Goal: Task Accomplishment & Management: Manage account settings

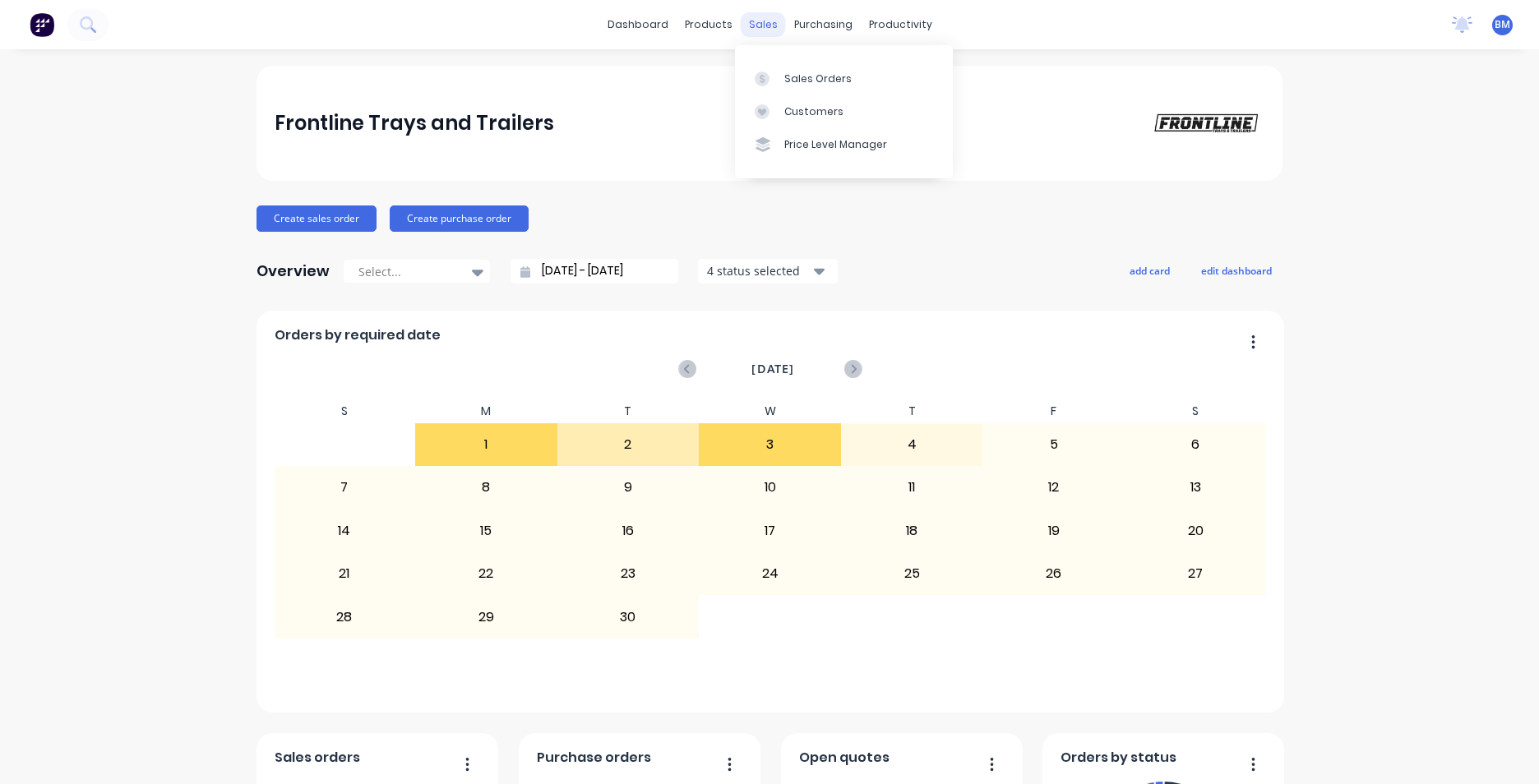
click at [762, 23] on div "sales" at bounding box center [763, 24] width 45 height 24
click at [796, 75] on div "Sales Orders" at bounding box center [818, 79] width 67 height 15
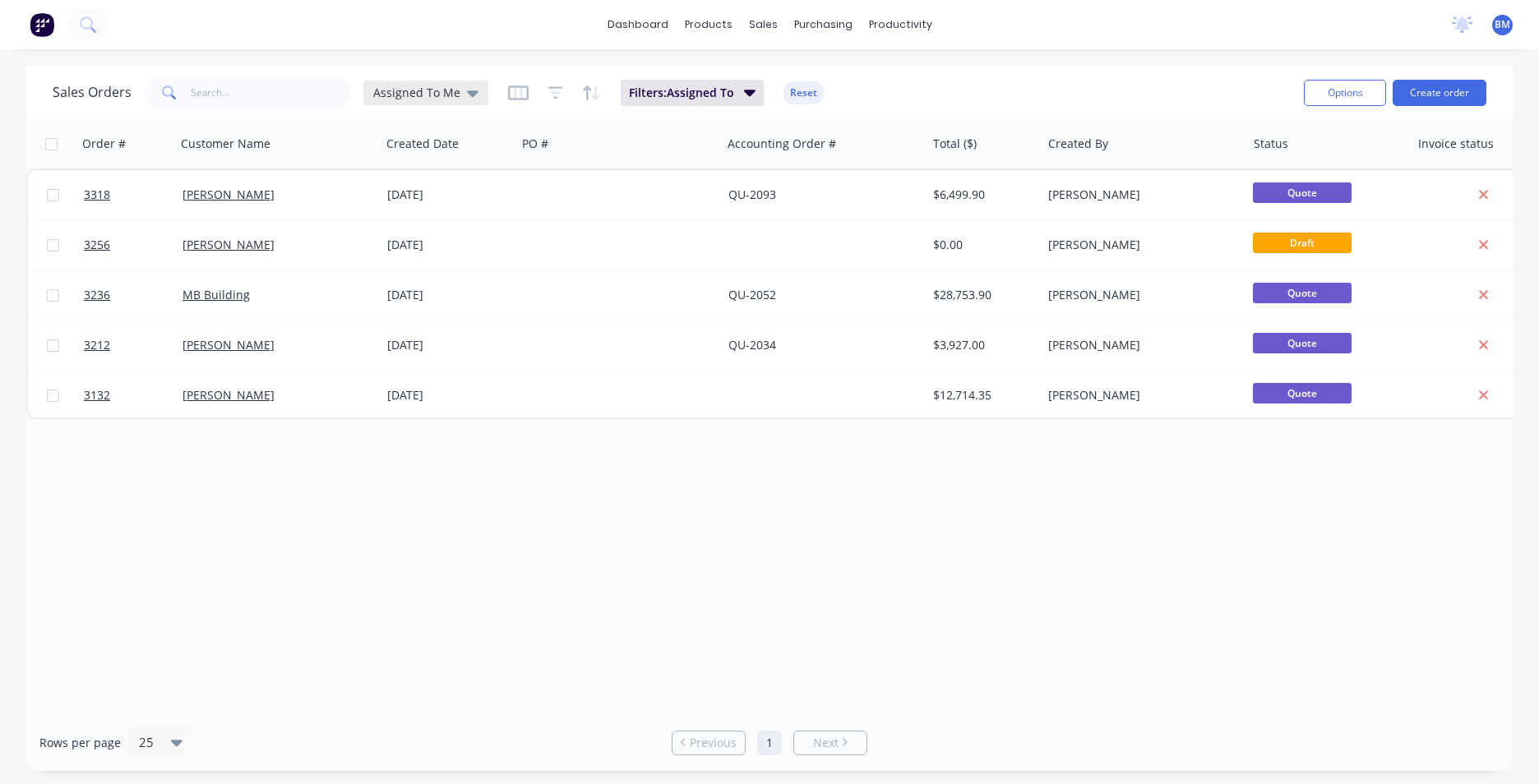
drag, startPoint x: 468, startPoint y: 84, endPoint x: 468, endPoint y: 100, distance: 16.0
click at [469, 84] on div "Assigned To Me" at bounding box center [426, 92] width 125 height 24
click at [420, 233] on button "None" at bounding box center [461, 232] width 188 height 19
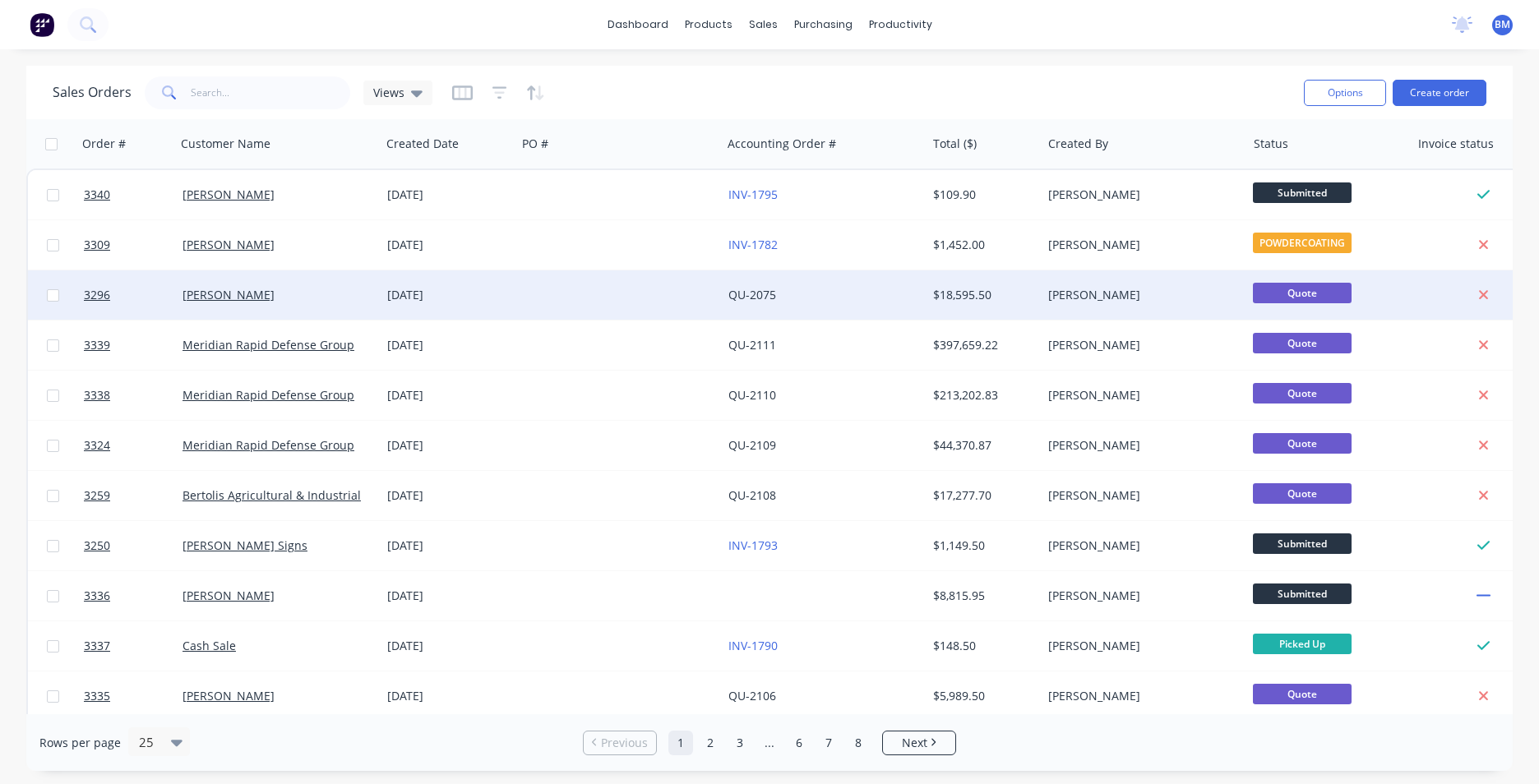
click at [546, 309] on div at bounding box center [618, 295] width 205 height 49
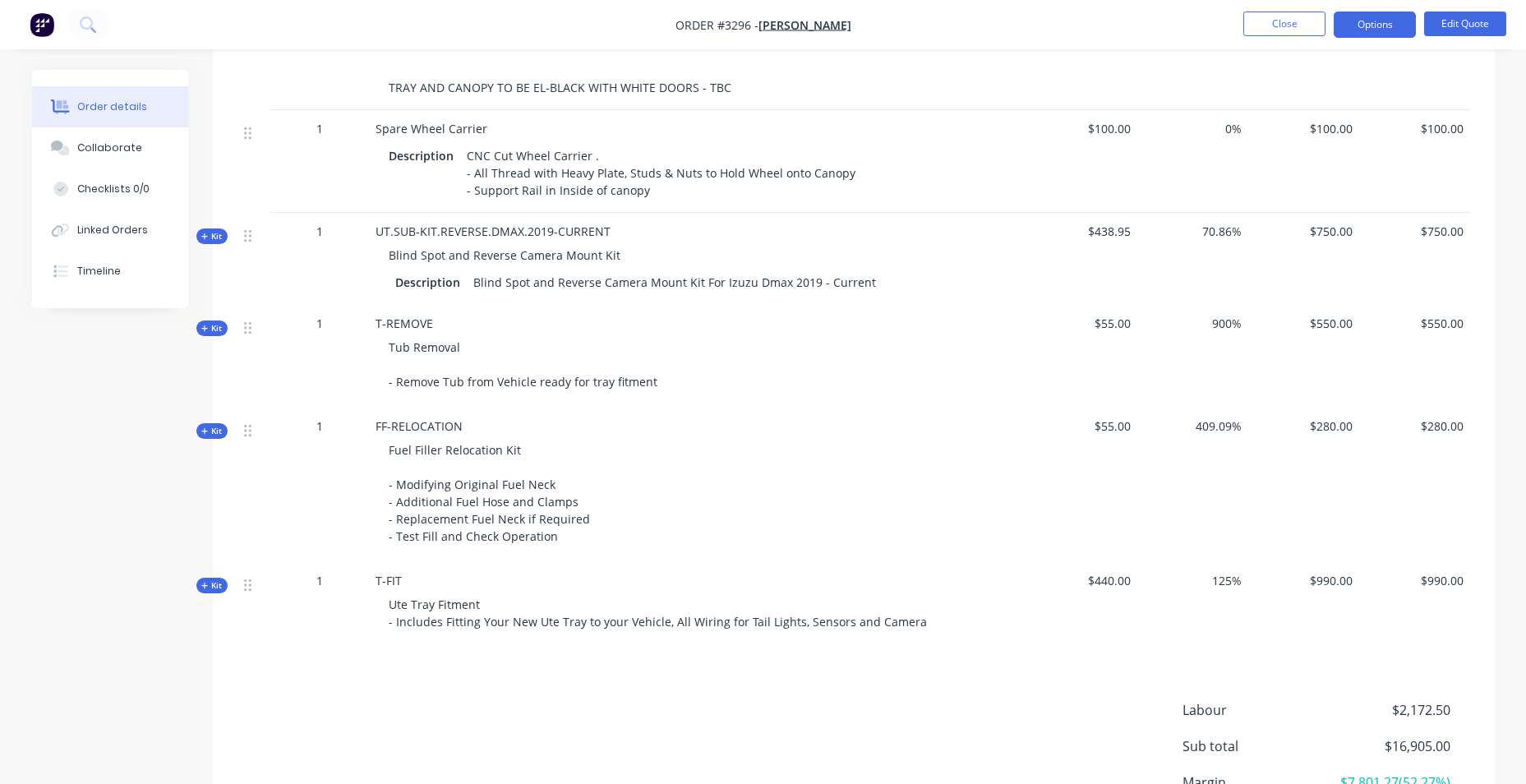
scroll to position [1757, 0]
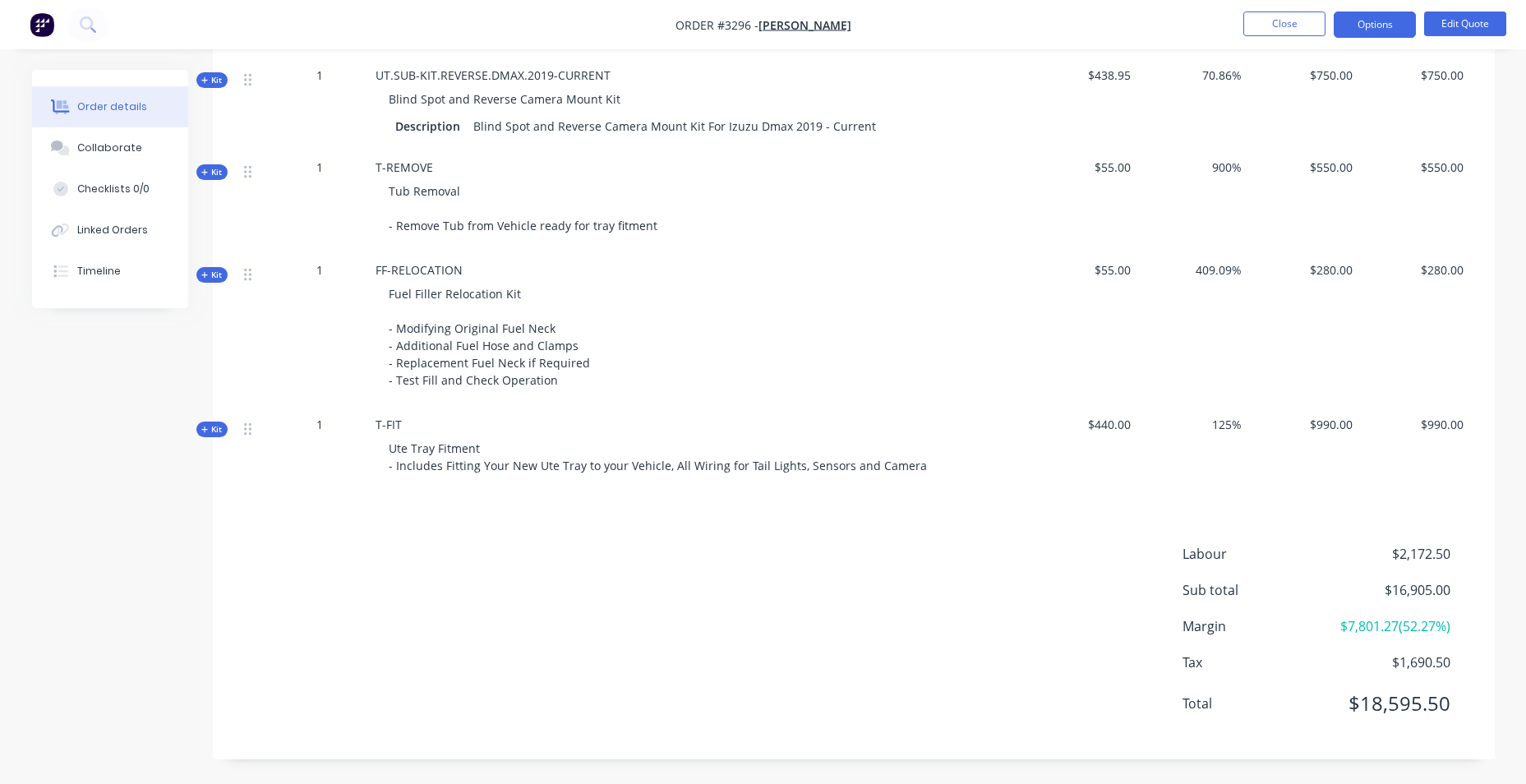
click at [1131, 29] on nav "Order #3296 - DAVE SULLIVAN Close Options Edit Quote" at bounding box center [763, 24] width 1526 height 49
click at [979, 41] on nav "Order #3296 - DAVE SULLIVAN Close Options Edit Quote" at bounding box center [763, 24] width 1526 height 49
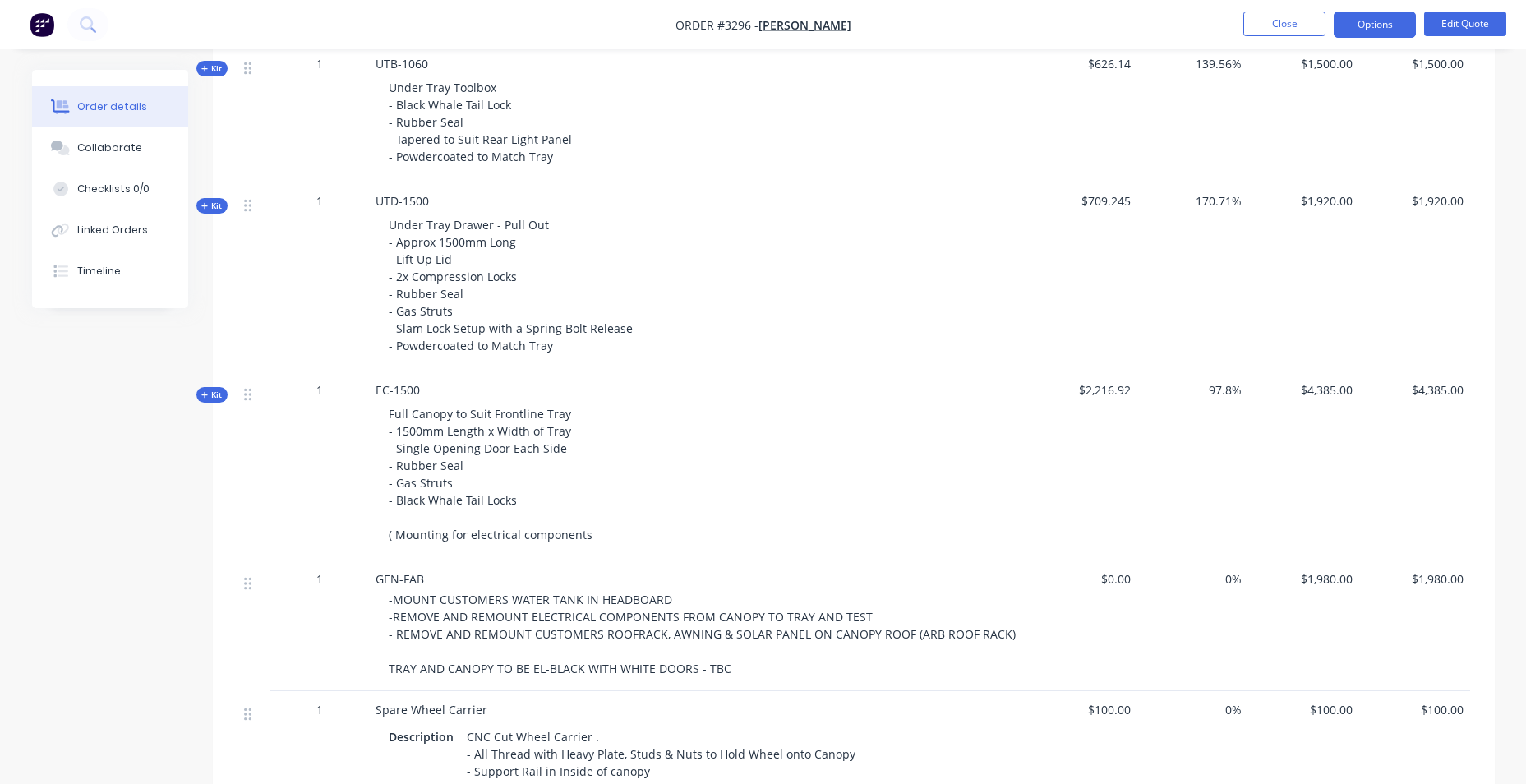
scroll to position [1017, 0]
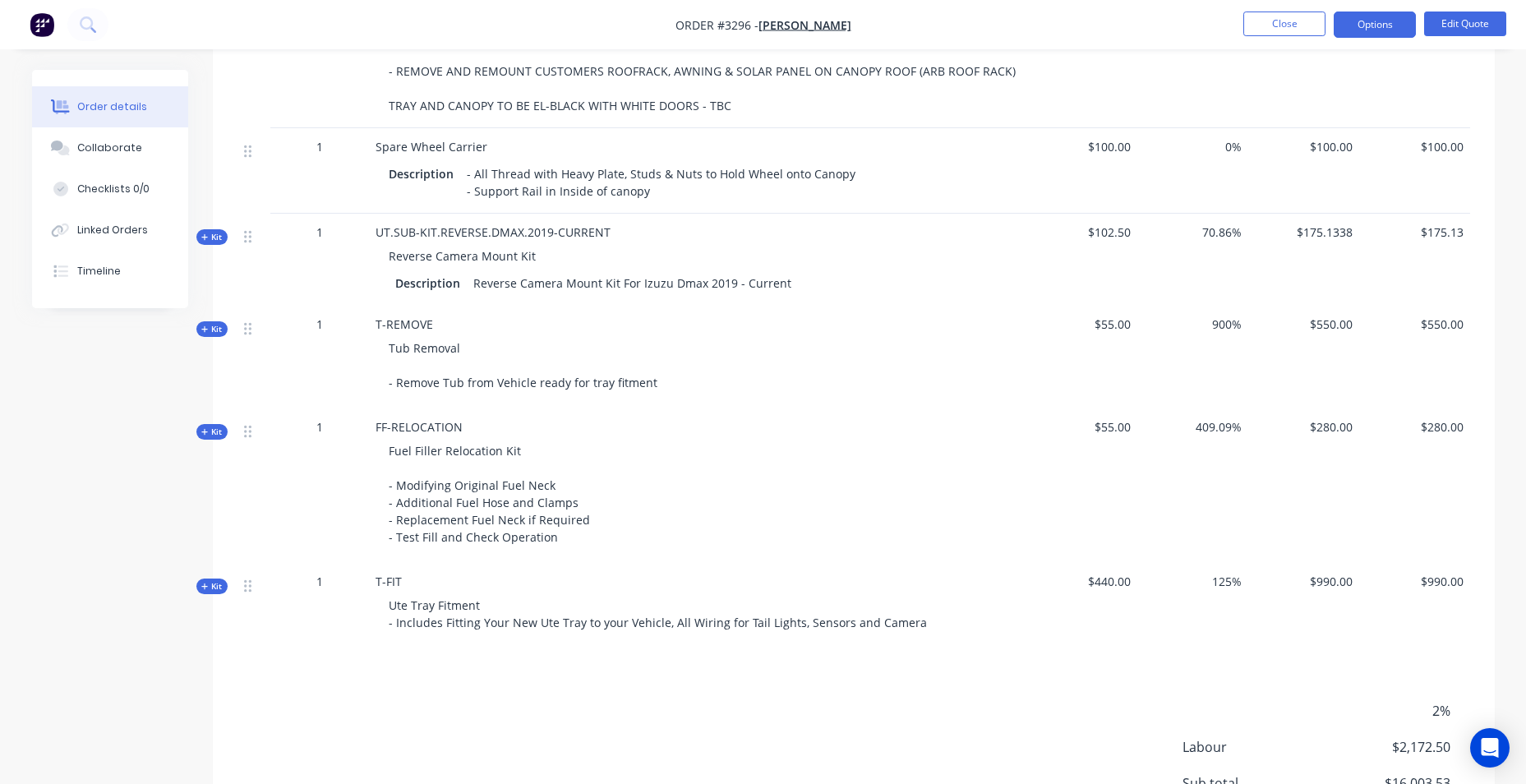
scroll to position [1775, 0]
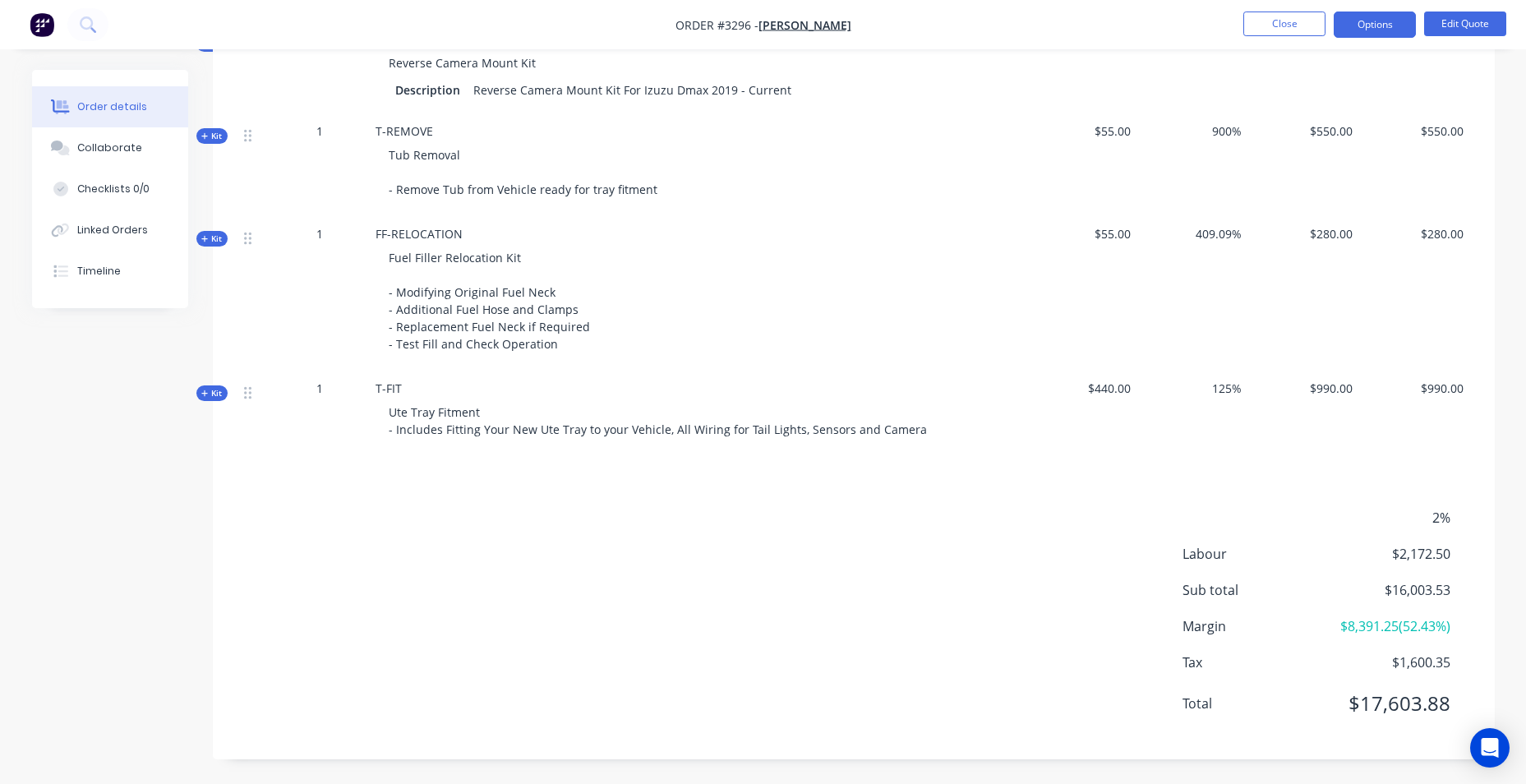
click at [1444, 512] on span "2%" at bounding box center [1389, 517] width 121 height 20
click at [1436, 519] on span "2%" at bounding box center [1389, 517] width 121 height 20
click at [1496, 31] on button "Edit Quote" at bounding box center [1465, 23] width 82 height 24
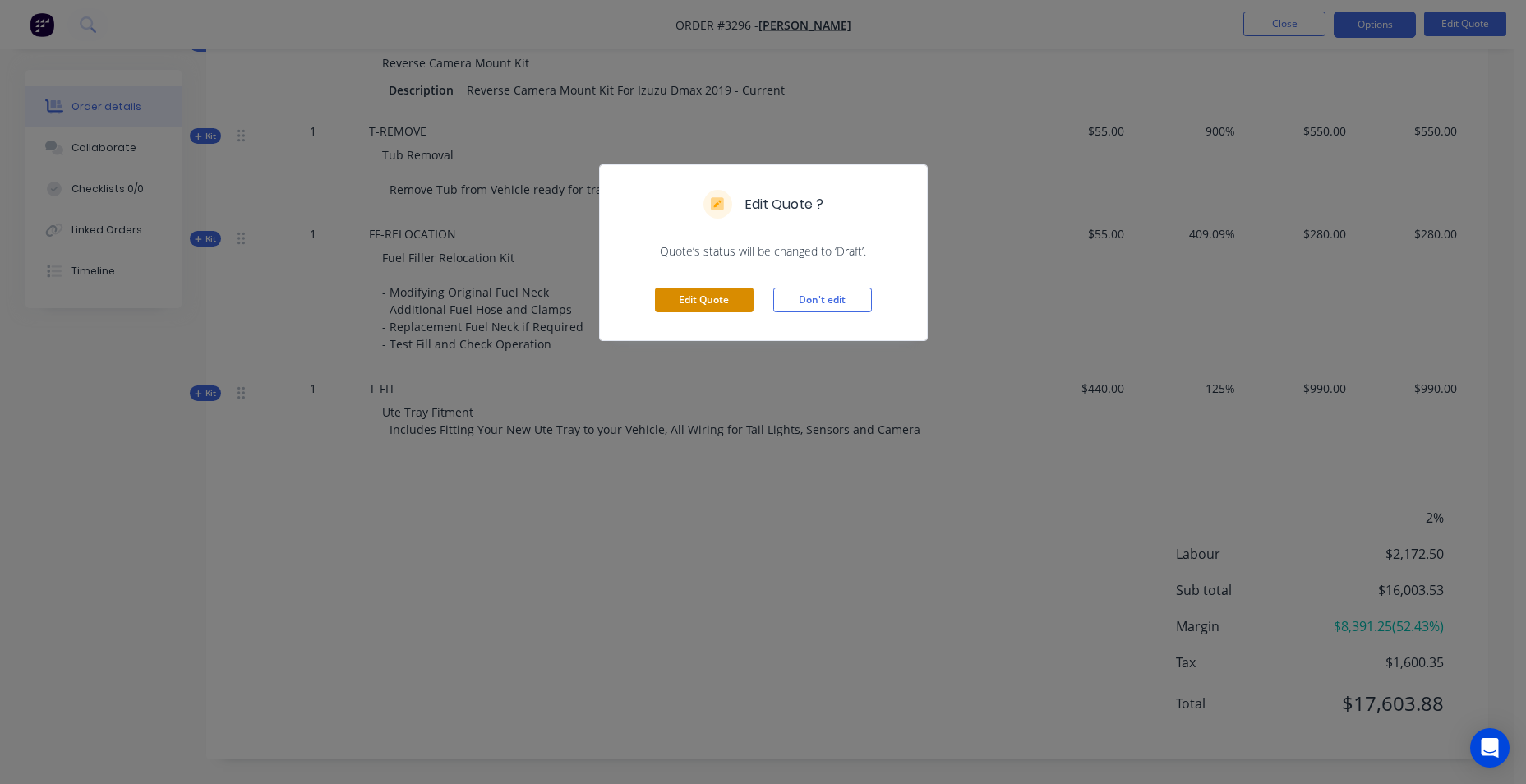
click at [721, 300] on button "Edit Quote" at bounding box center [705, 300] width 99 height 24
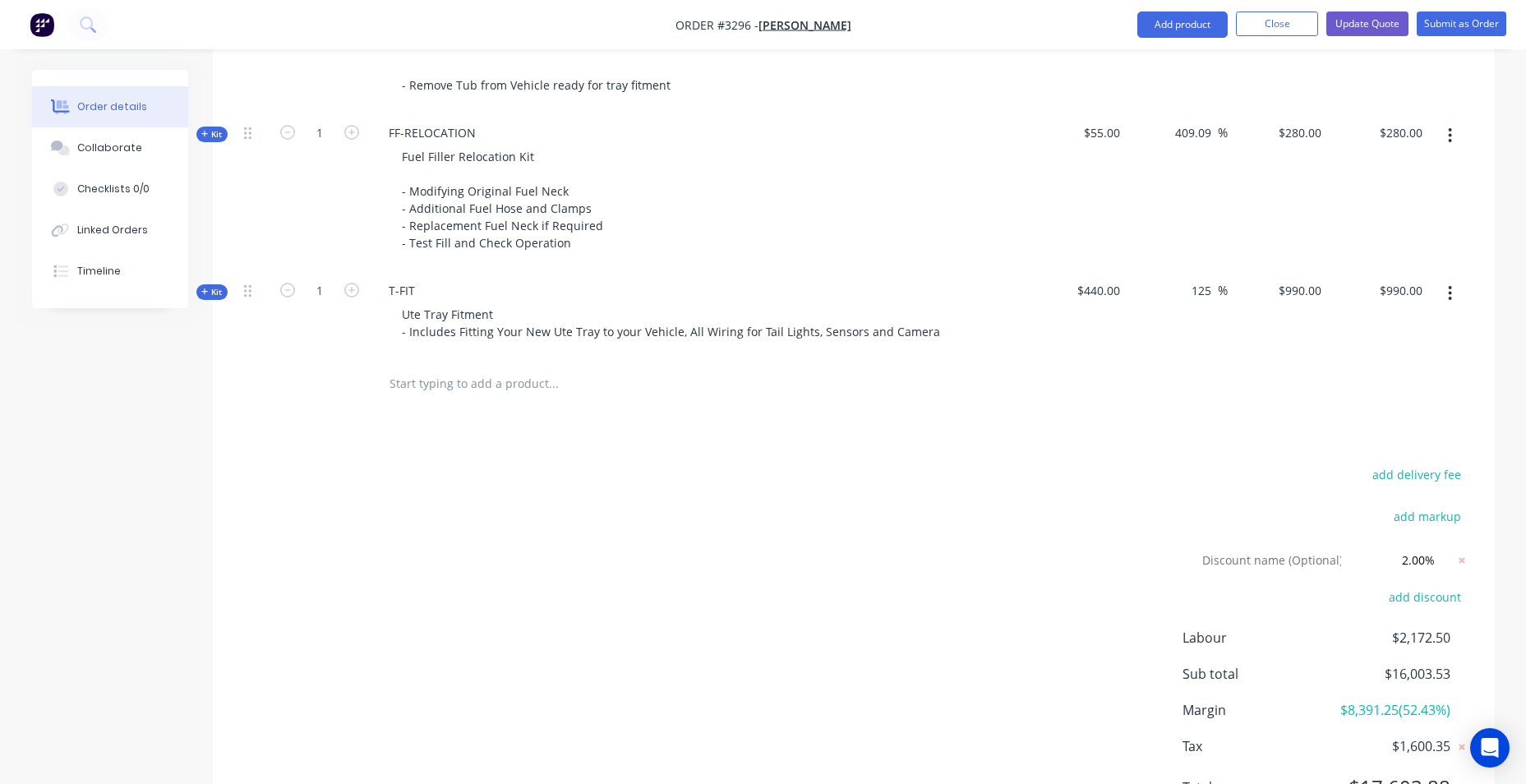
scroll to position [2023, 0]
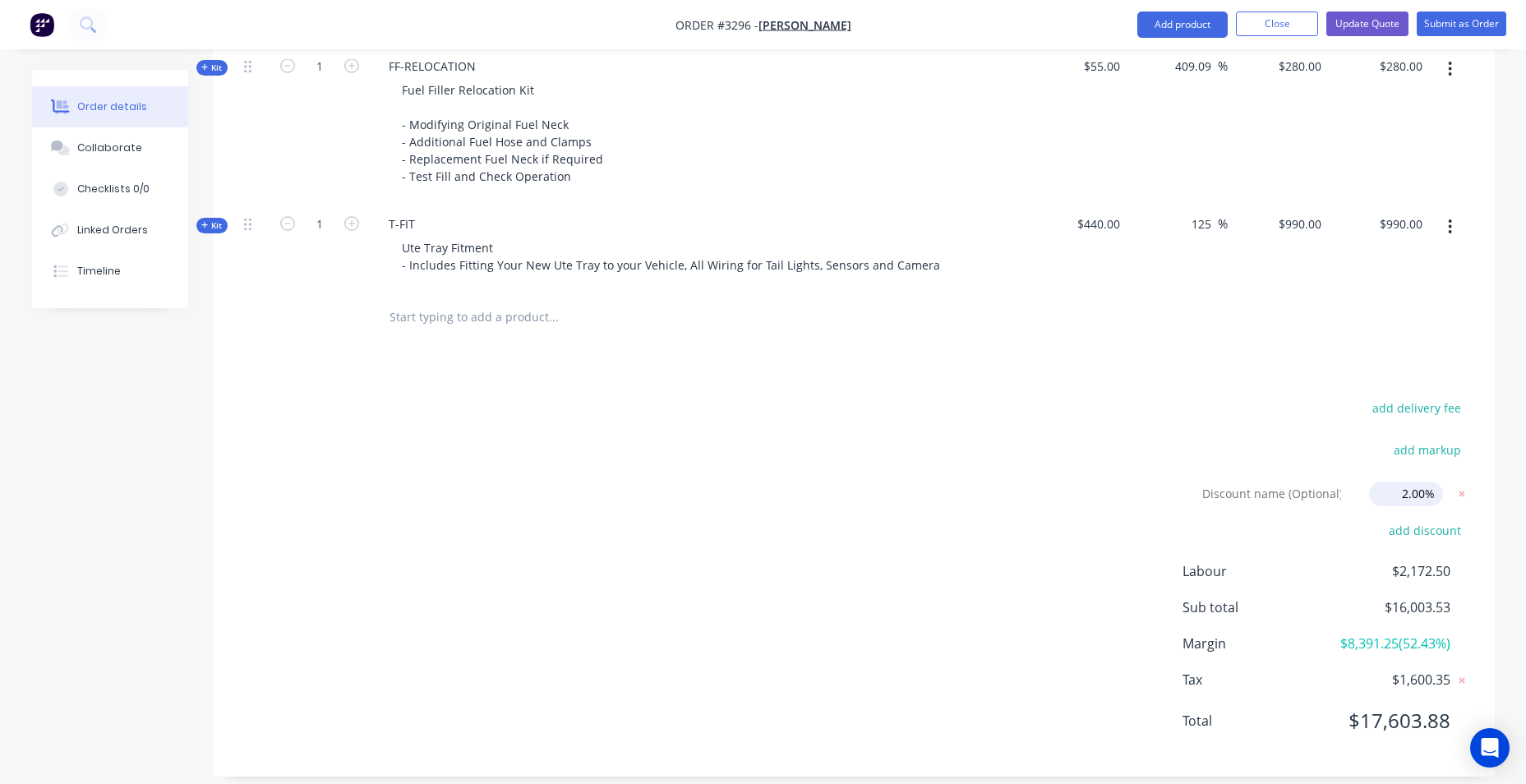
click at [1411, 482] on input "2.00%" at bounding box center [1406, 494] width 74 height 24
click at [1407, 482] on input "2.00%" at bounding box center [1406, 494] width 74 height 24
type input "3.00%"
click at [1048, 291] on div at bounding box center [853, 317] width 1233 height 53
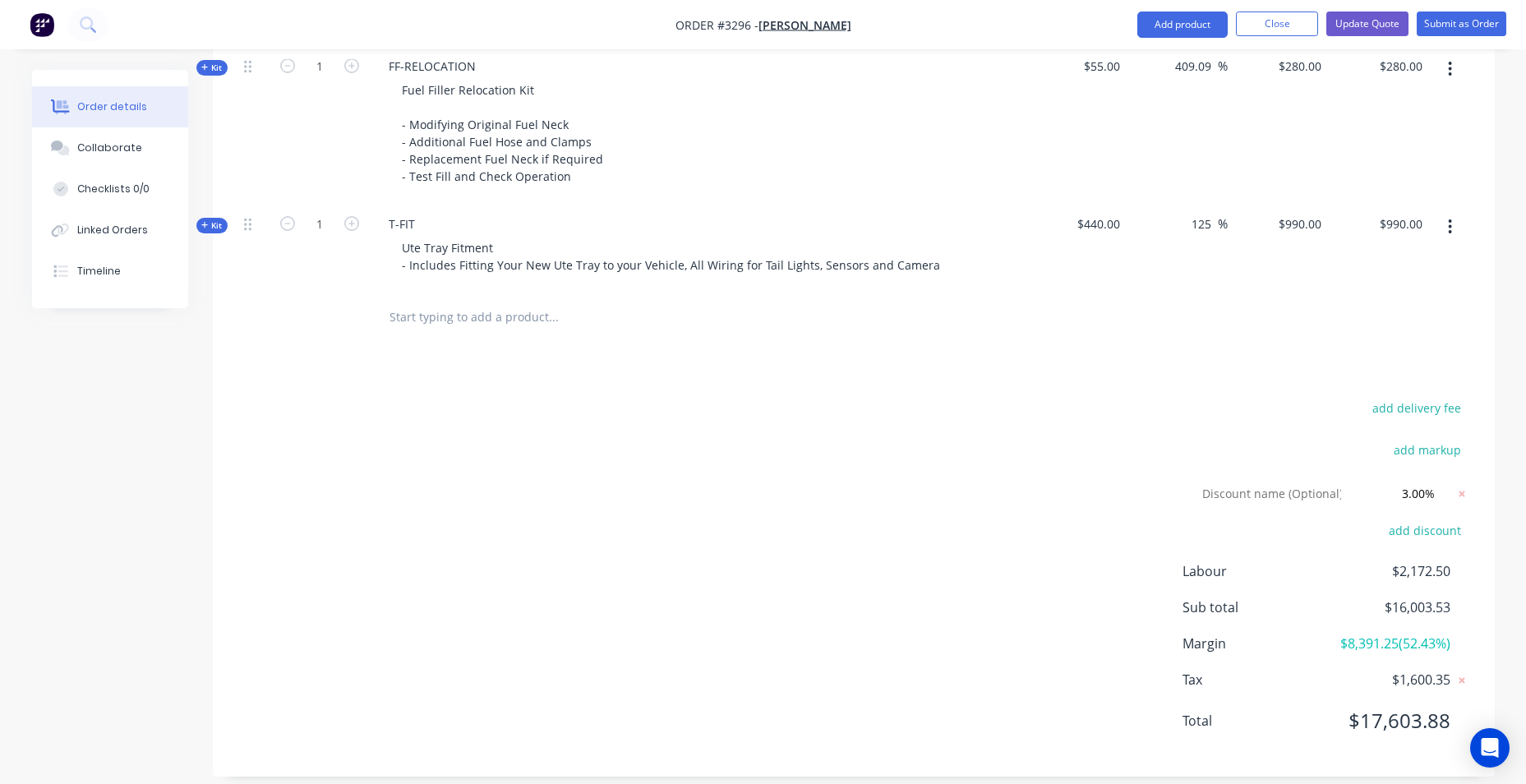
click at [1348, 561] on span "$2,172.50" at bounding box center [1389, 570] width 121 height 20
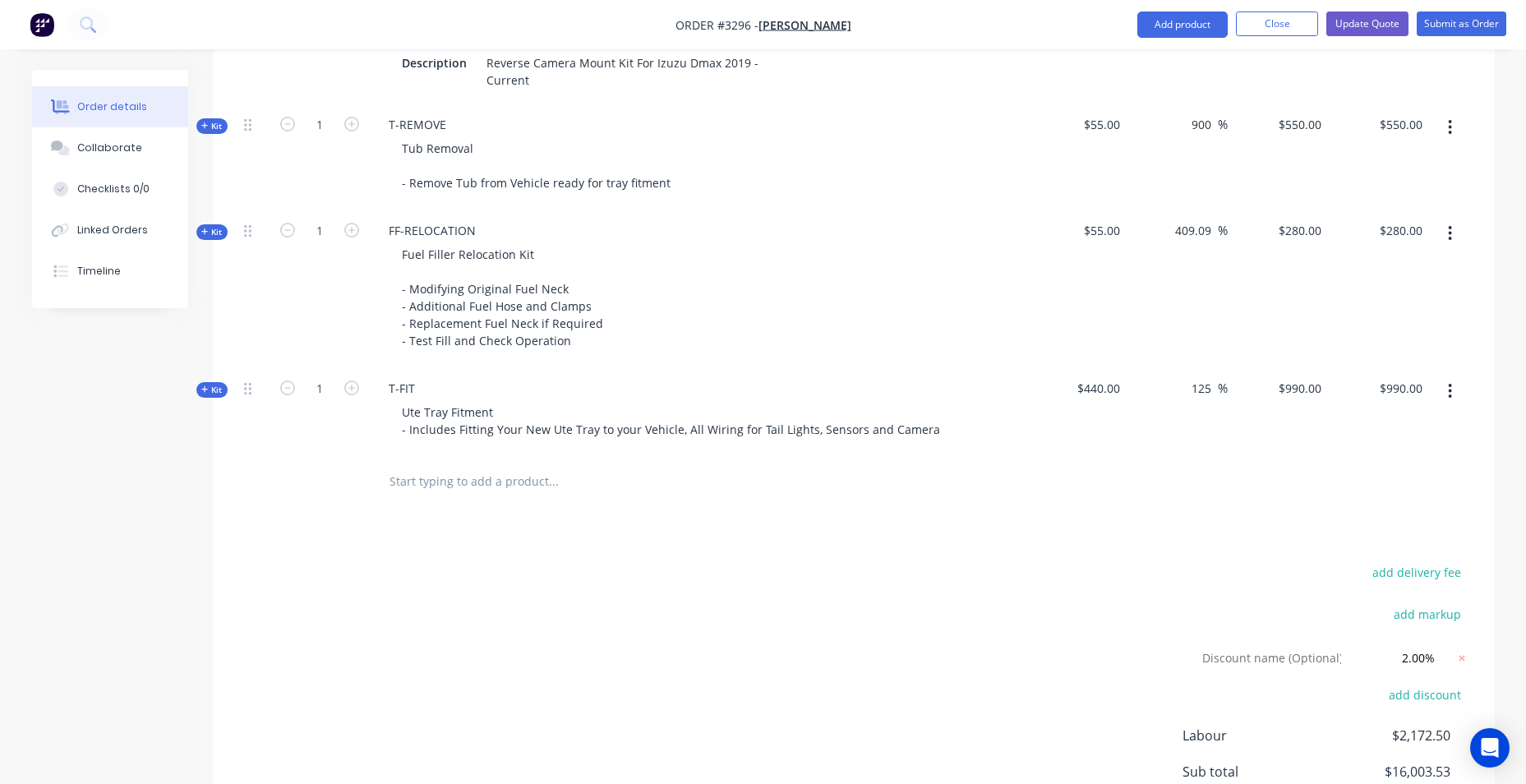
scroll to position [2023, 0]
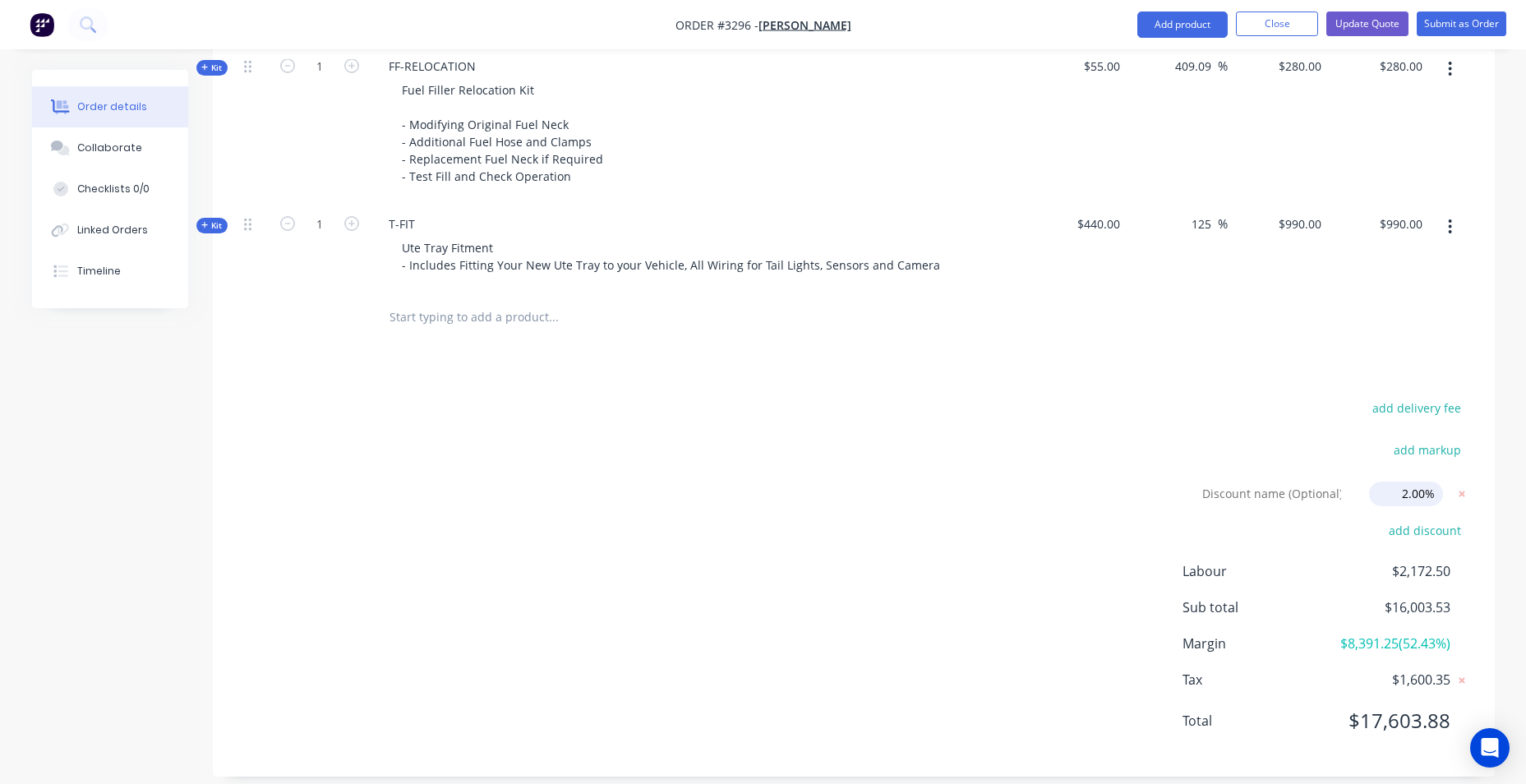
click at [1418, 482] on input "2.00%" at bounding box center [1406, 494] width 74 height 24
drag, startPoint x: 1432, startPoint y: 471, endPoint x: 1379, endPoint y: 479, distance: 53.6
click at [1379, 482] on input "2.00%" at bounding box center [1406, 494] width 74 height 24
click at [1361, 410] on div "add delivery fee" at bounding box center [1367, 417] width 205 height 42
click at [1441, 482] on input "3" at bounding box center [1406, 494] width 74 height 24
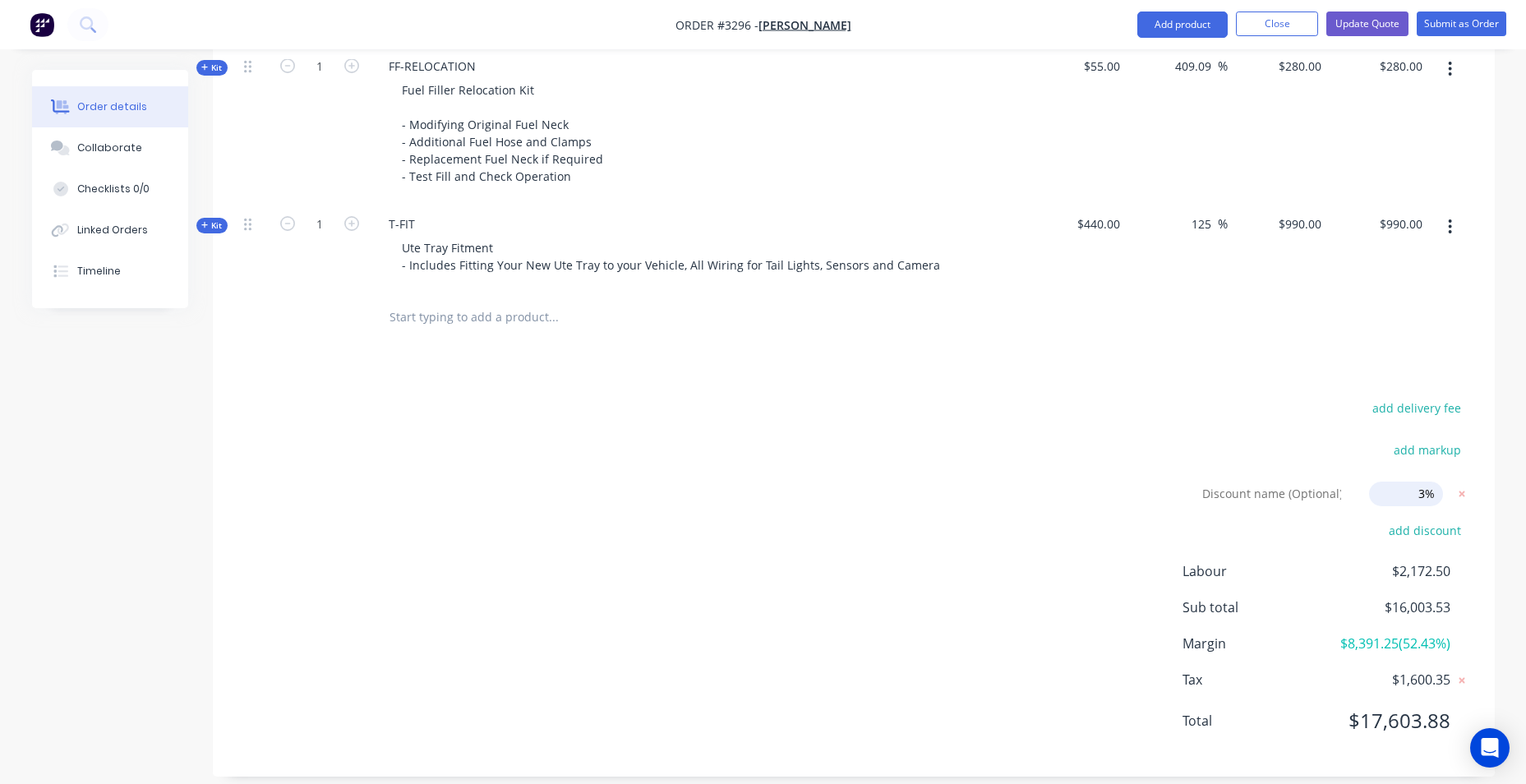
type input "3%"
click at [1254, 407] on div "add delivery fee add markup Discount name (Optional) 3% 3% 0% add discount Labo…" at bounding box center [853, 574] width 1233 height 355
click at [1460, 491] on icon at bounding box center [1462, 494] width 6 height 6
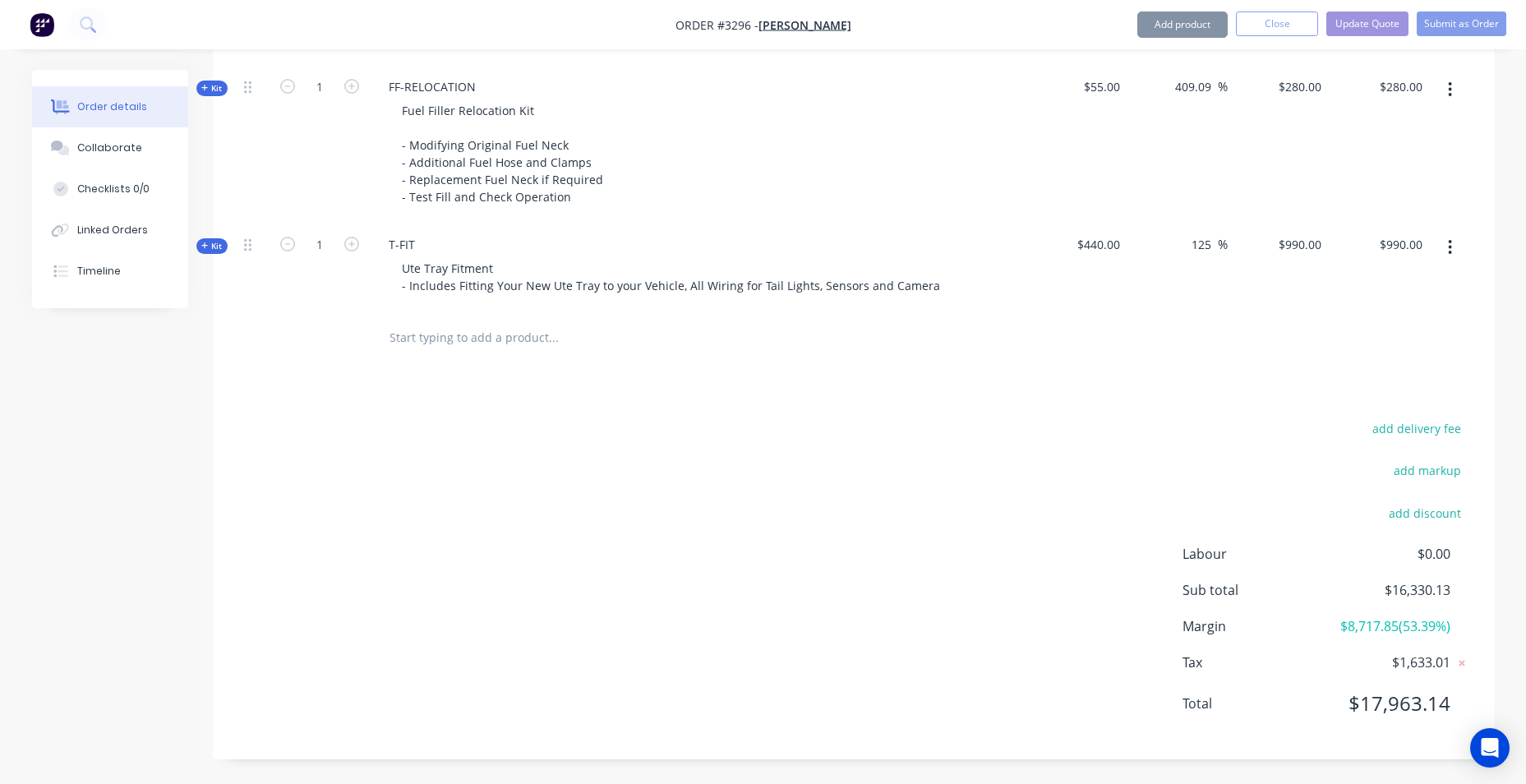
scroll to position [1984, 0]
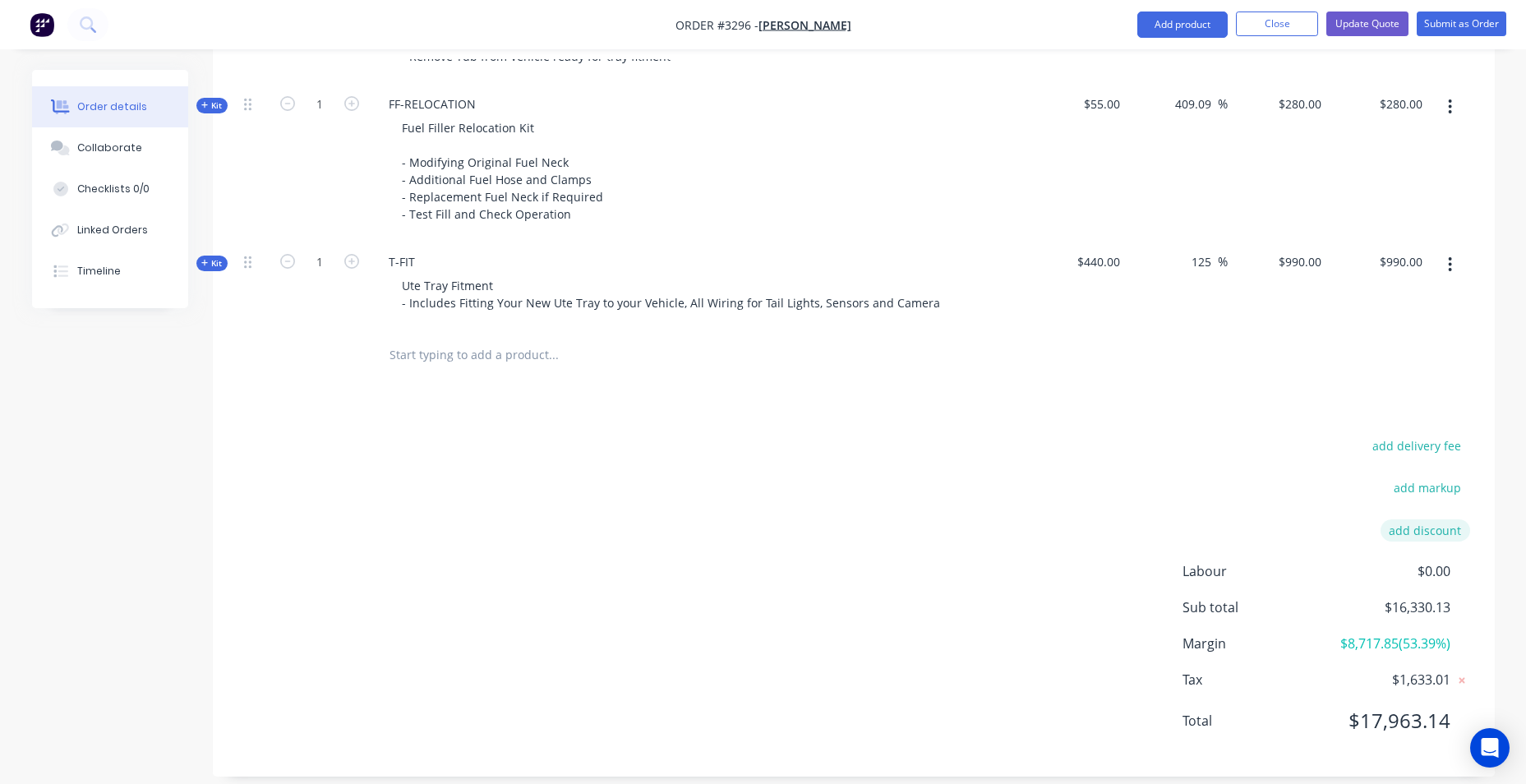
click at [1406, 521] on button "add discount" at bounding box center [1425, 530] width 90 height 22
click at [1386, 524] on input at bounding box center [1406, 536] width 74 height 24
type input "3%"
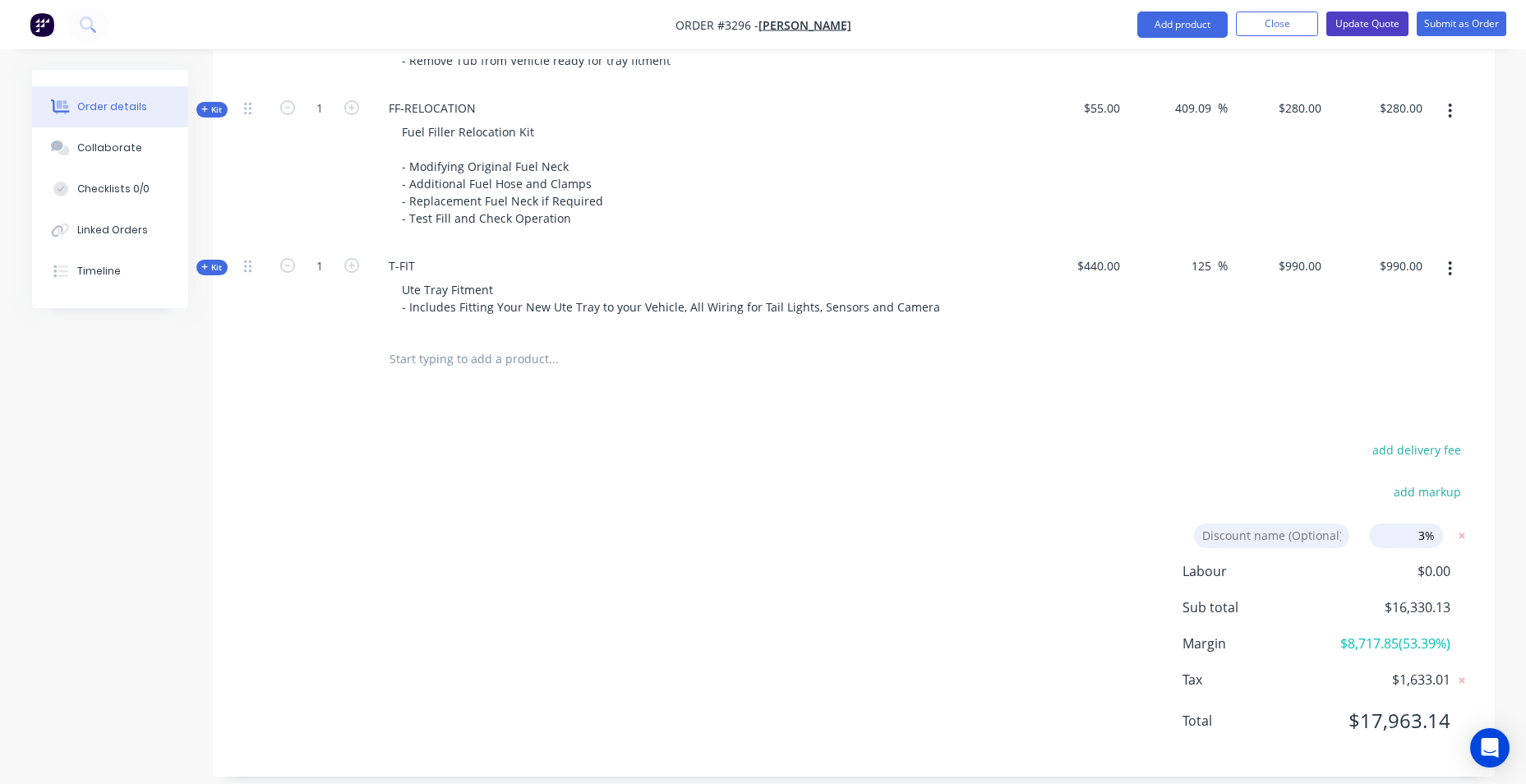
click at [1379, 24] on button "Update Quote" at bounding box center [1367, 23] width 82 height 24
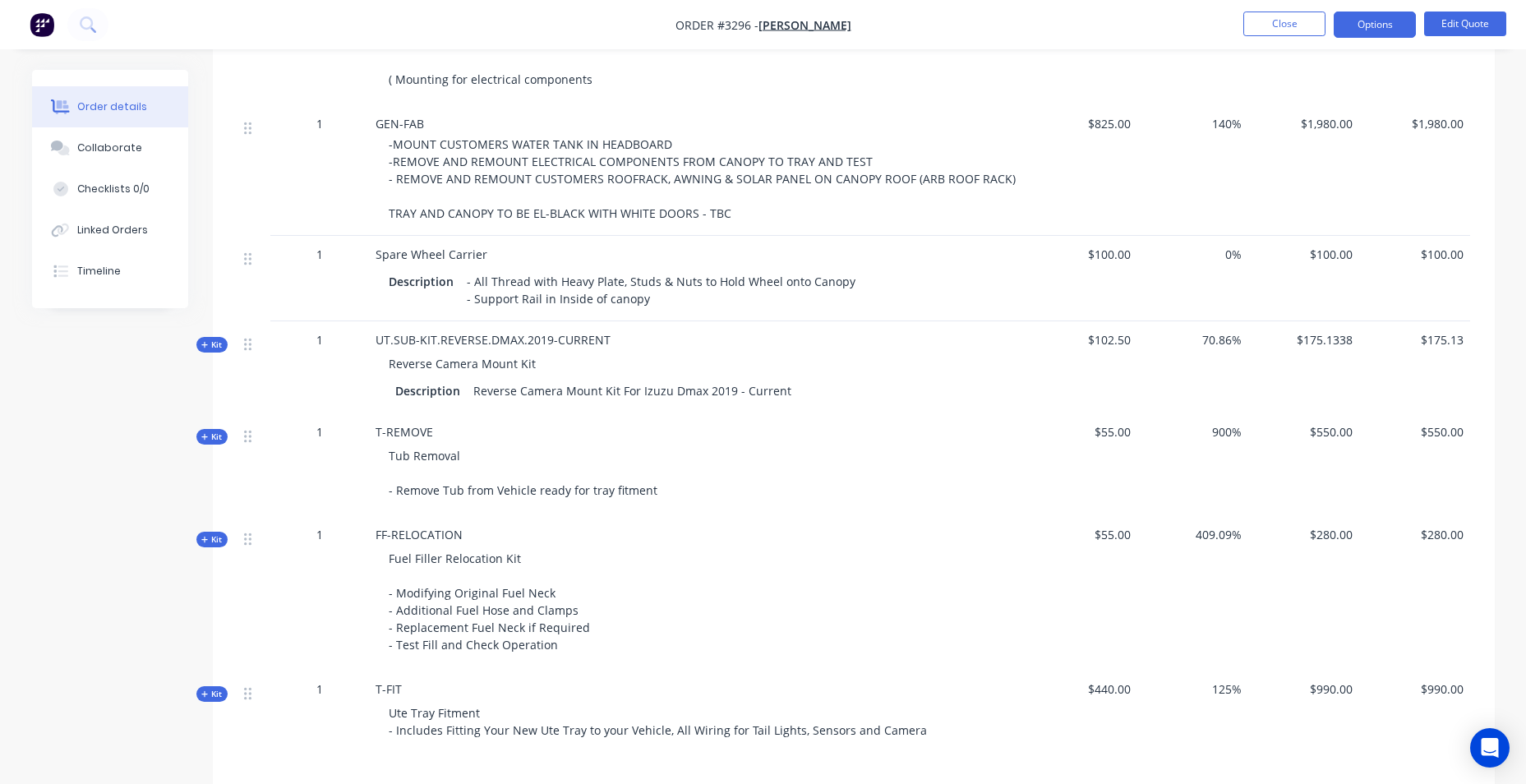
scroll to position [1329, 0]
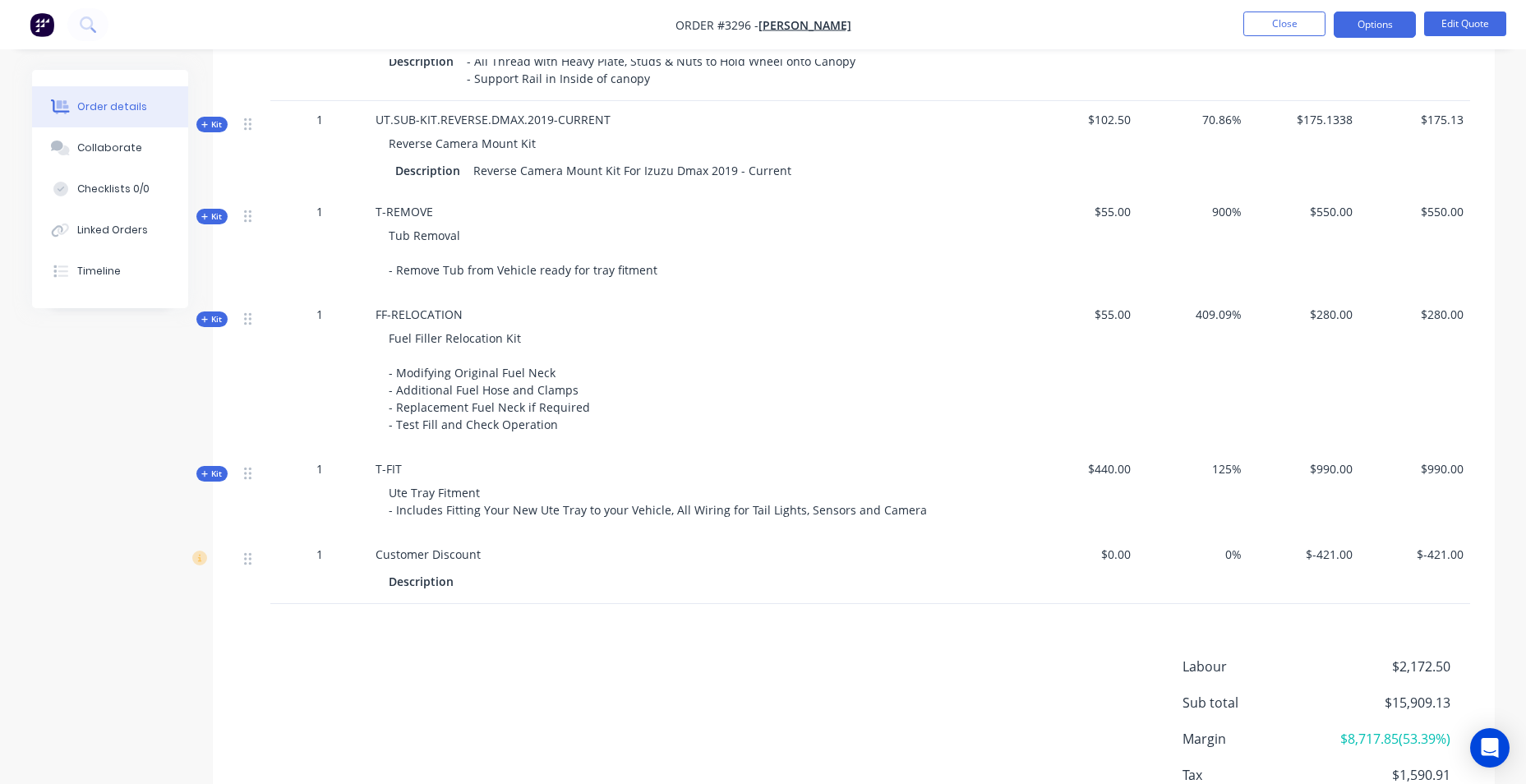
scroll to position [1808, 0]
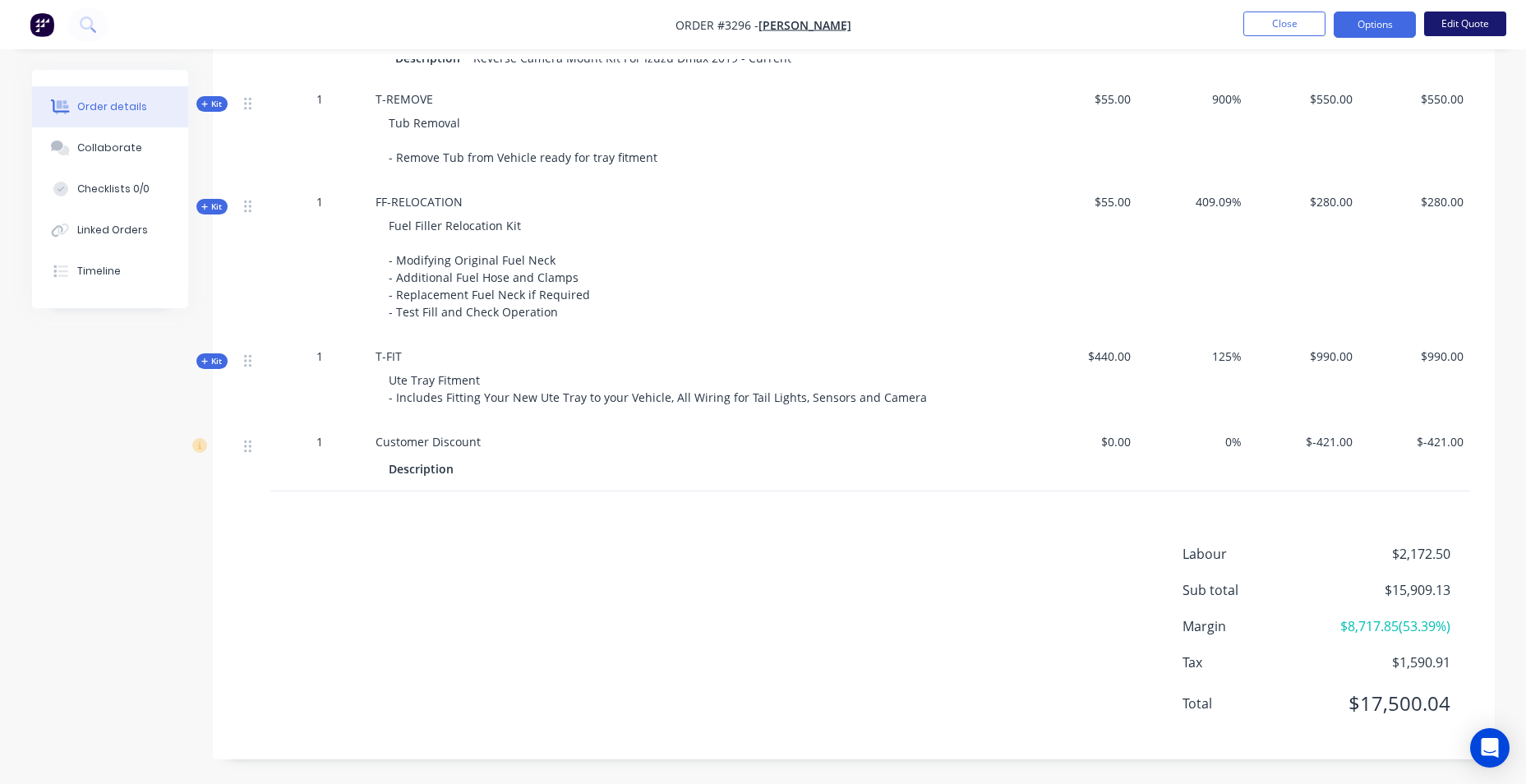
click at [1444, 31] on button "Edit Quote" at bounding box center [1465, 23] width 82 height 24
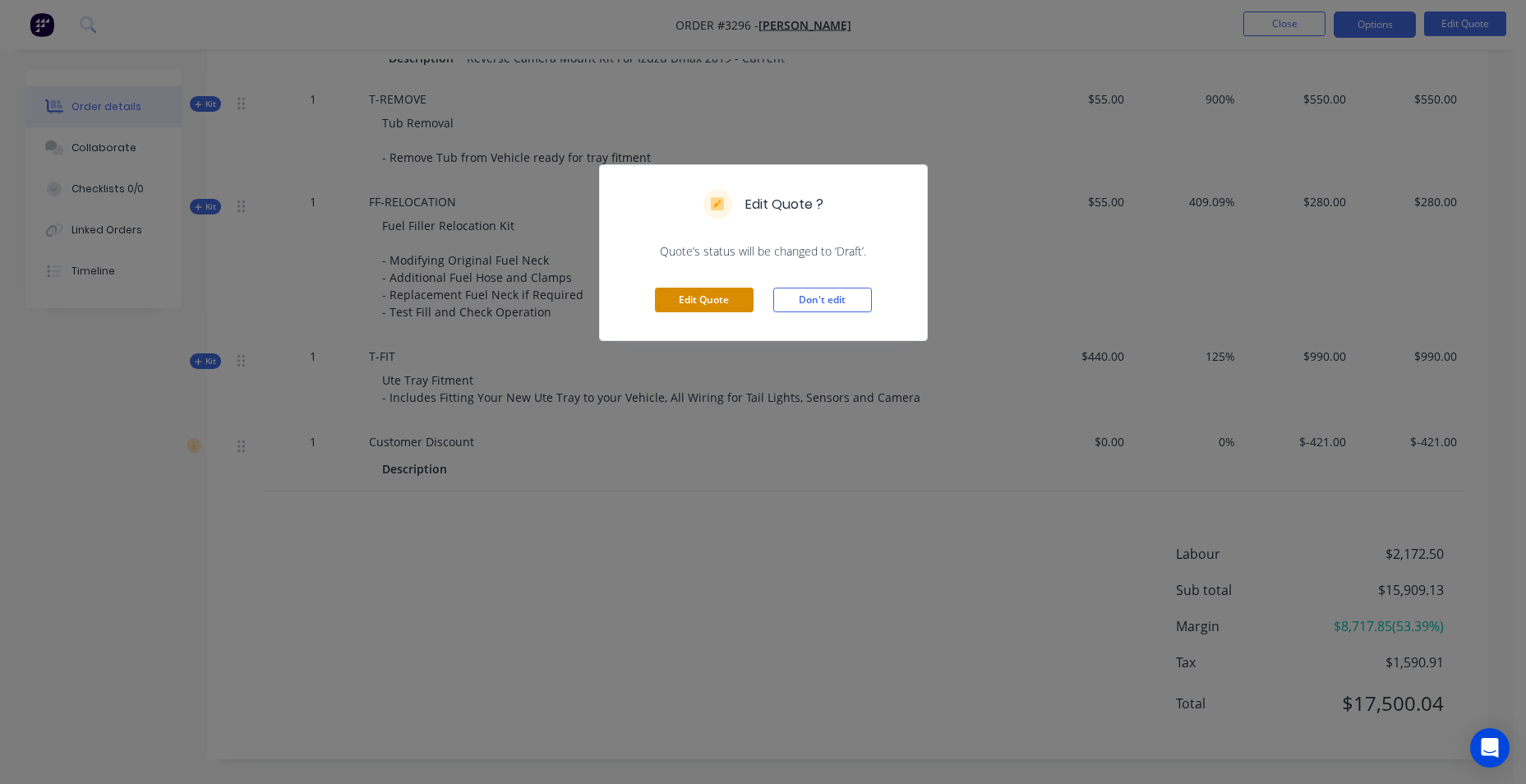
click at [685, 299] on button "Edit Quote" at bounding box center [705, 300] width 99 height 24
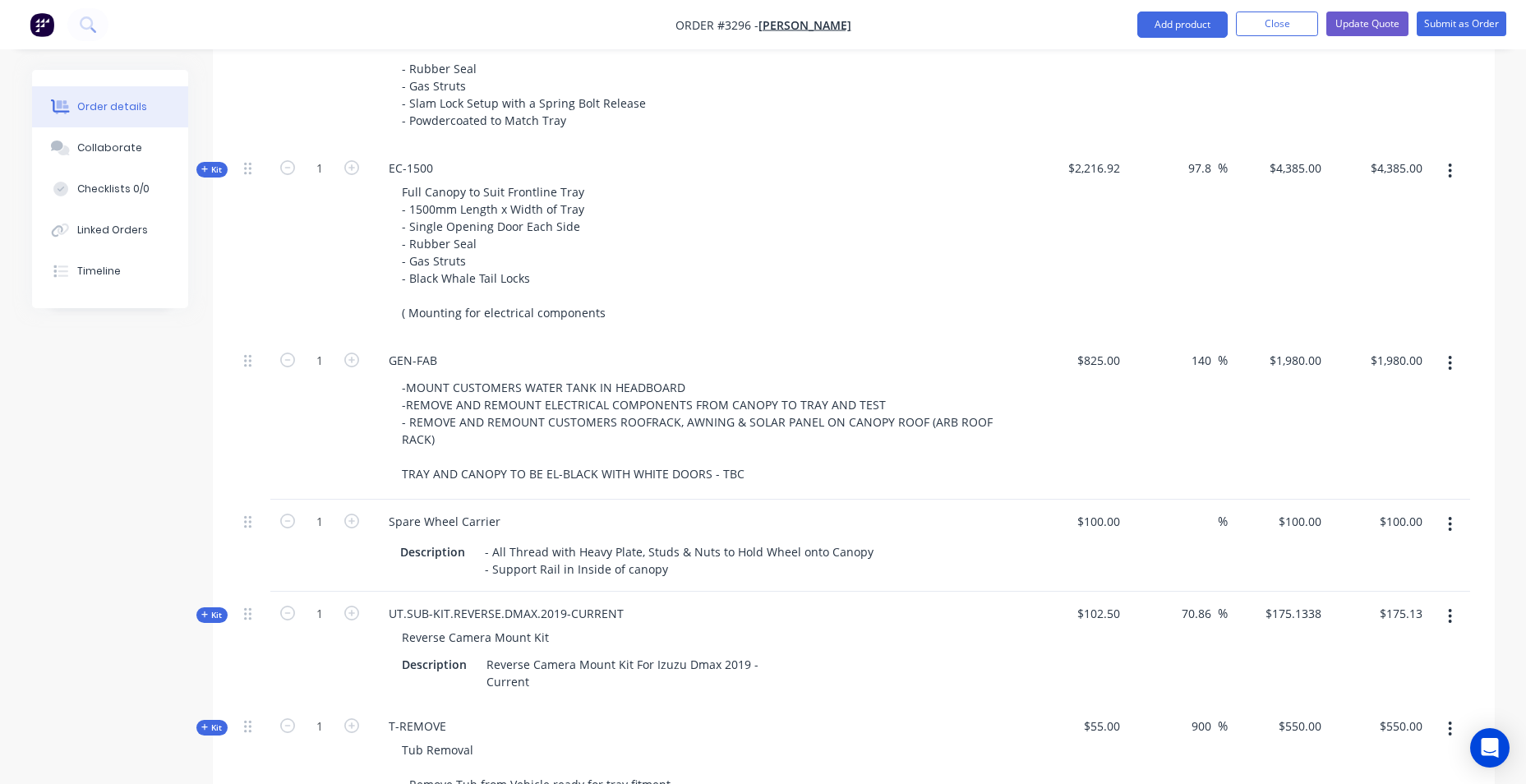
scroll to position [1479, 0]
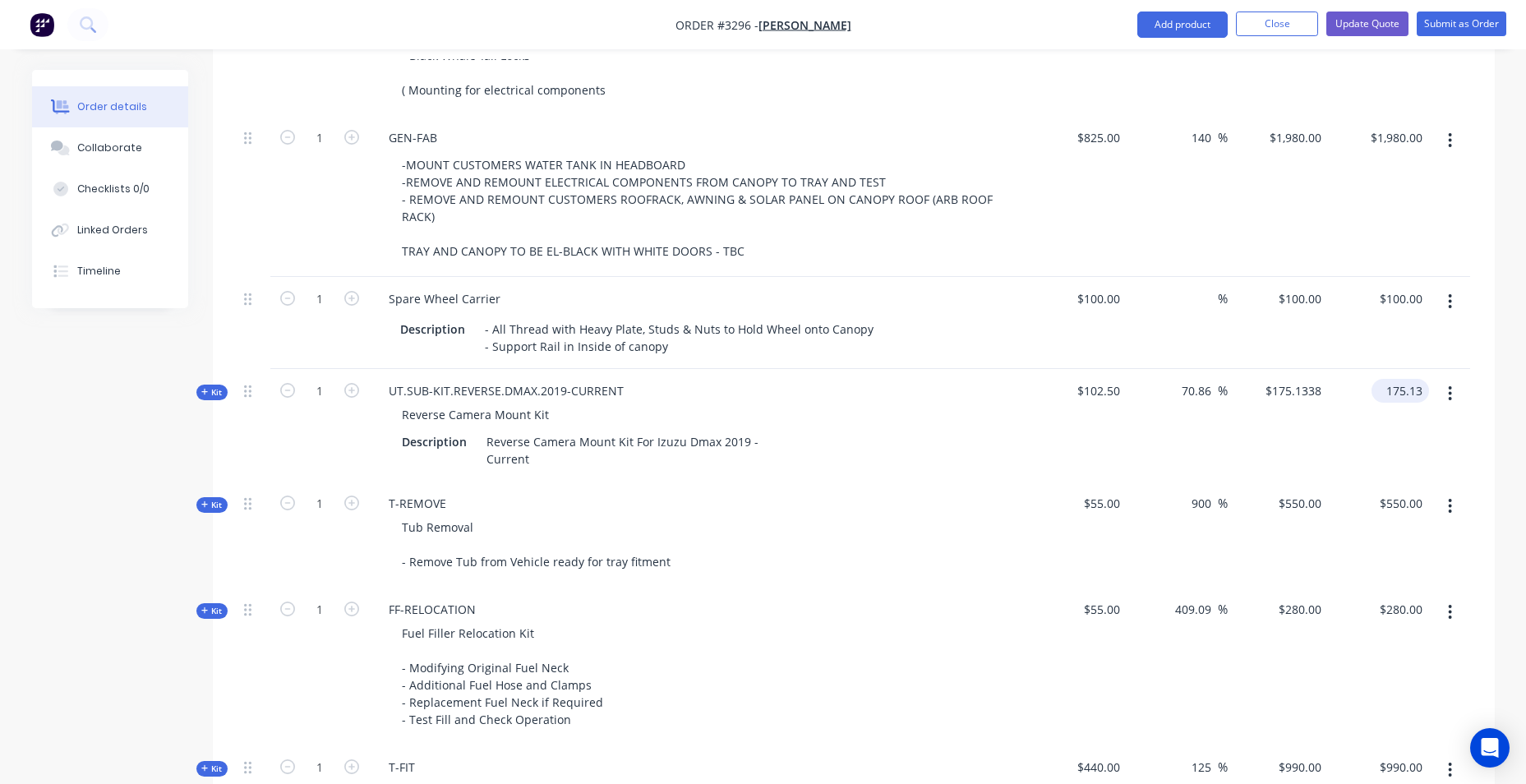
click at [1413, 399] on input "175.13" at bounding box center [1403, 391] width 51 height 24
click at [1419, 389] on input "175.13" at bounding box center [1407, 391] width 45 height 24
click at [1414, 393] on input "175.13" at bounding box center [1407, 391] width 45 height 24
type input "175.08"
click at [1477, 346] on div "Qty Cost Markup Price Total Kit 1 DCT-HB-1800 DUAL CAB UTE TRAY Make: ISUZU Mod…" at bounding box center [853, 86] width 1281 height 1752
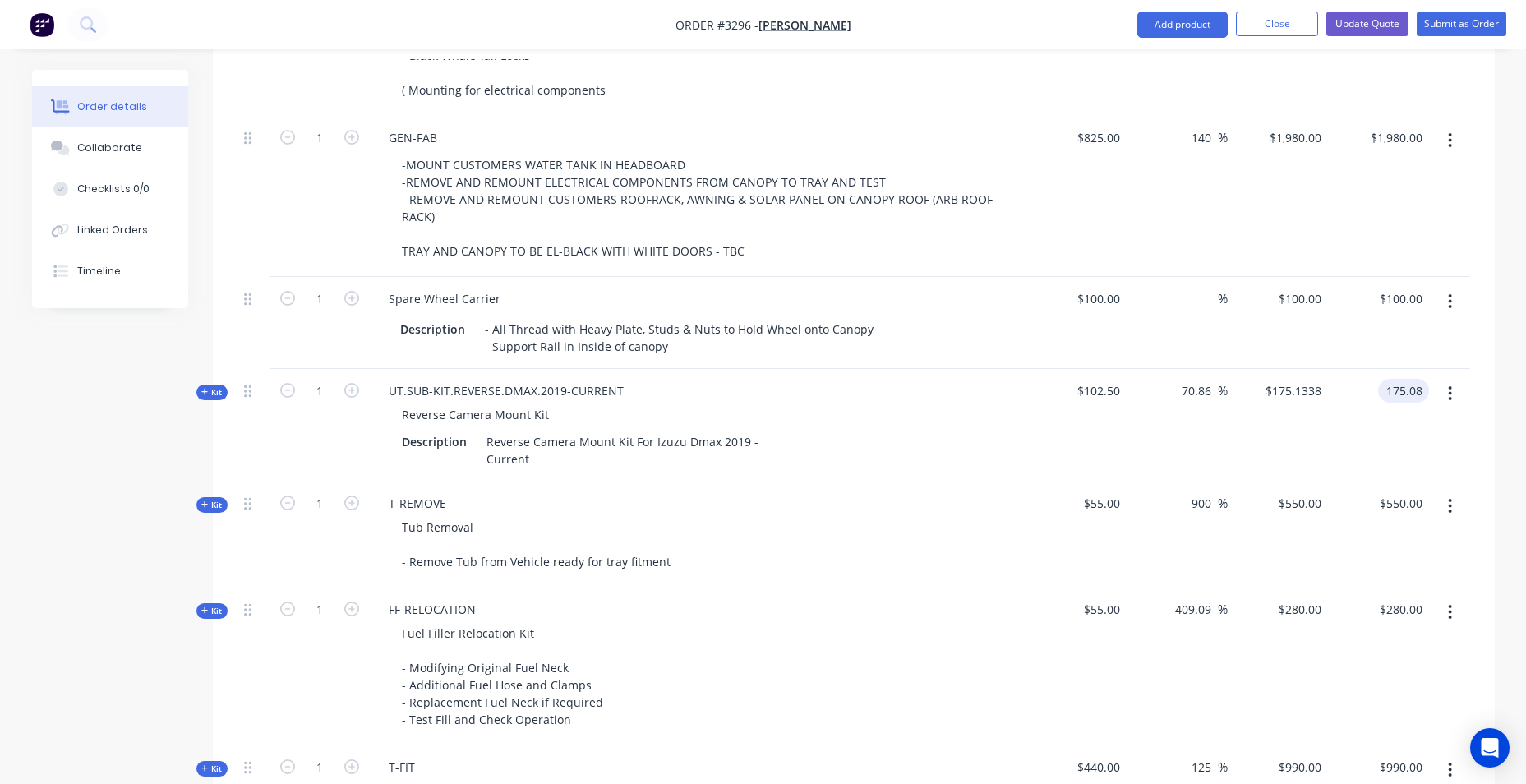
type input "70.81"
type input "$175.08"
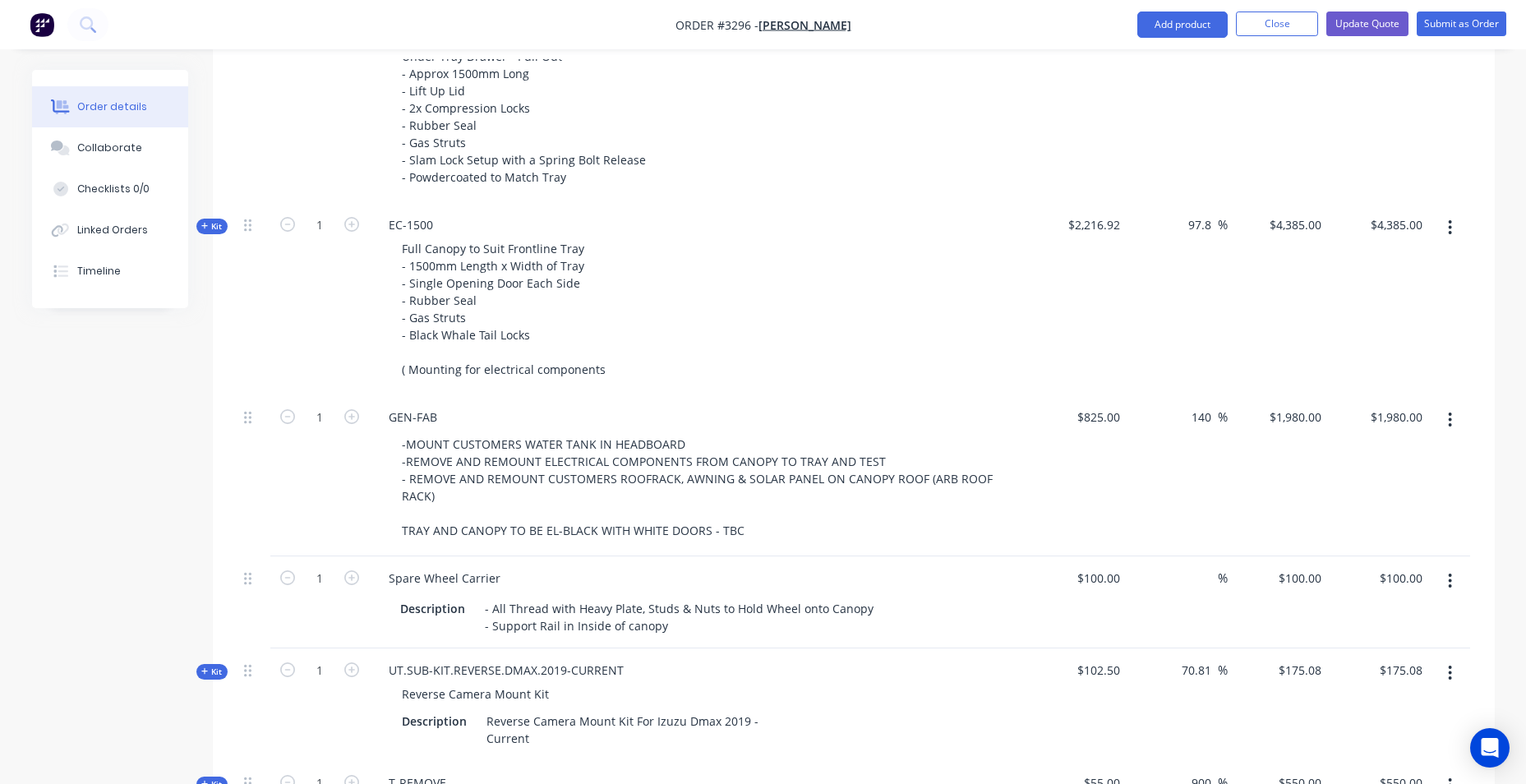
scroll to position [1320, 0]
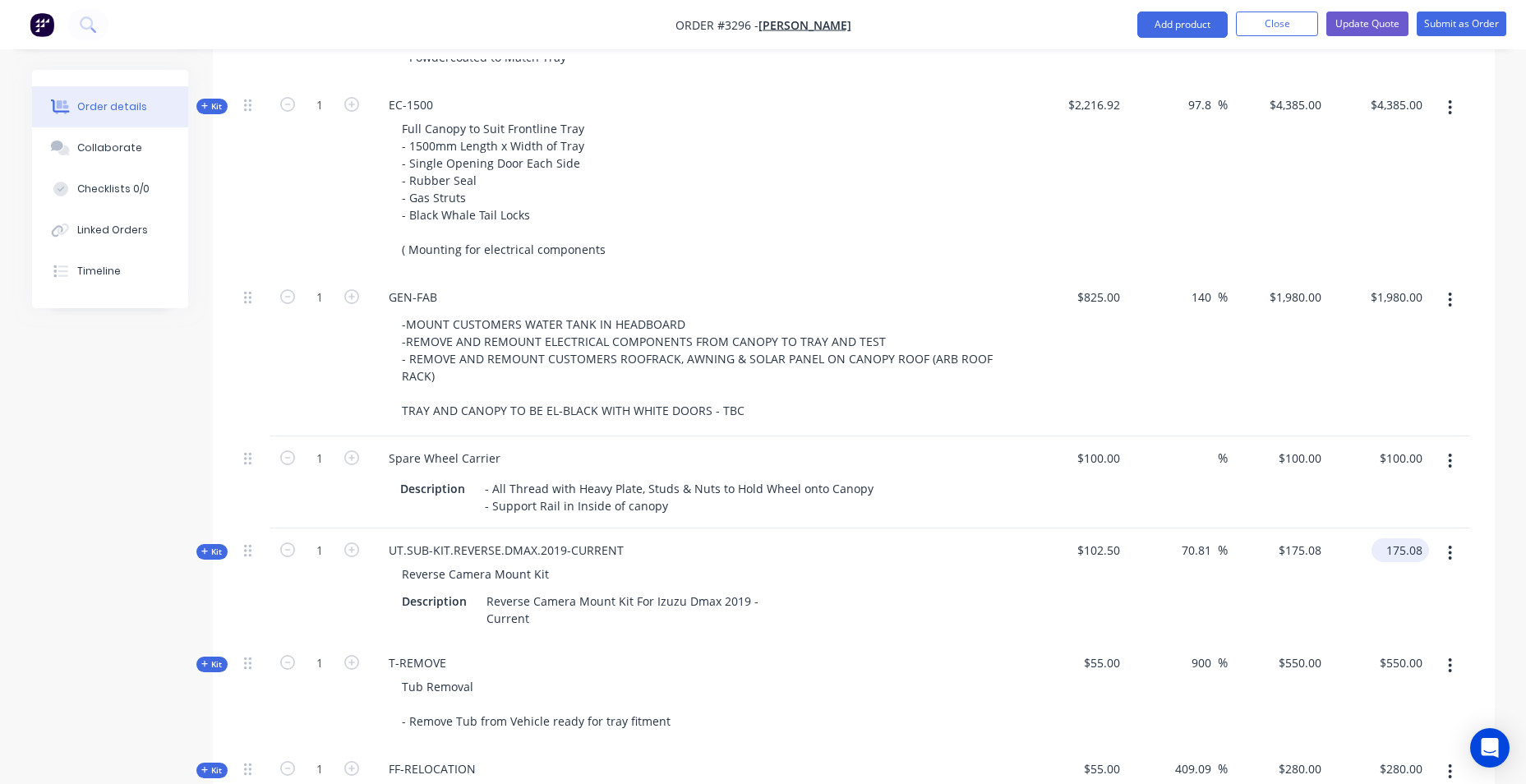
click at [1414, 546] on input "175.08" at bounding box center [1403, 551] width 51 height 24
click at [1417, 548] on input "175.08" at bounding box center [1407, 551] width 45 height 24
click at [1419, 549] on input "175.08" at bounding box center [1407, 551] width 45 height 24
click at [1415, 550] on input "175.08" at bounding box center [1407, 551] width 45 height 24
click at [1399, 553] on input "175.08" at bounding box center [1407, 551] width 45 height 24
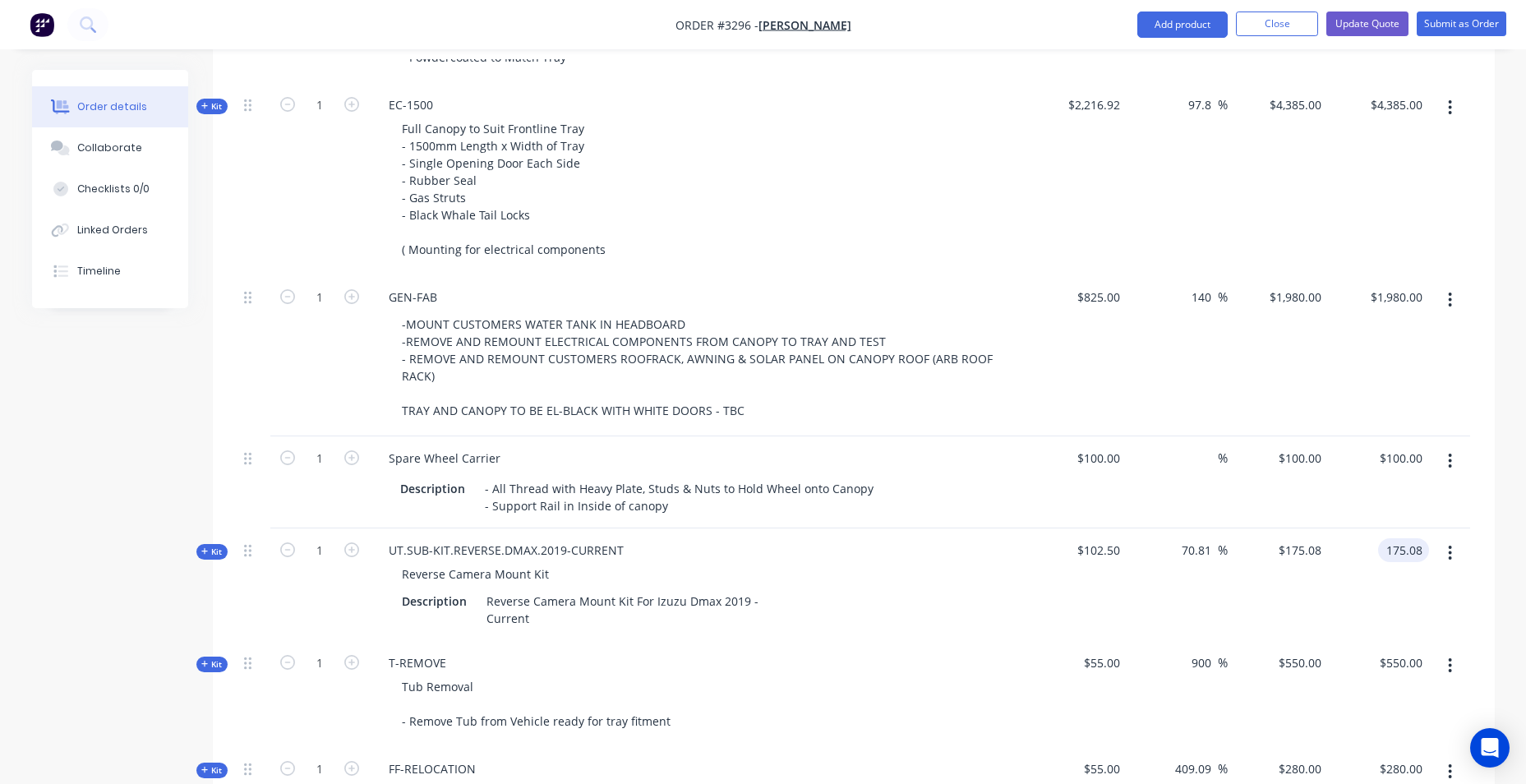
click at [1383, 552] on div "175.08 175.08" at bounding box center [1403, 551] width 51 height 24
type input "175.09"
click at [1205, 359] on div "140 140 %" at bounding box center [1177, 356] width 101 height 161
type input "70.82"
type input "$175.09"
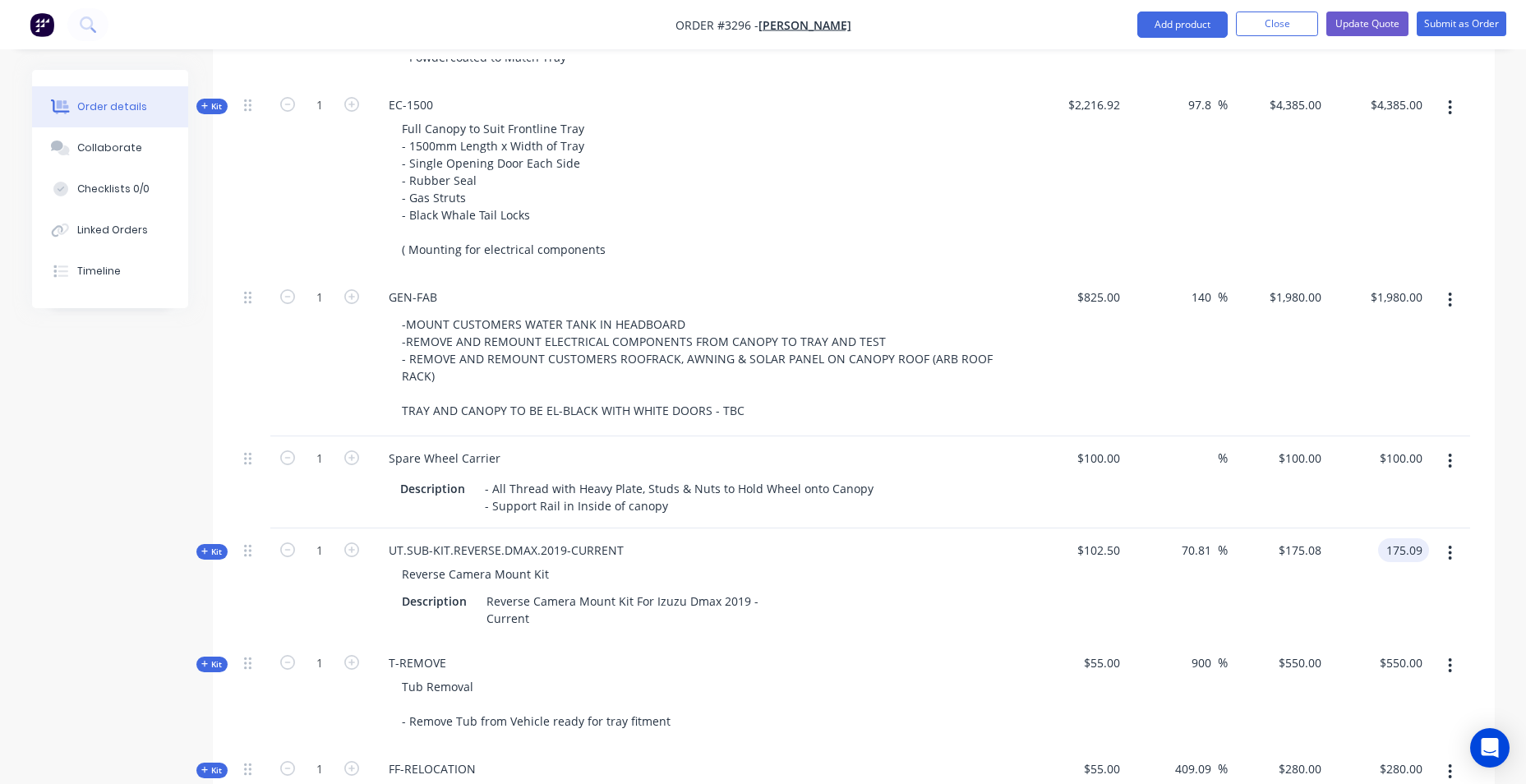
type input "$175.09"
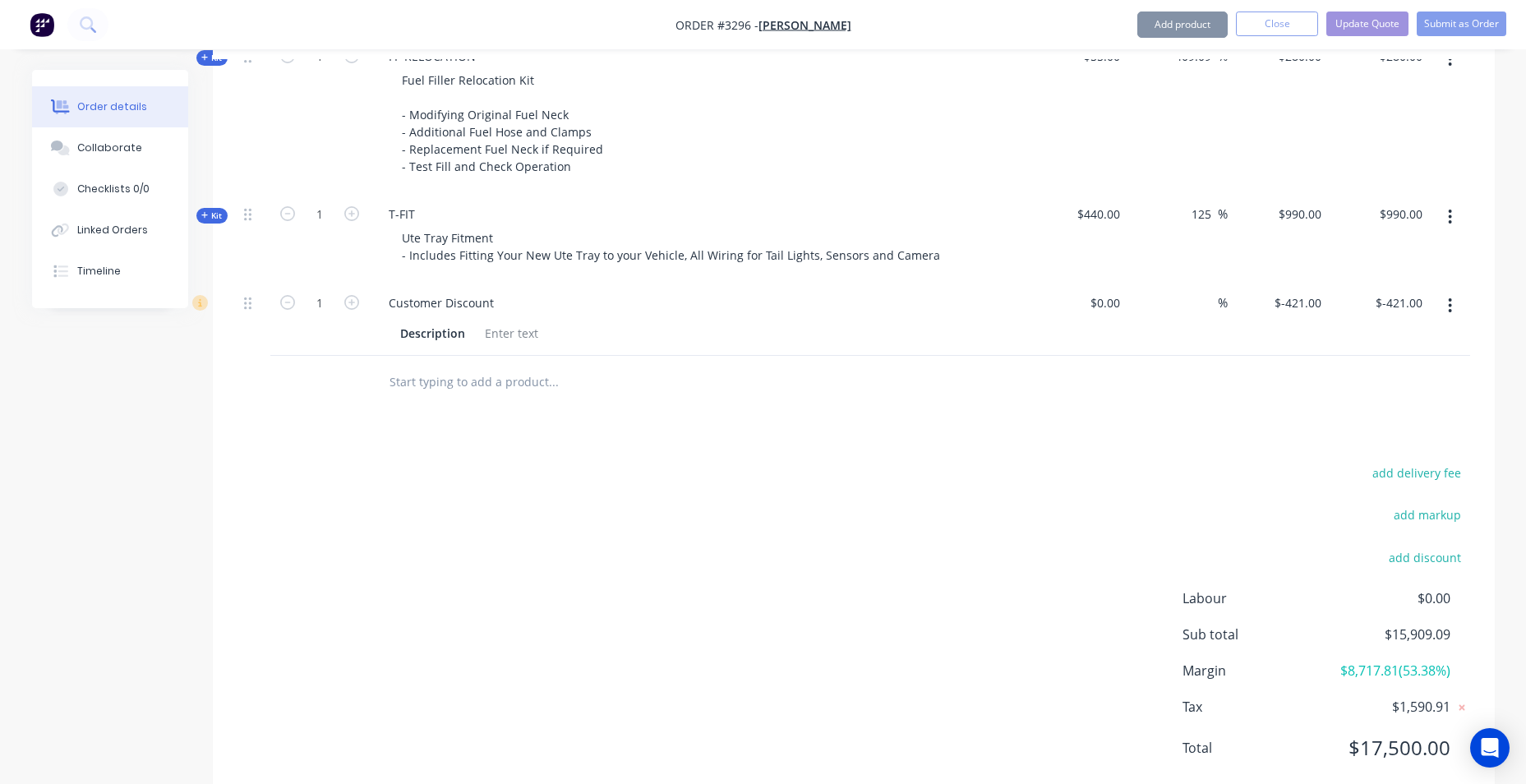
scroll to position [2059, 0]
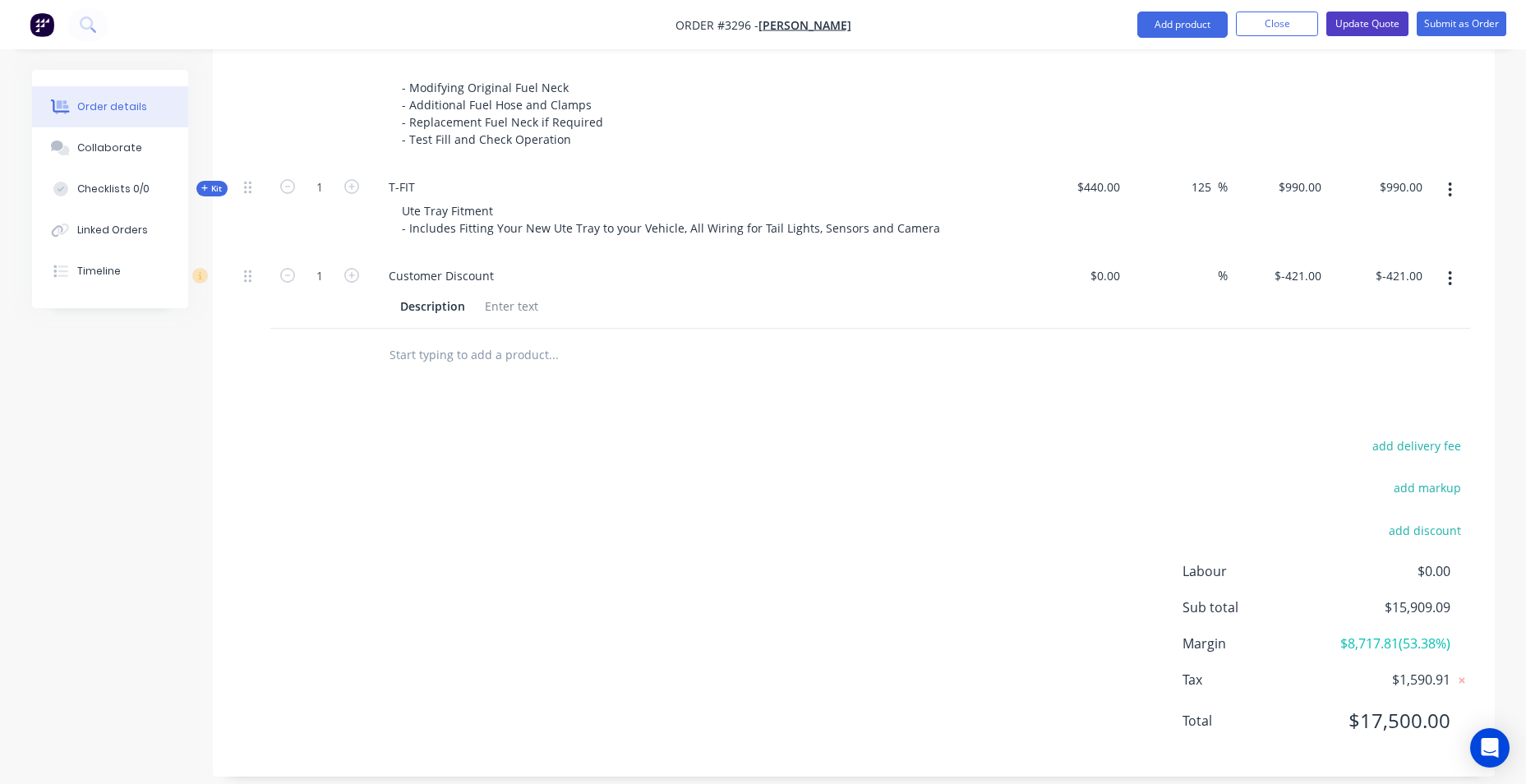
click at [1366, 23] on button "Update Quote" at bounding box center [1367, 23] width 82 height 24
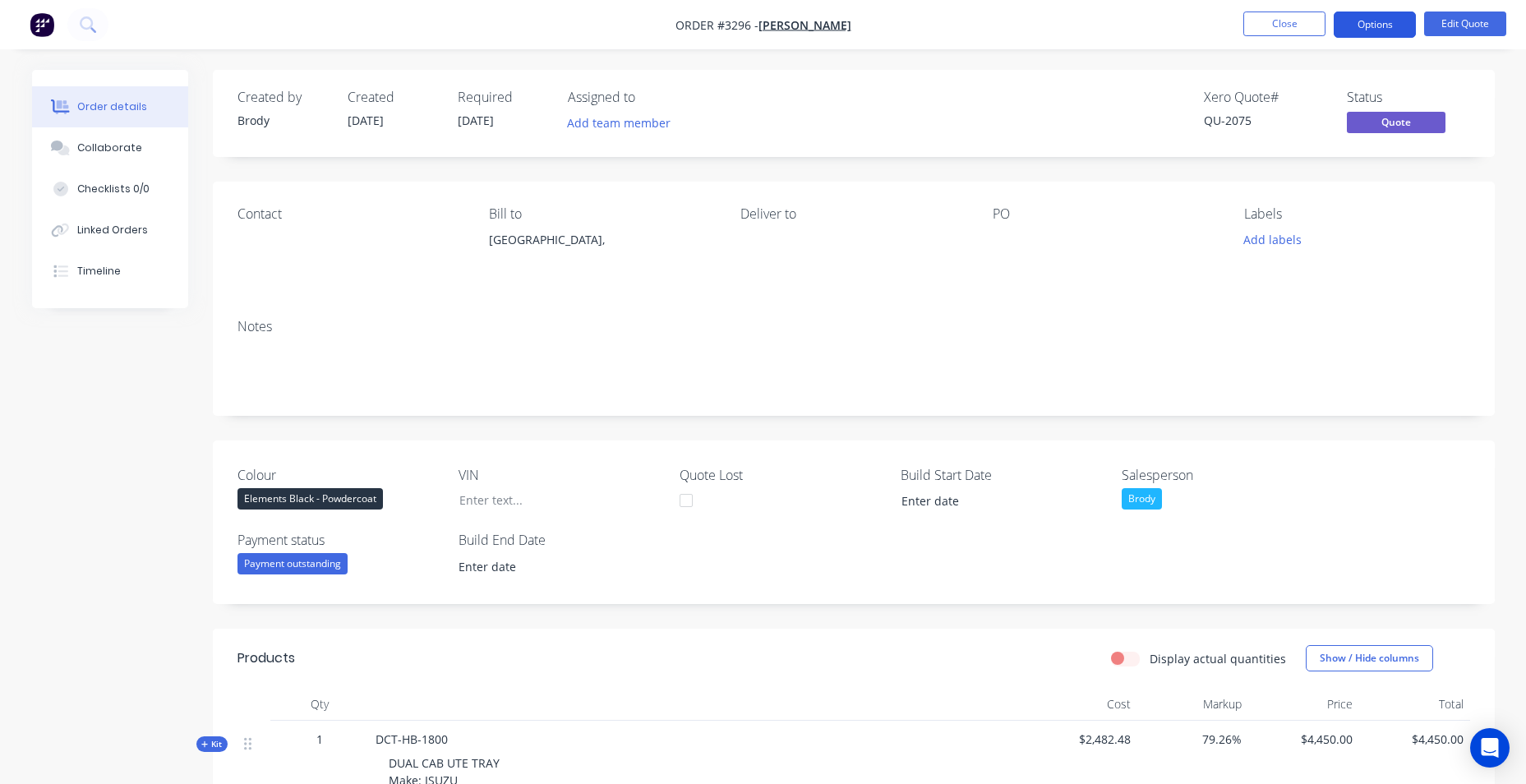
click at [1357, 27] on button "Options" at bounding box center [1375, 24] width 82 height 26
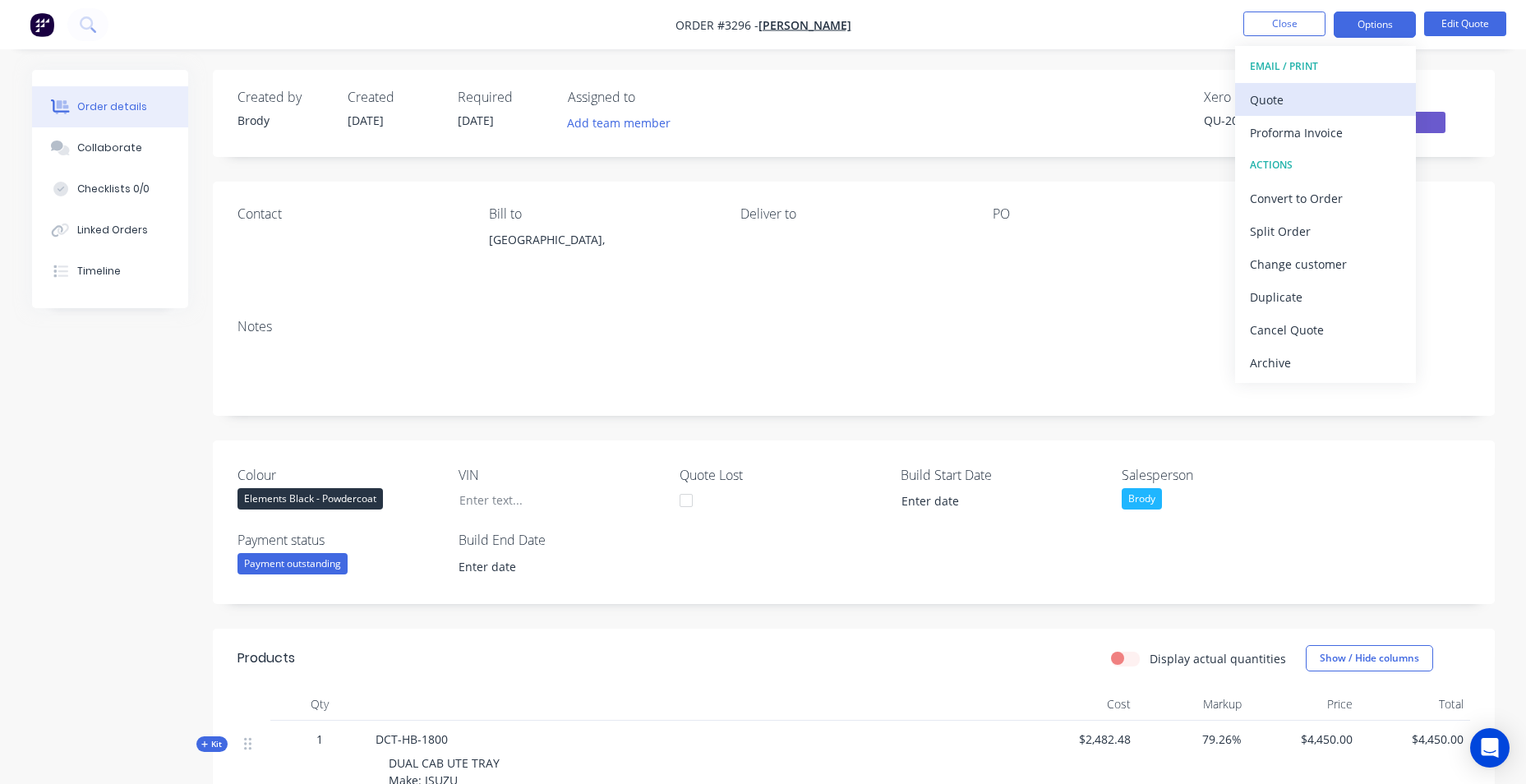
click at [1324, 98] on div "Quote" at bounding box center [1325, 100] width 151 height 24
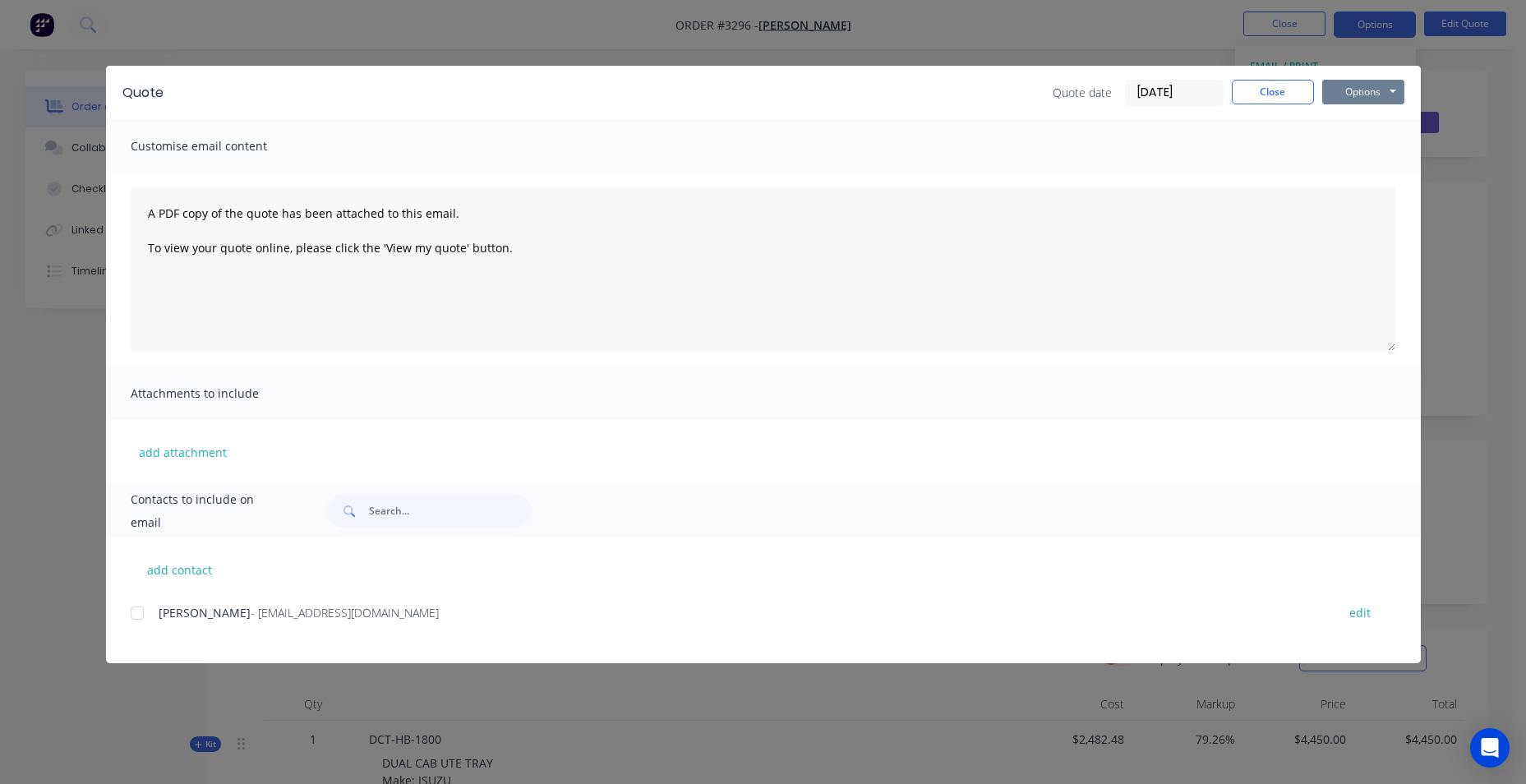
click at [1376, 96] on button "Options" at bounding box center [1364, 91] width 82 height 24
click at [1371, 168] on button "Email" at bounding box center [1375, 175] width 105 height 27
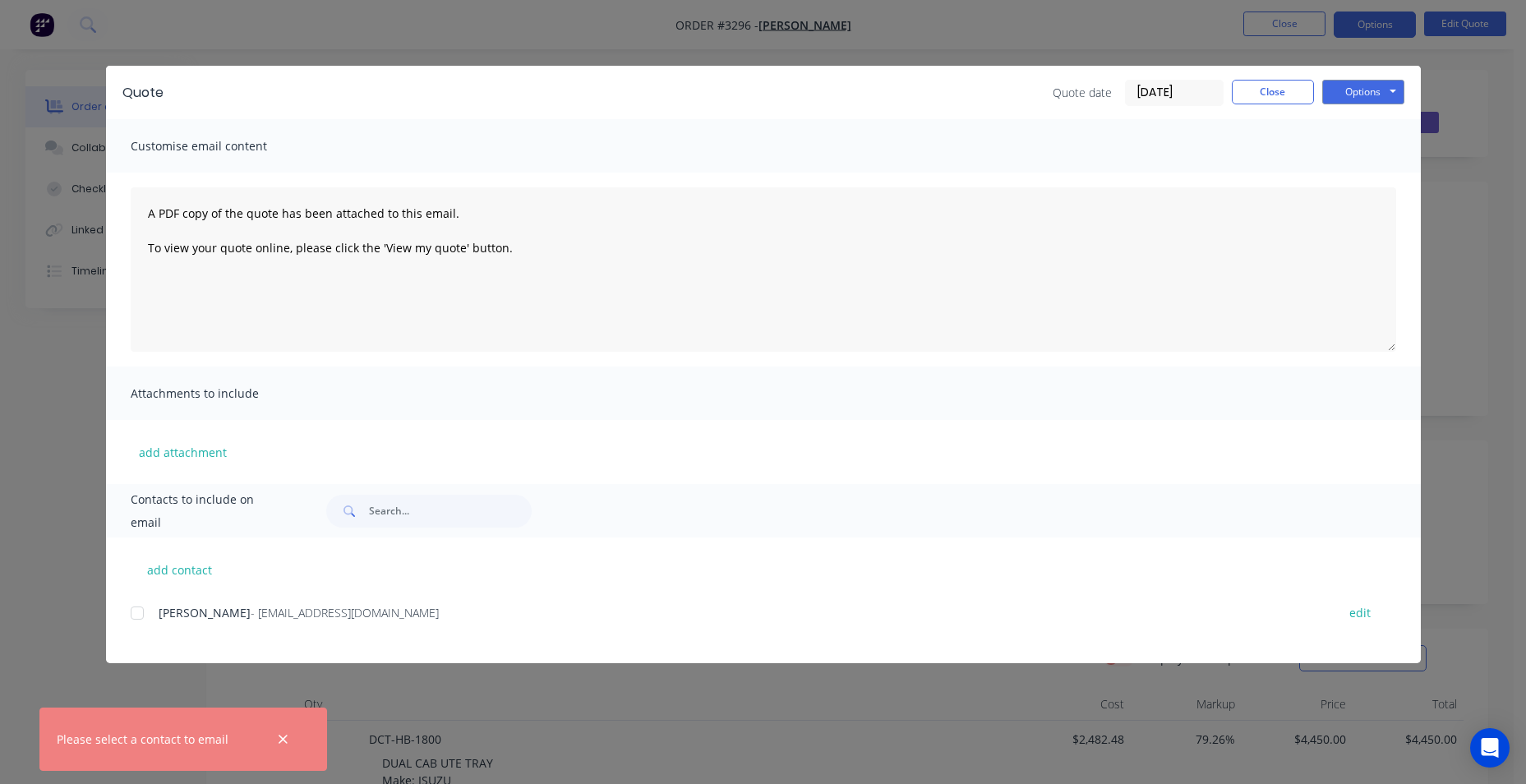
click at [136, 616] on div at bounding box center [136, 612] width 33 height 33
click at [1373, 98] on button "Options" at bounding box center [1364, 91] width 82 height 24
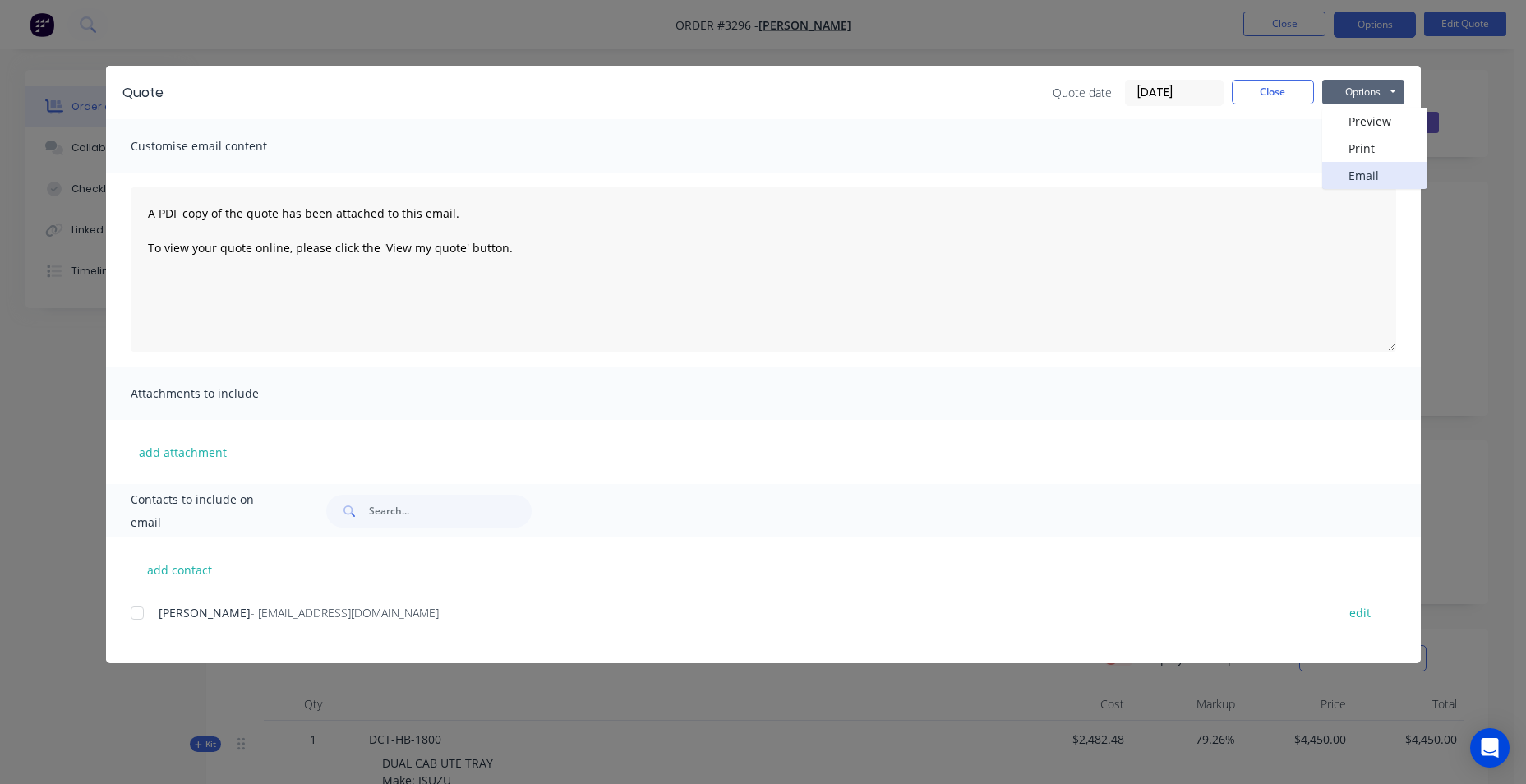
click at [1377, 173] on button "Email" at bounding box center [1375, 175] width 105 height 27
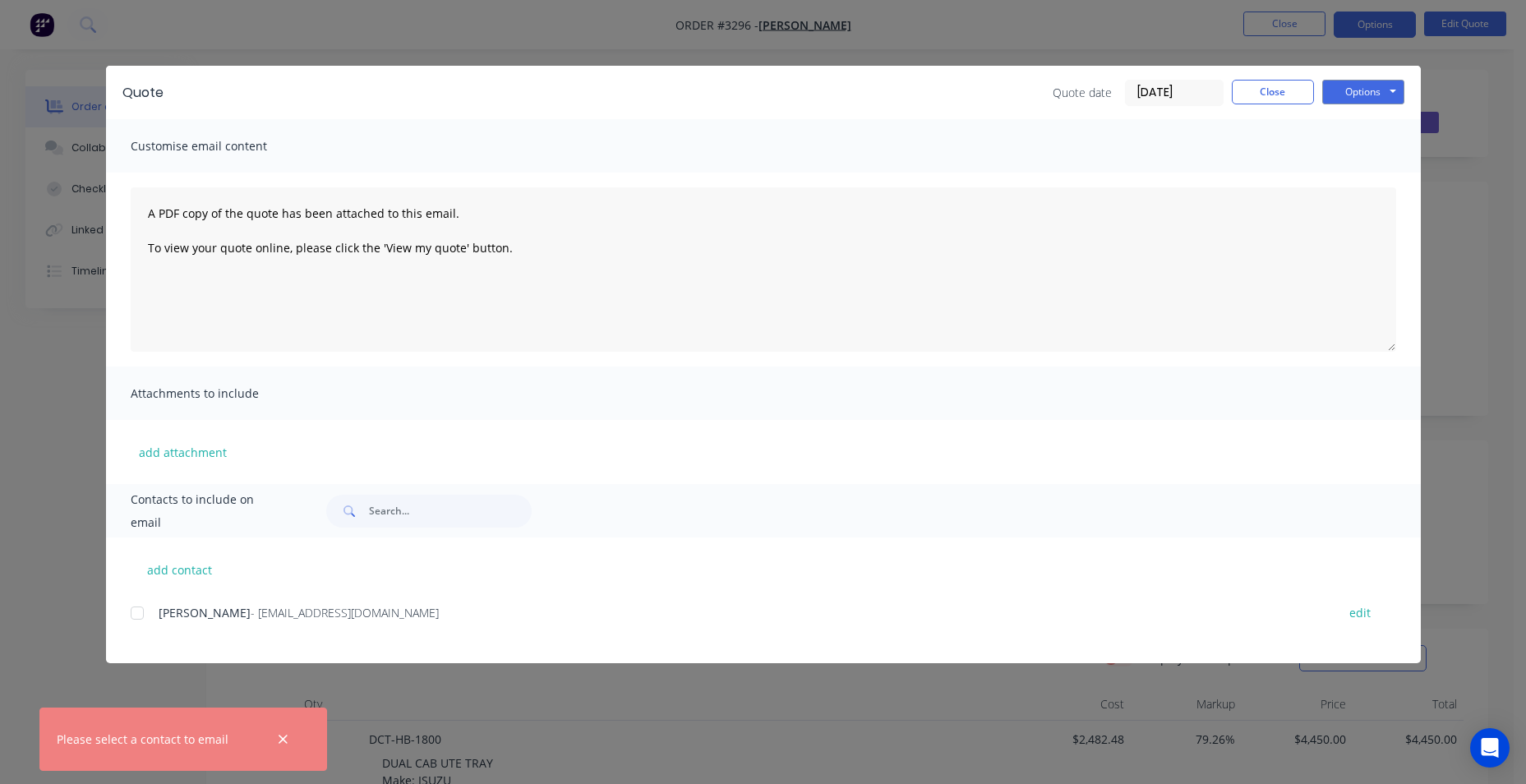
click at [143, 614] on div at bounding box center [136, 612] width 33 height 33
click at [1365, 95] on button "Options" at bounding box center [1364, 91] width 82 height 24
click at [1384, 186] on button "Email" at bounding box center [1375, 175] width 105 height 27
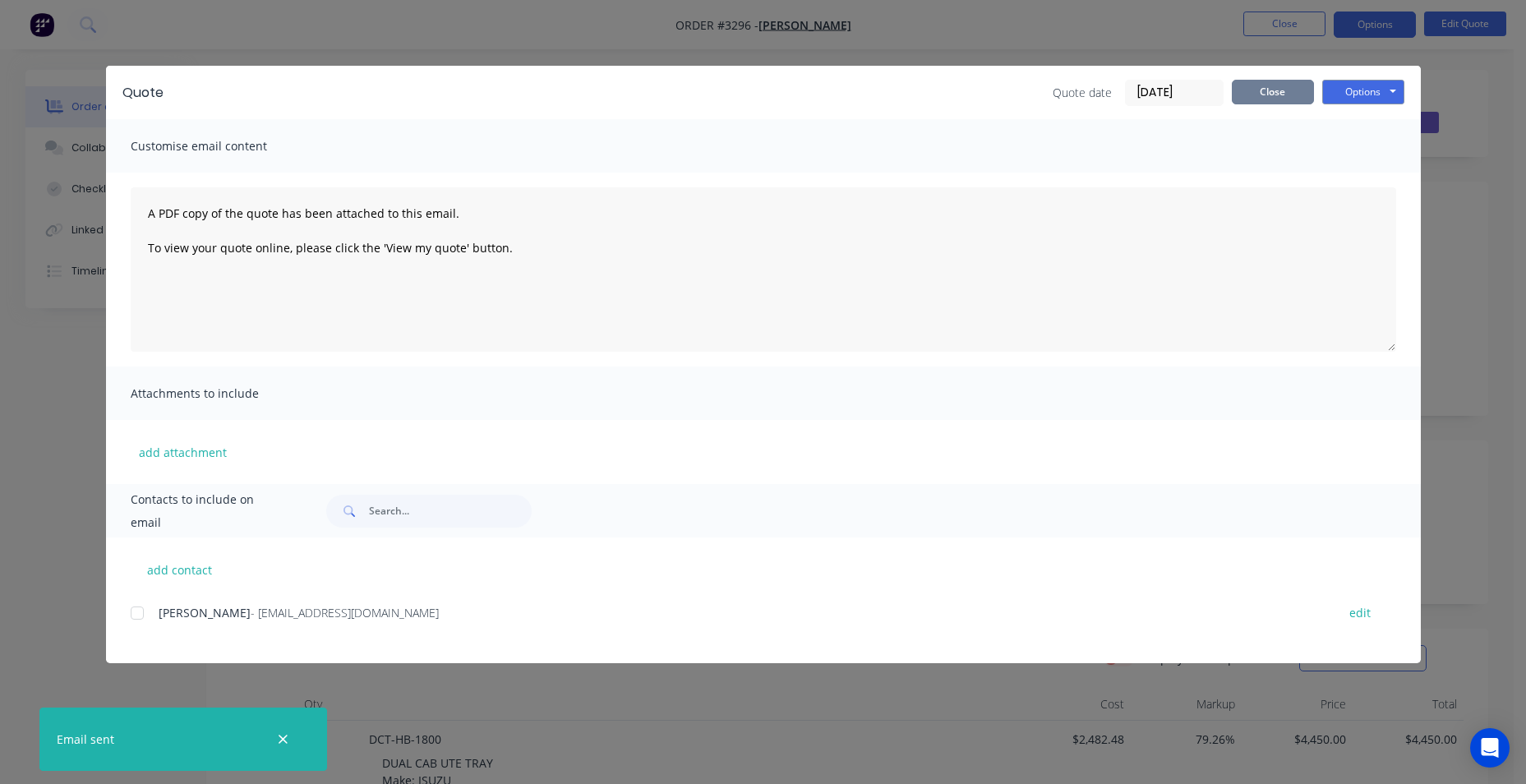
click at [1275, 97] on button "Close" at bounding box center [1273, 91] width 82 height 24
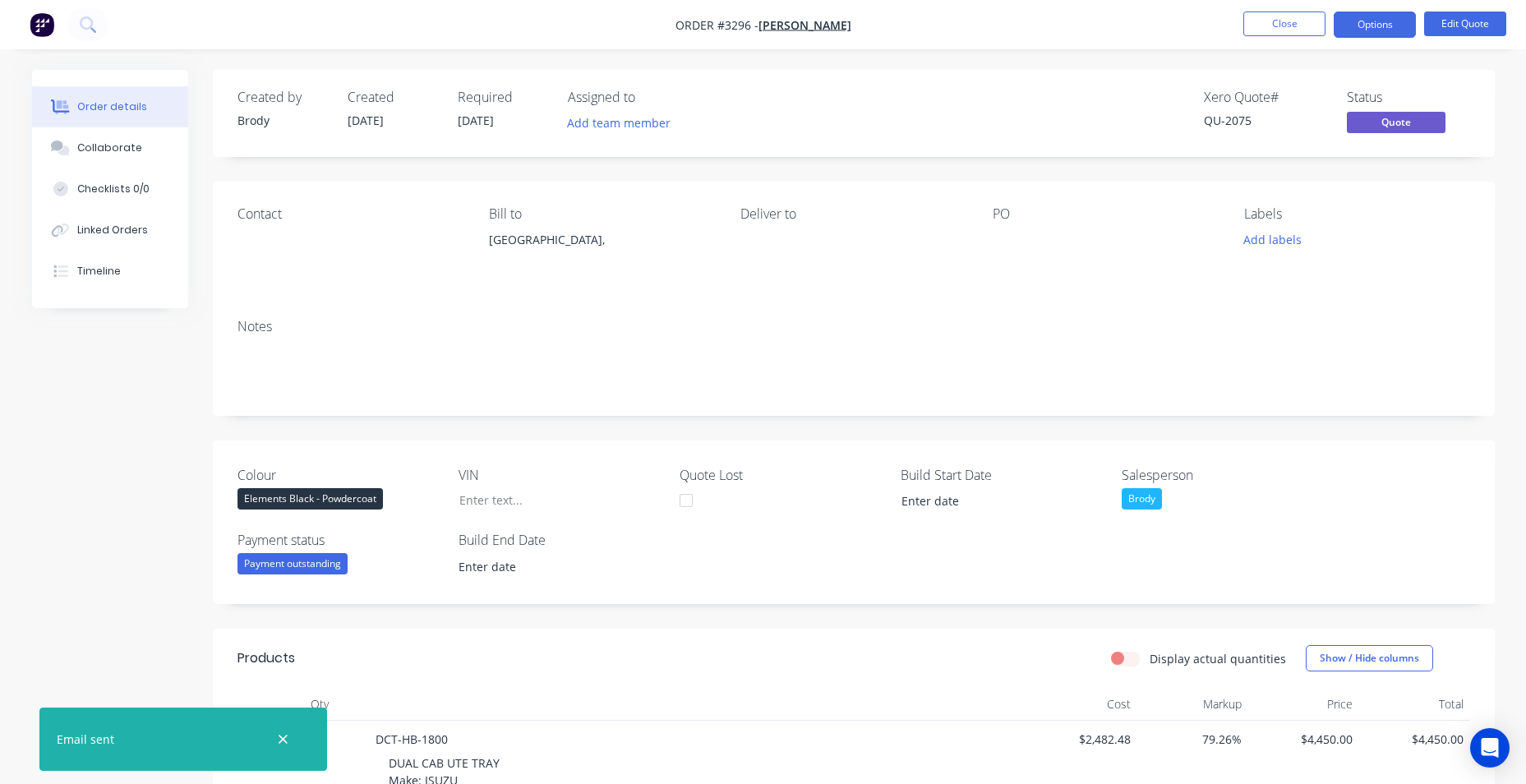
click at [55, 24] on button "button" at bounding box center [41, 24] width 35 height 26
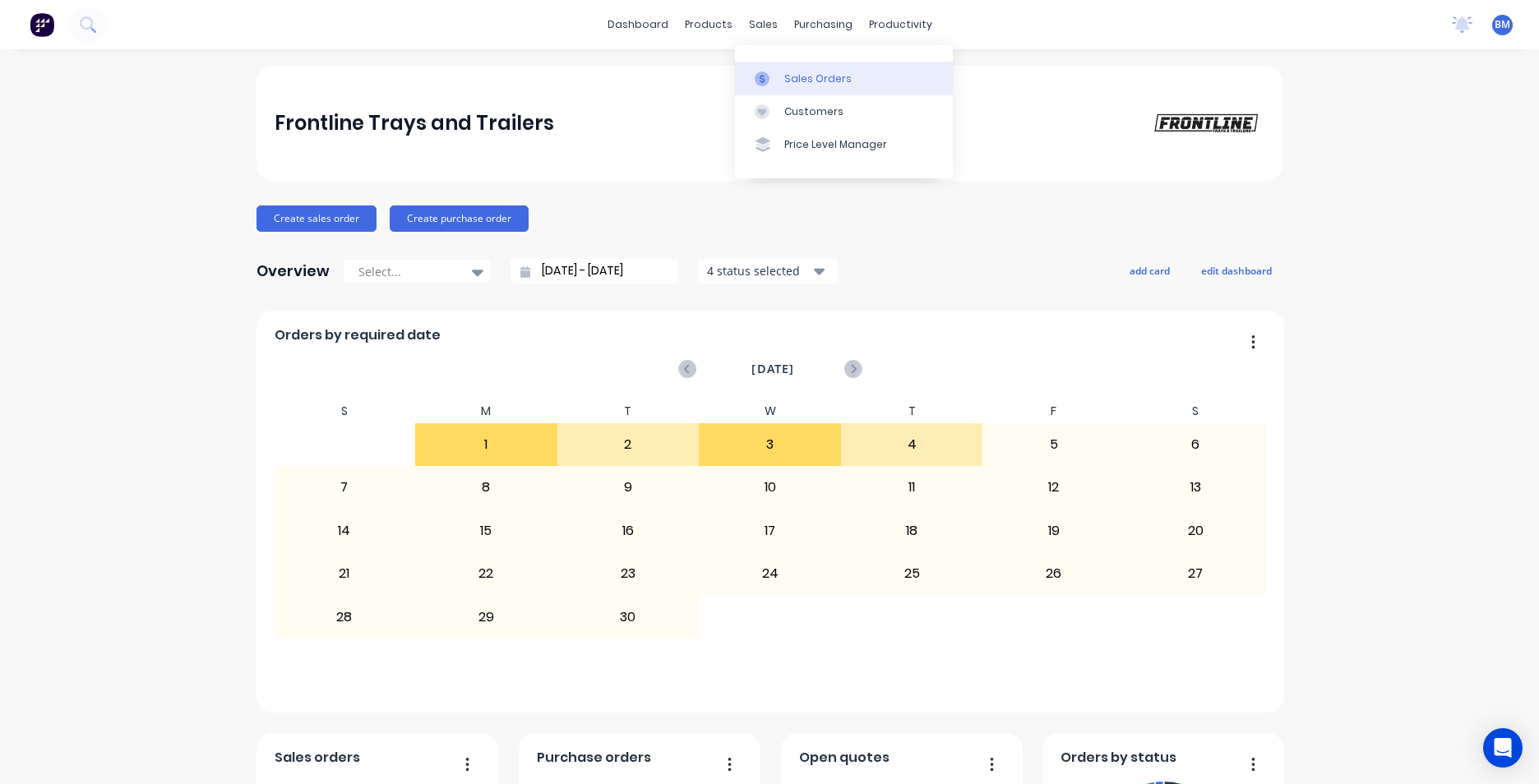
click at [784, 72] on div "Sales Orders" at bounding box center [818, 79] width 67 height 15
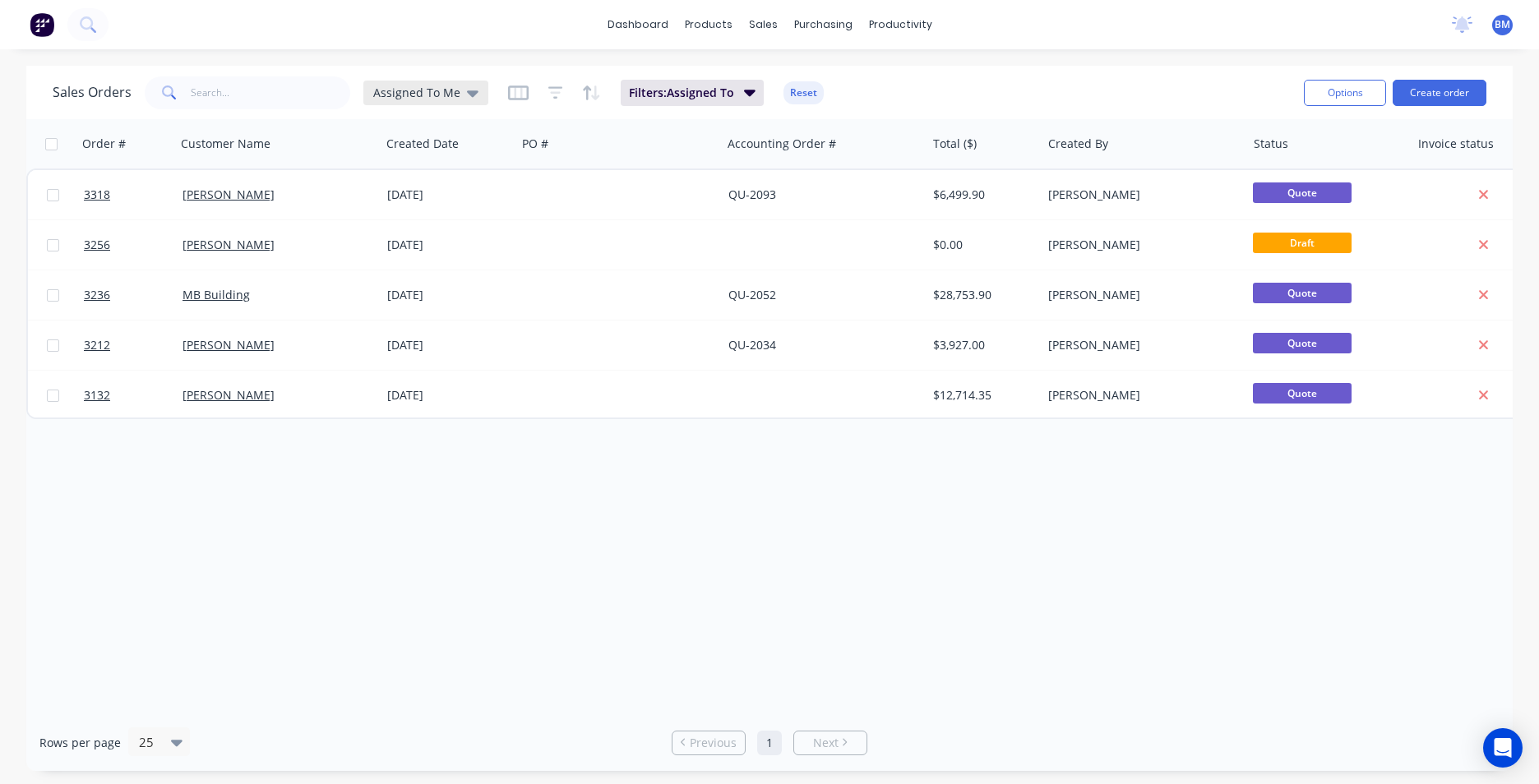
click at [467, 94] on icon at bounding box center [473, 92] width 11 height 18
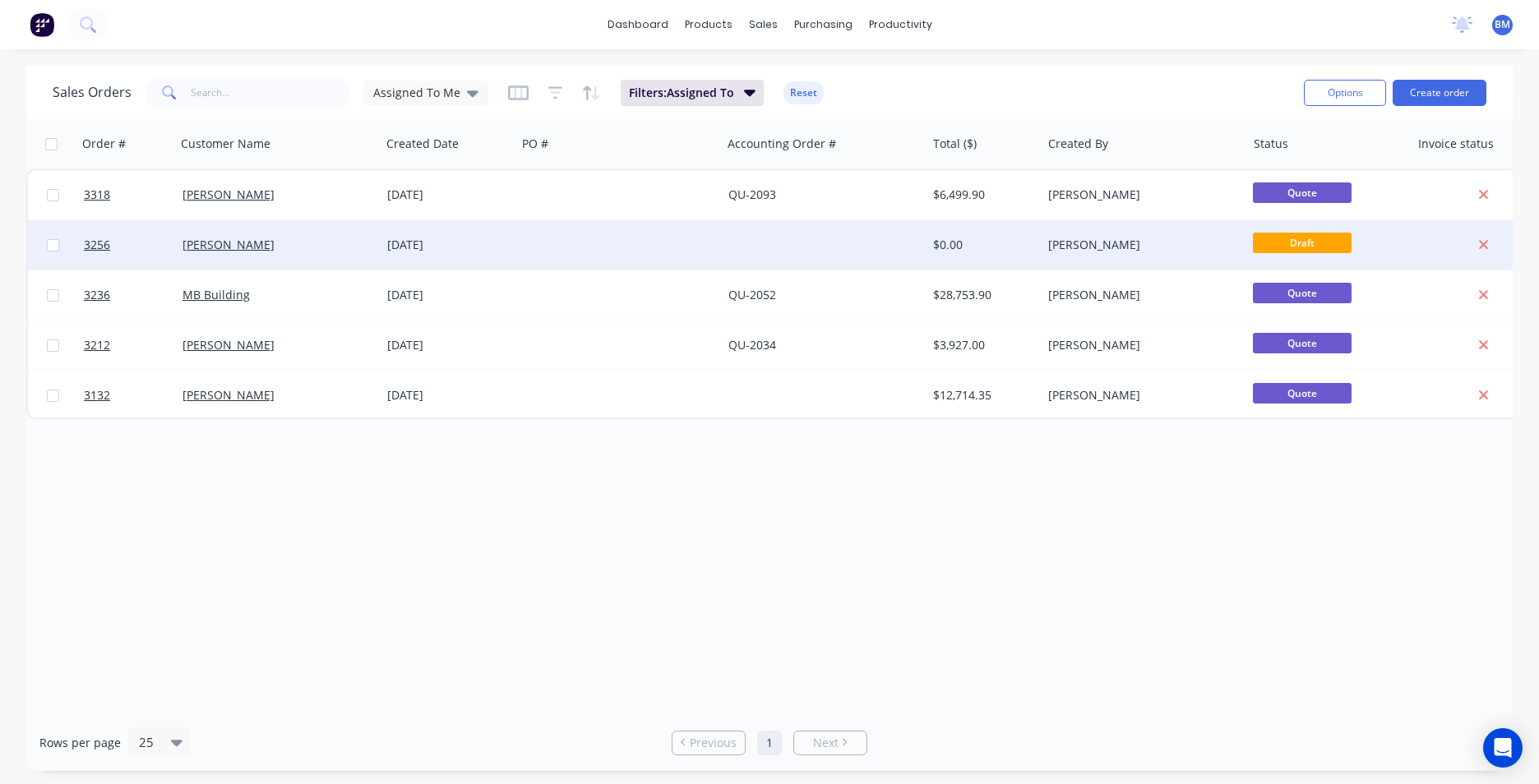
click at [463, 241] on div "[DATE]" at bounding box center [448, 245] width 122 height 17
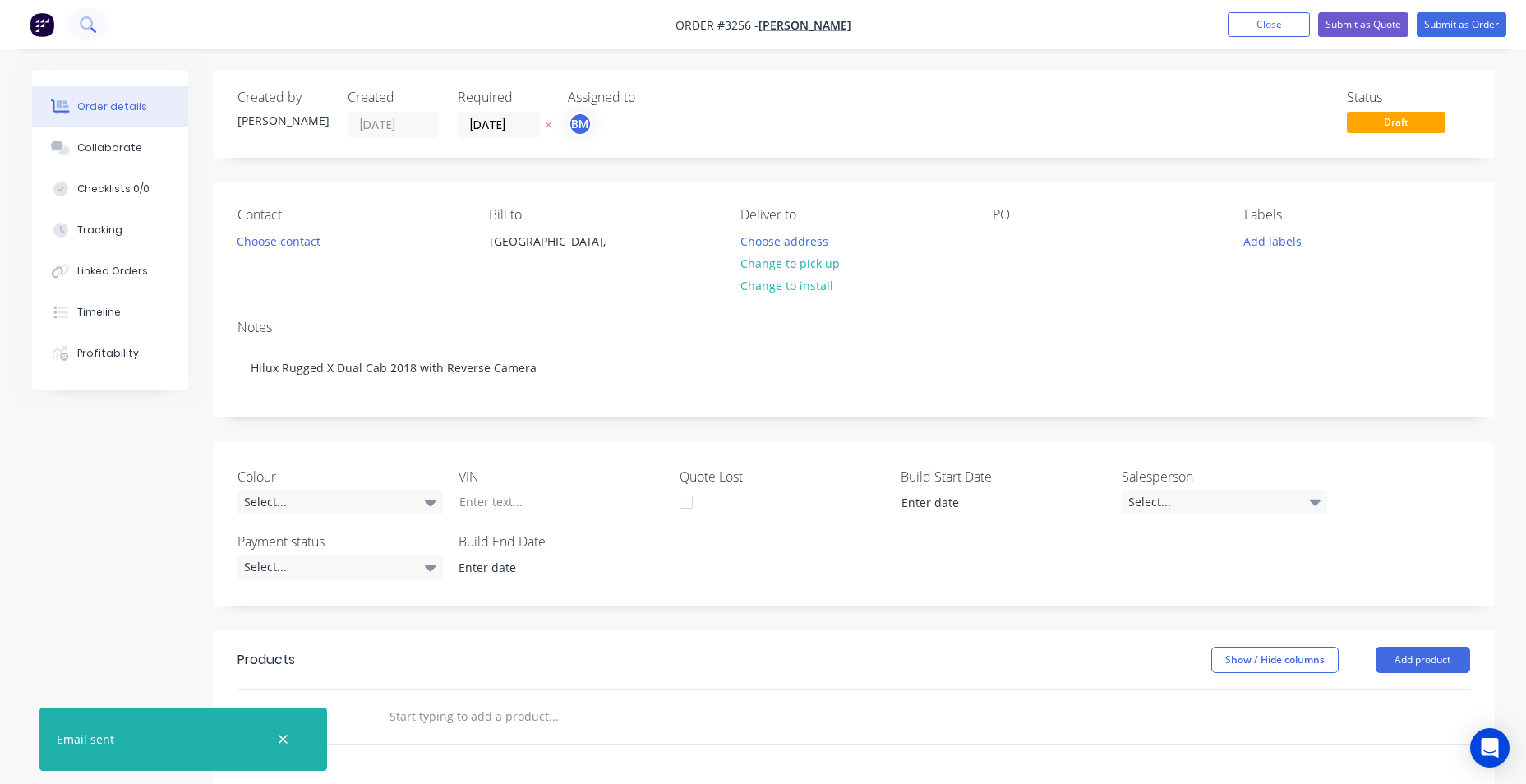
click at [80, 26] on icon at bounding box center [87, 24] width 16 height 16
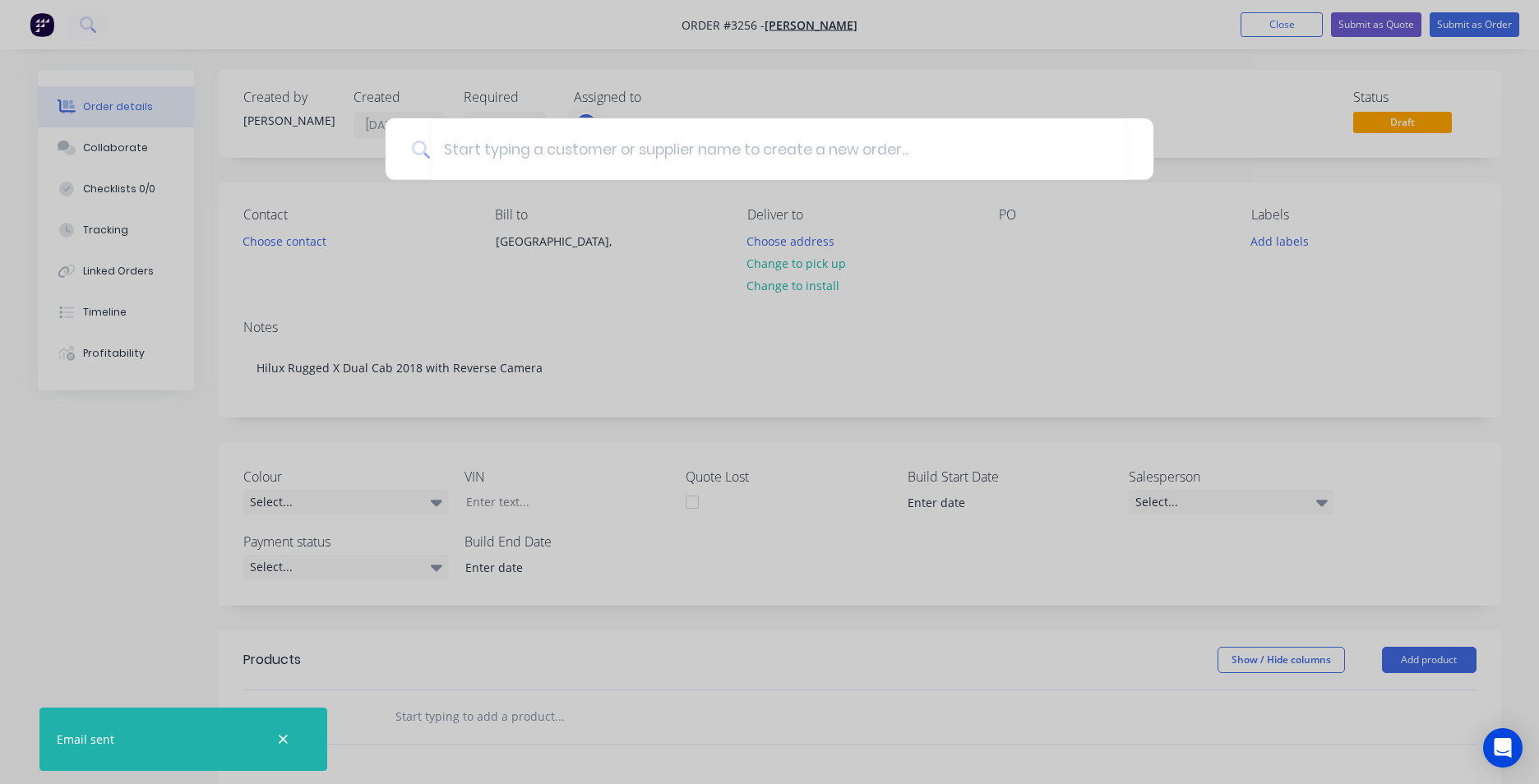
click at [260, 34] on div at bounding box center [770, 392] width 1539 height 784
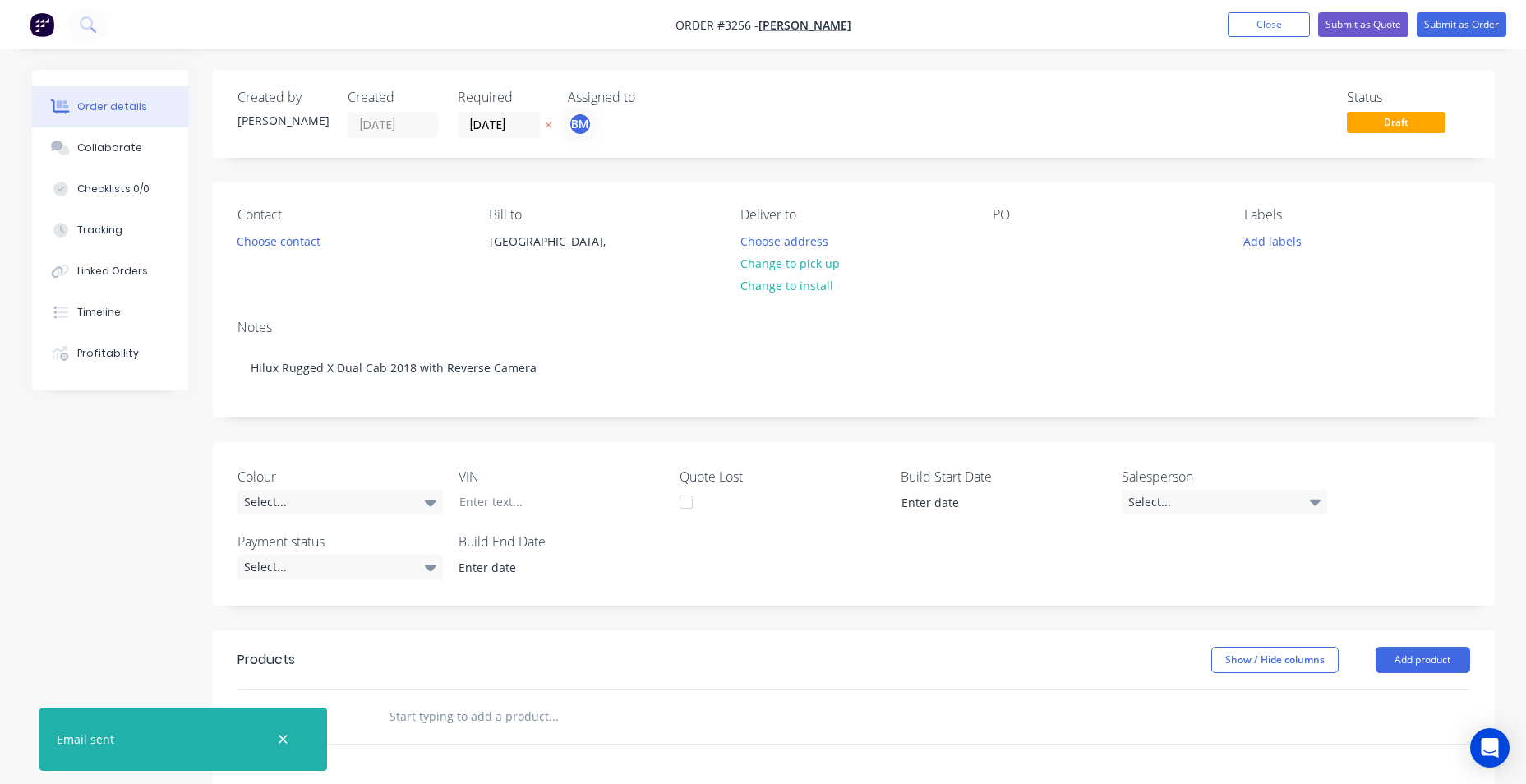
click at [45, 27] on img "button" at bounding box center [42, 24] width 24 height 24
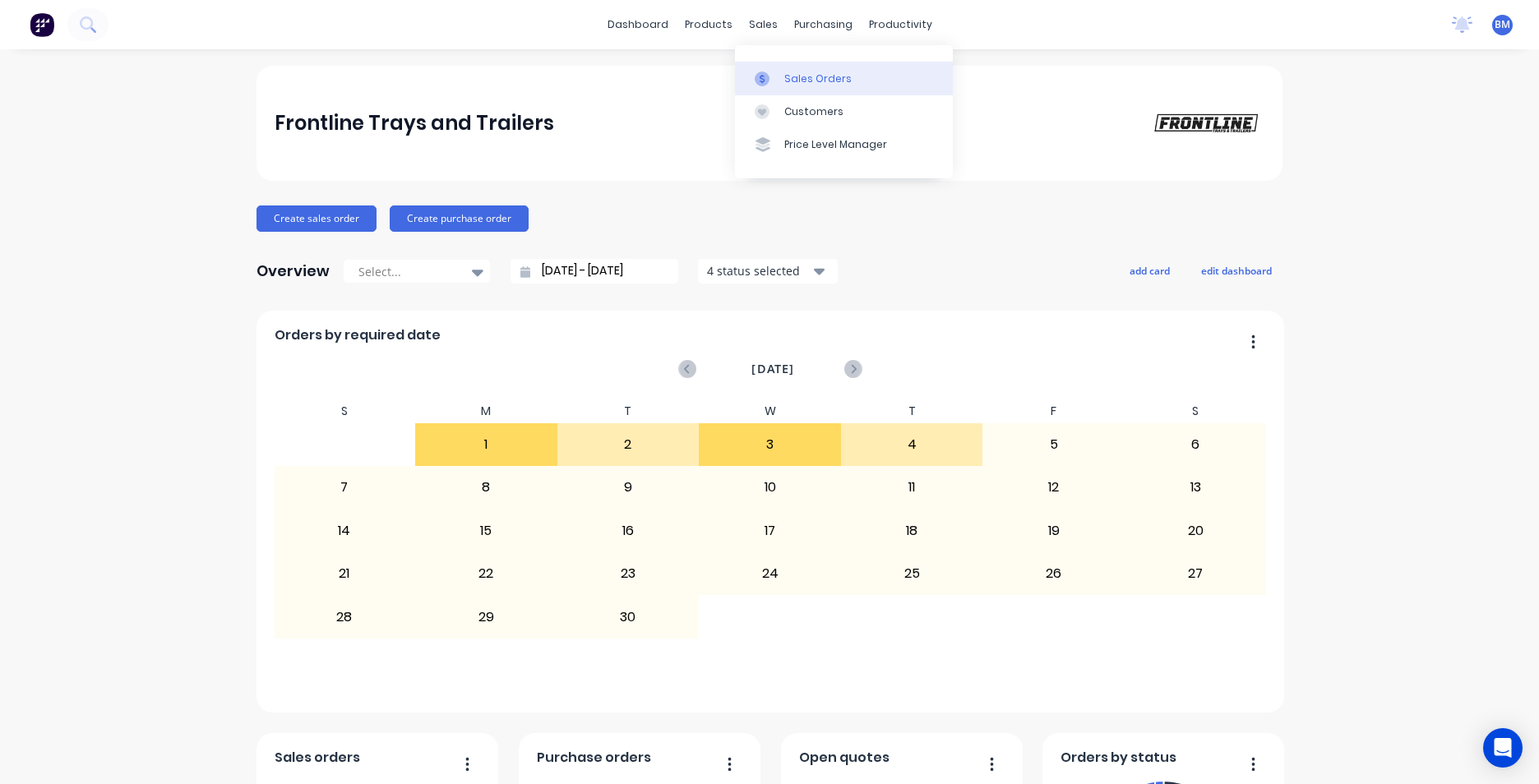
click at [791, 91] on link "Sales Orders" at bounding box center [843, 77] width 218 height 33
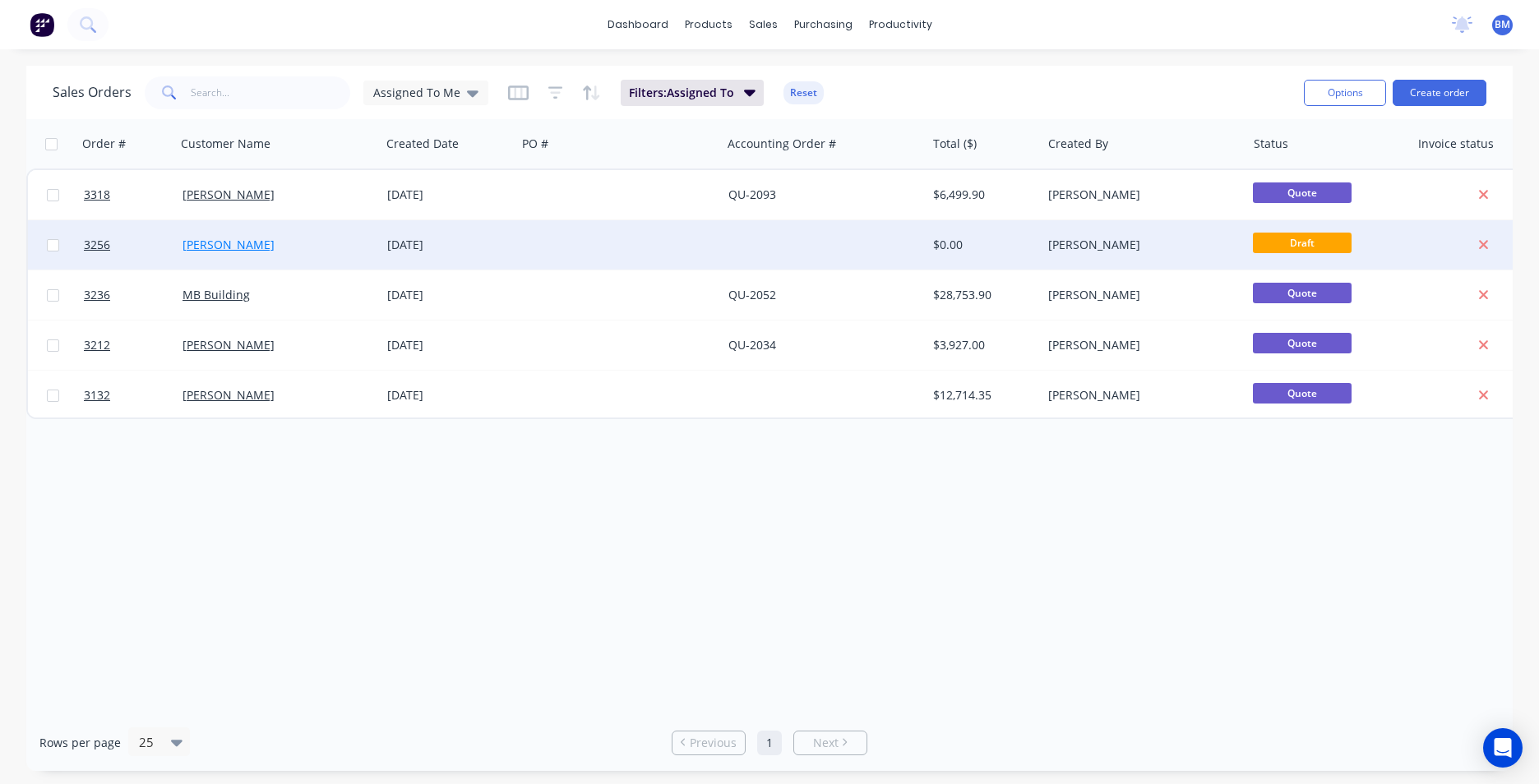
click at [232, 244] on link "[PERSON_NAME]" at bounding box center [228, 245] width 92 height 16
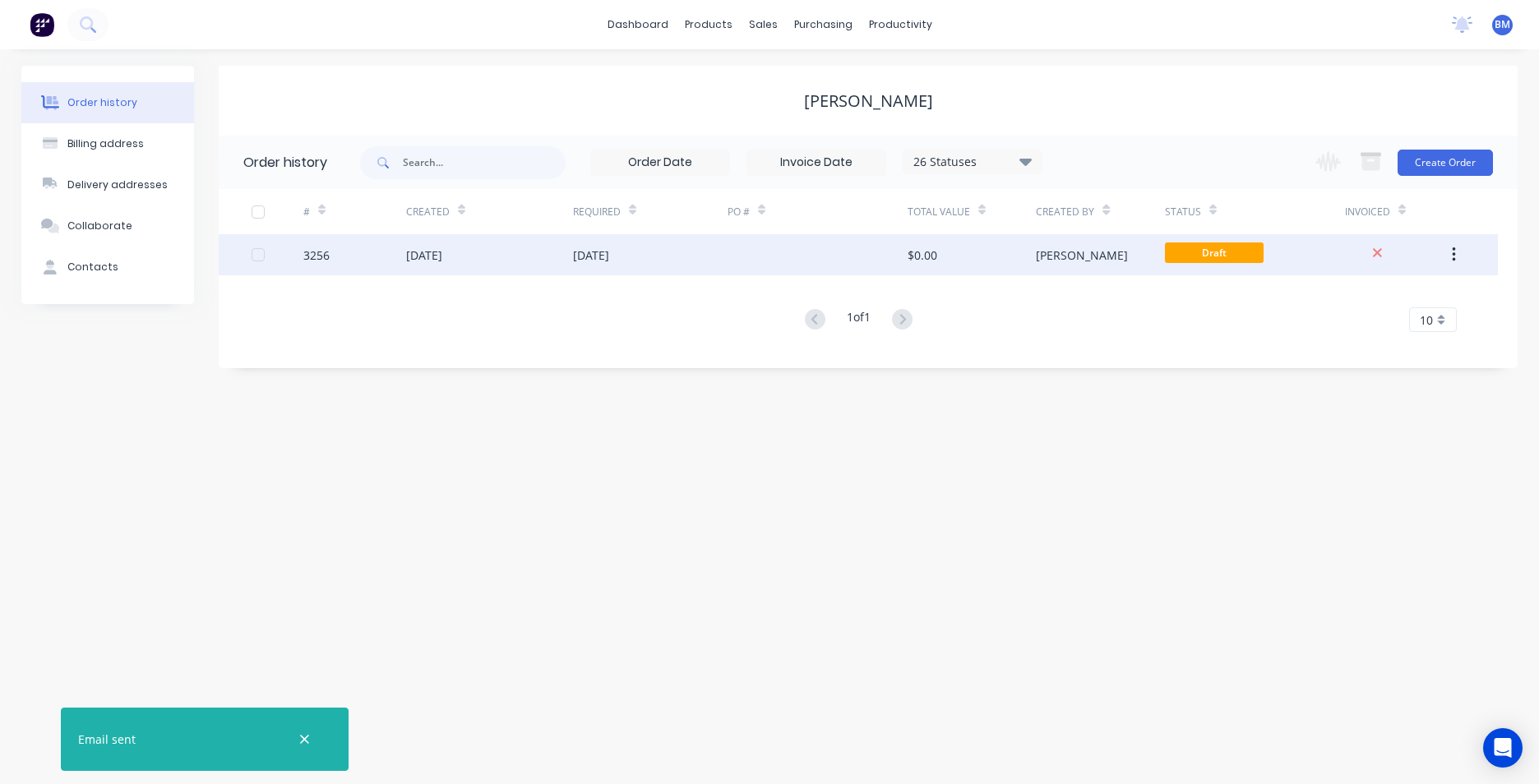
click at [512, 259] on div "[DATE]" at bounding box center [489, 255] width 167 height 41
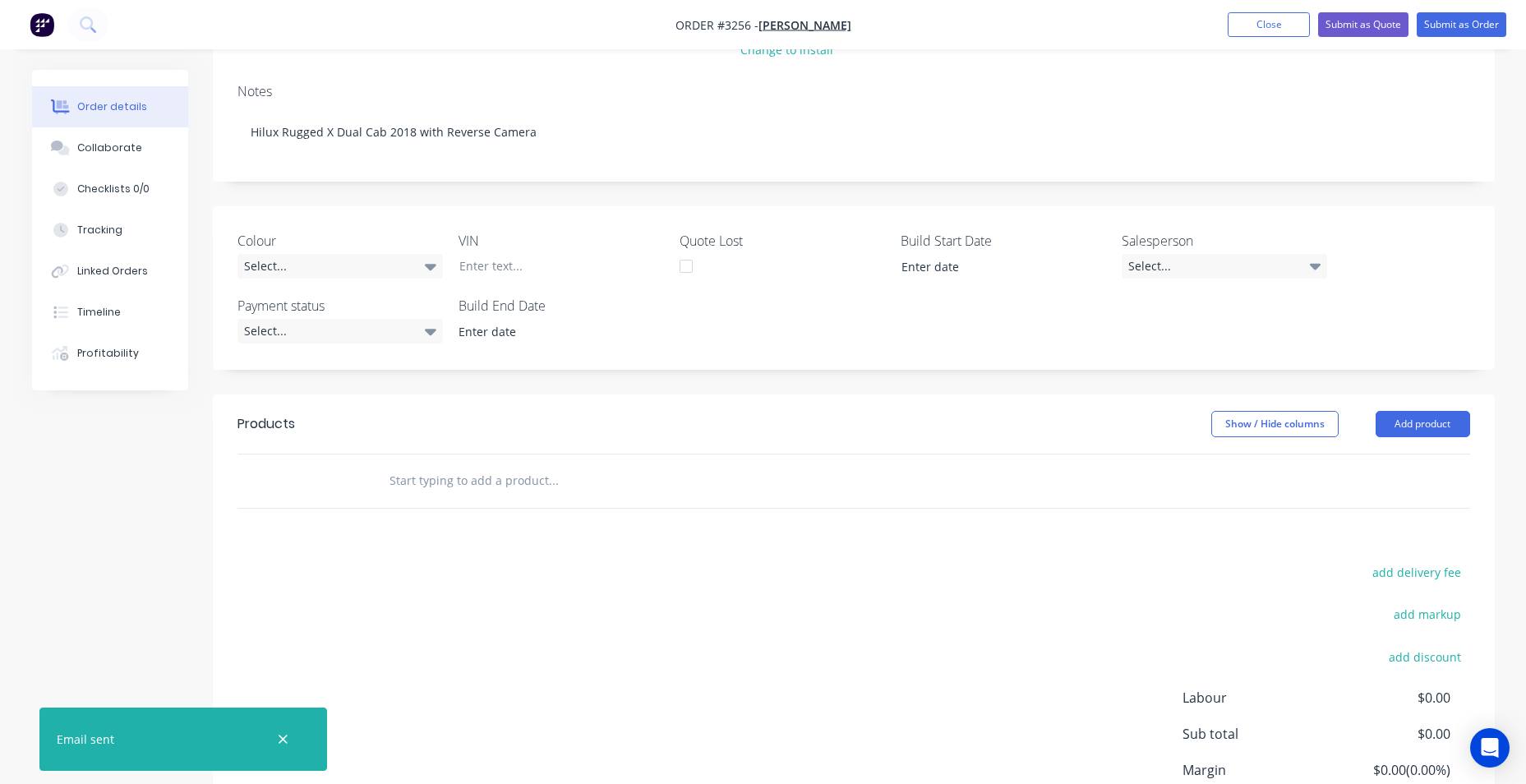
scroll to position [246, 0]
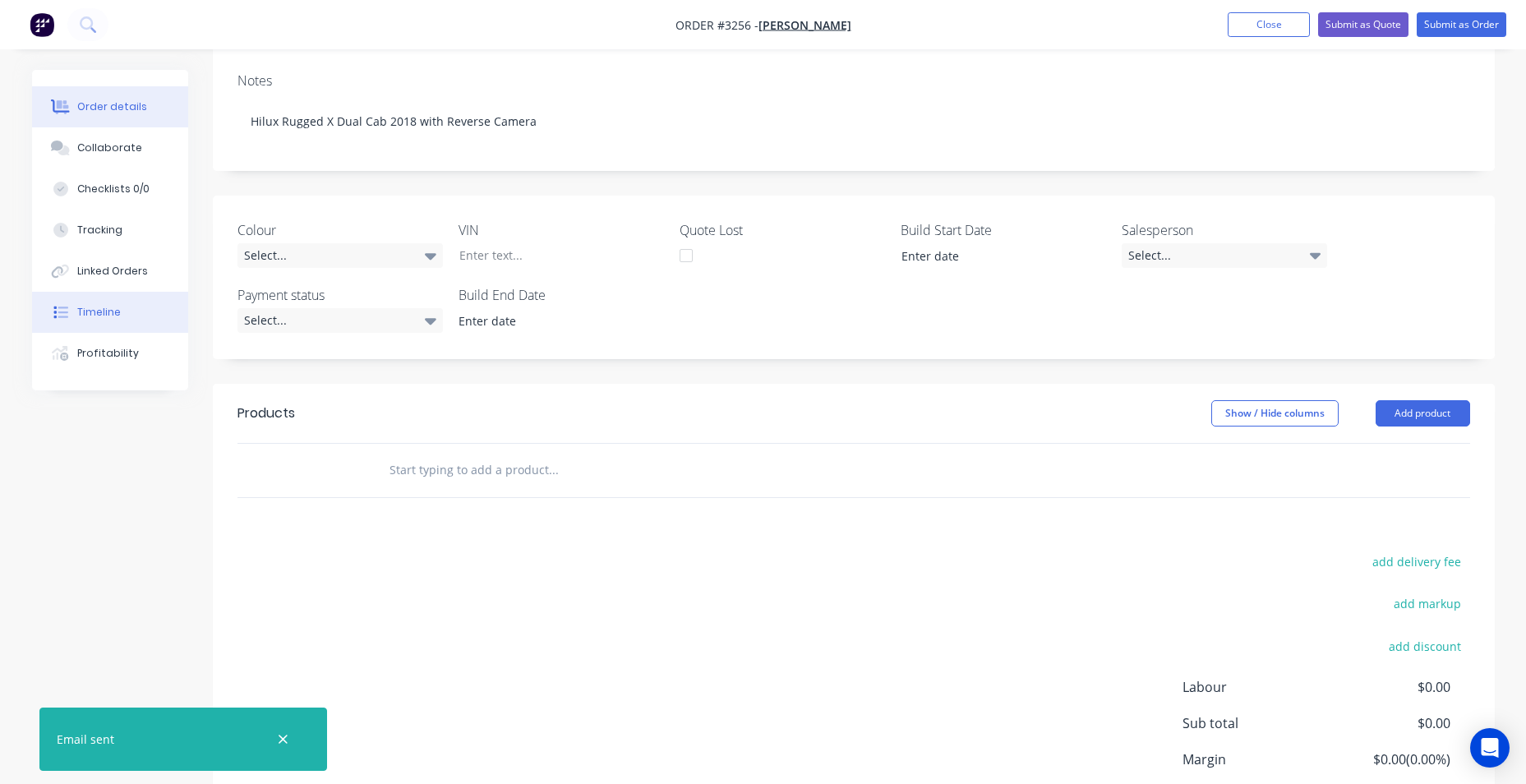
click at [104, 305] on div "Timeline" at bounding box center [99, 313] width 44 height 15
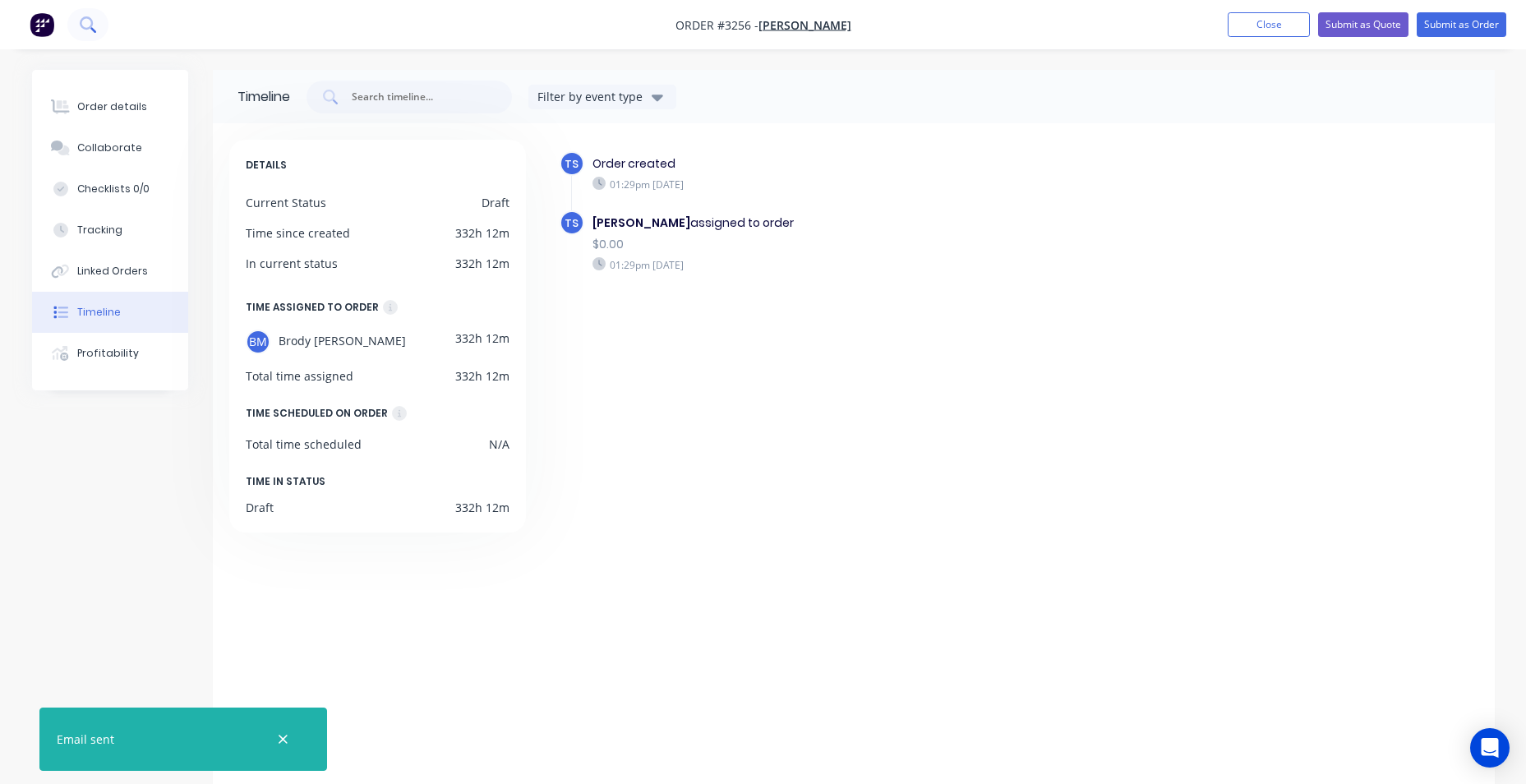
click at [102, 17] on button at bounding box center [88, 24] width 41 height 33
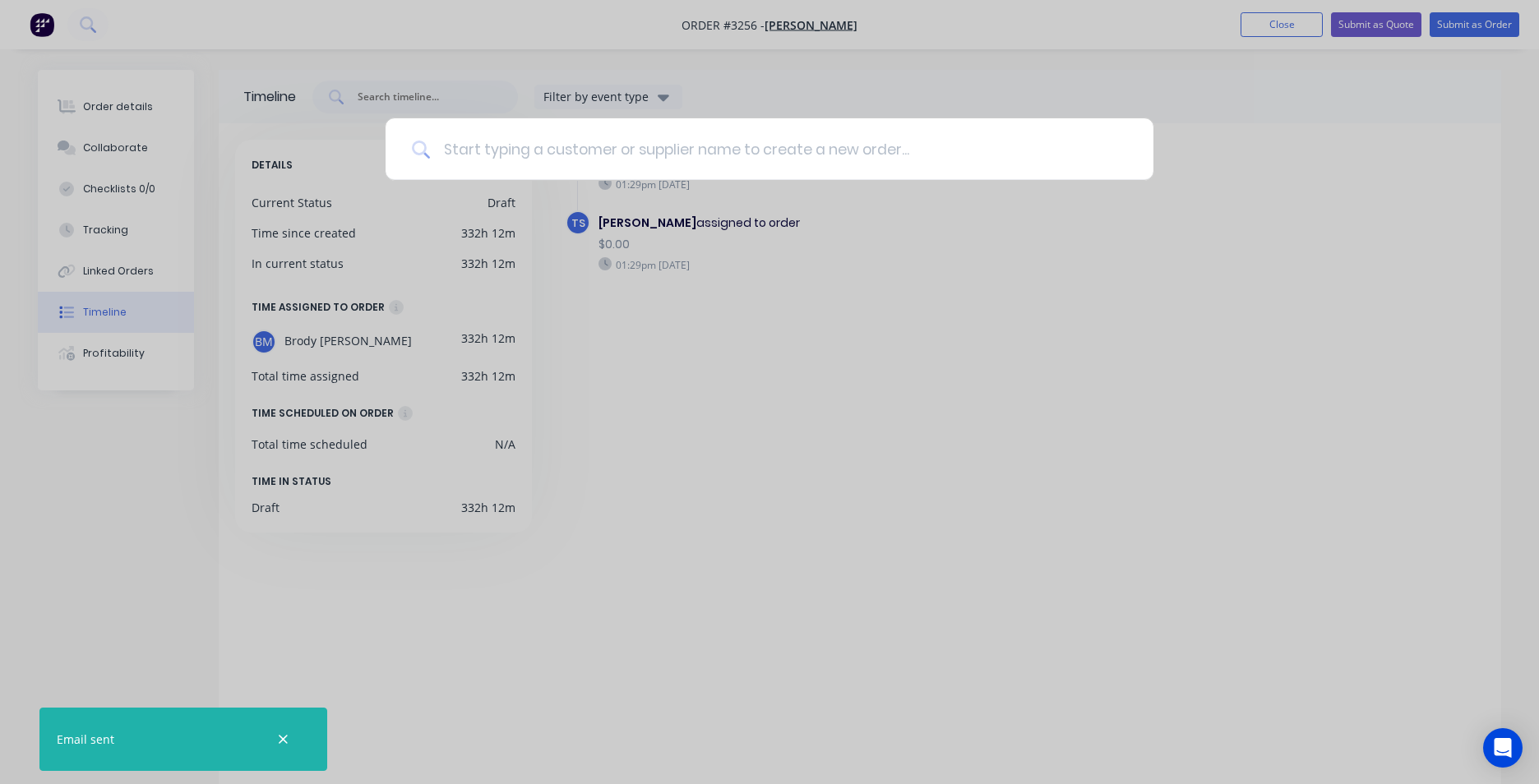
click at [505, 149] on input at bounding box center [778, 149] width 698 height 62
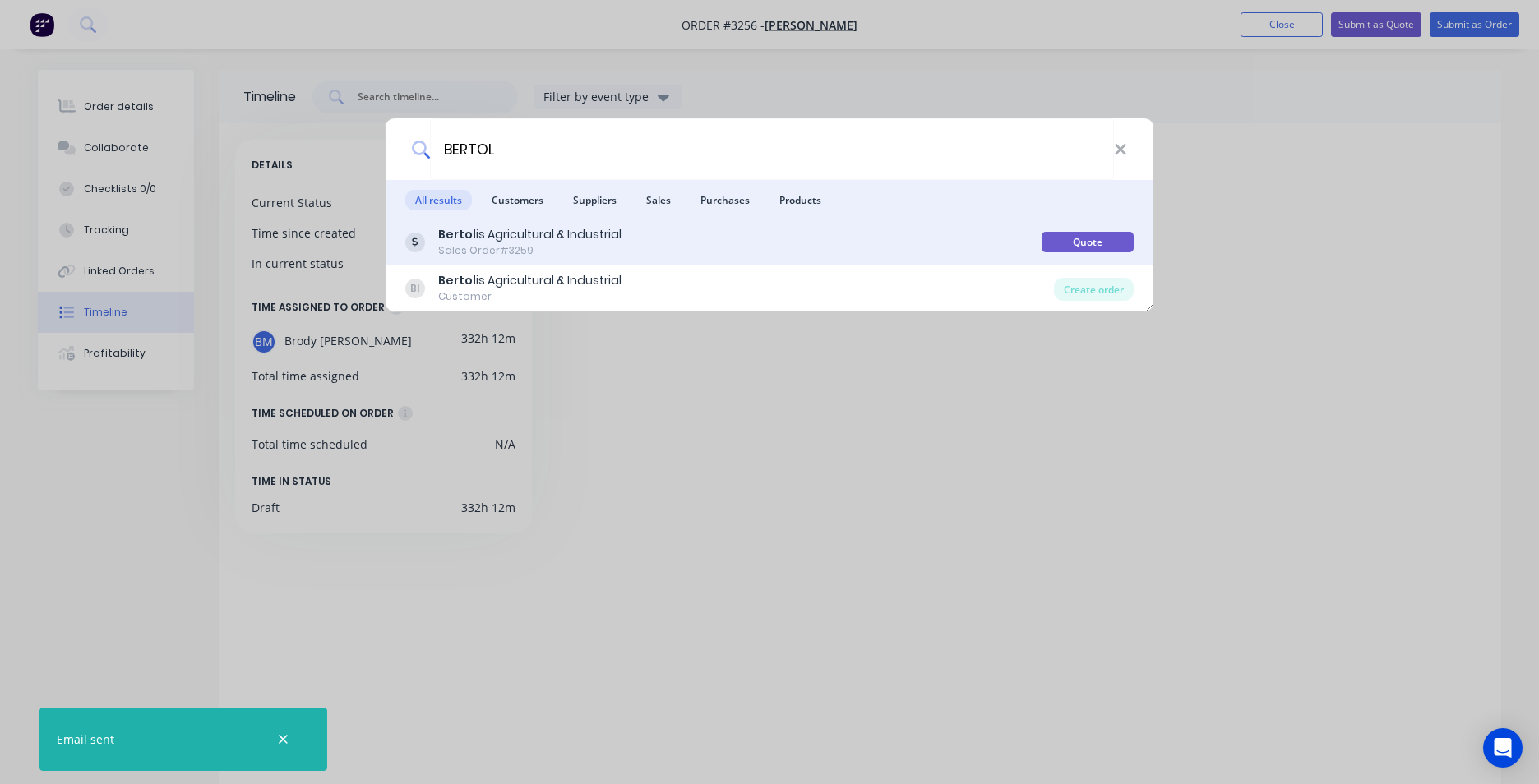
type input "BERTOL"
click at [568, 254] on div "Sales Order #3259" at bounding box center [529, 251] width 183 height 15
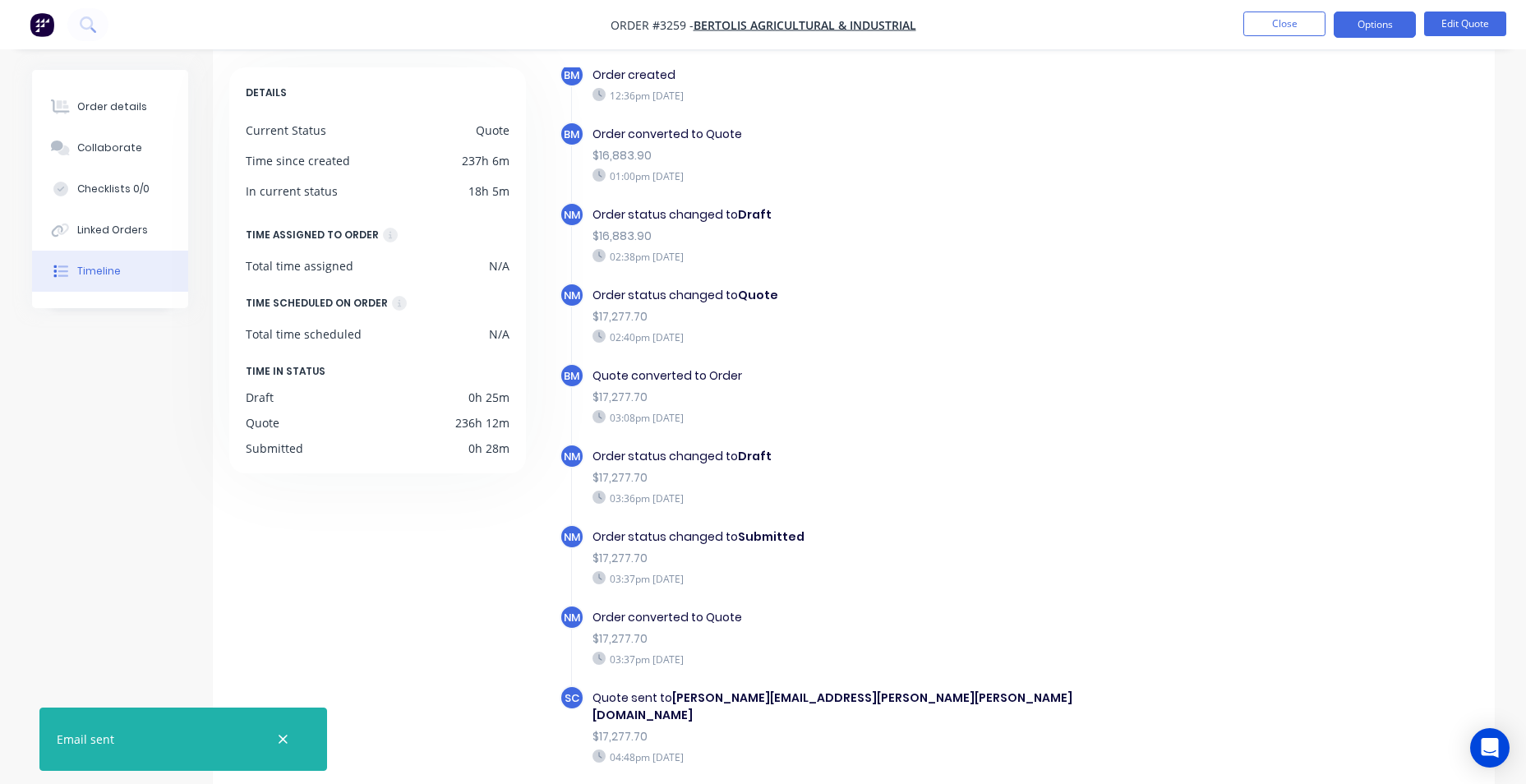
scroll to position [125, 0]
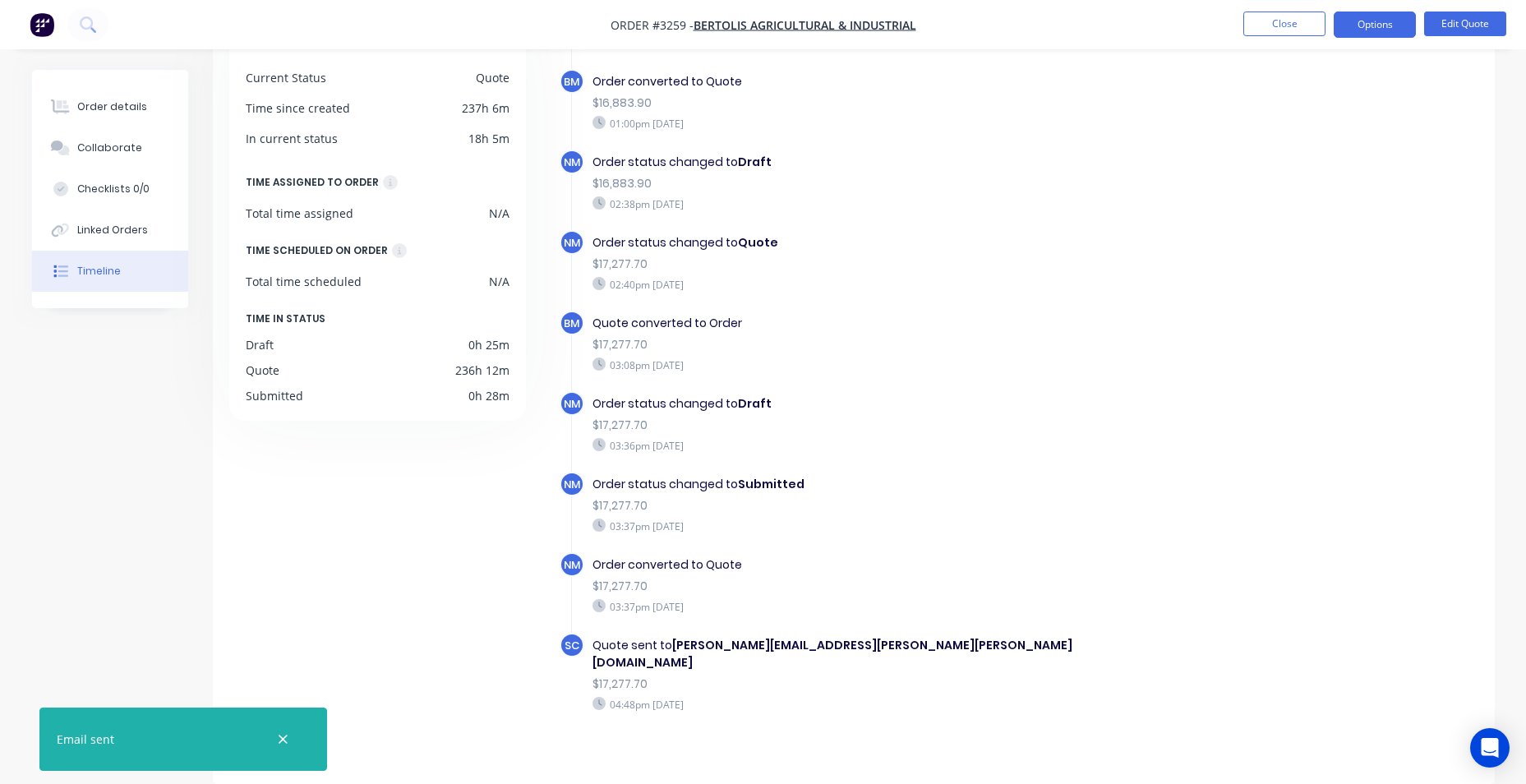
click at [1099, 200] on div "02:38pm [DATE]" at bounding box center [876, 203] width 568 height 15
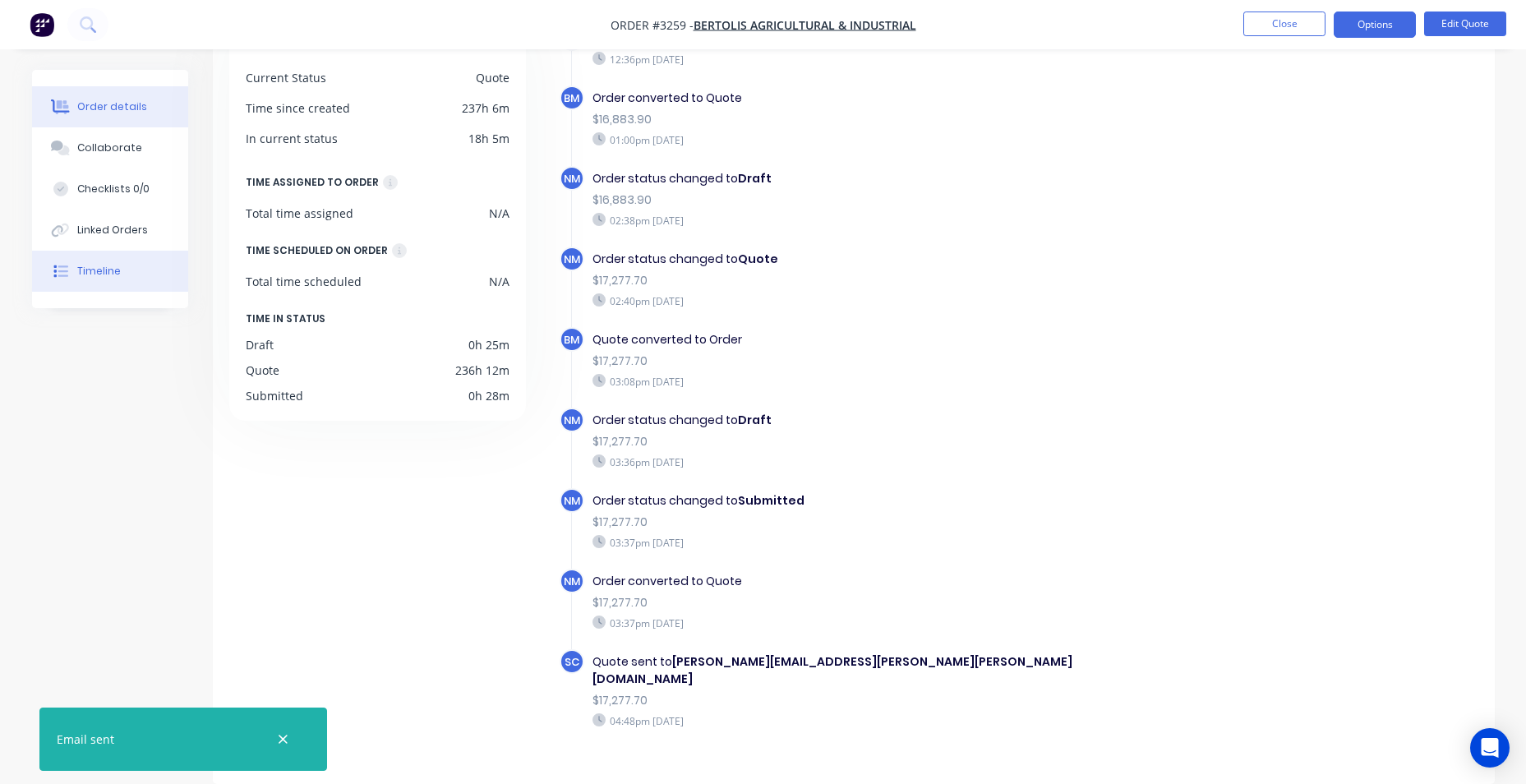
click at [91, 122] on button "Order details" at bounding box center [109, 106] width 156 height 41
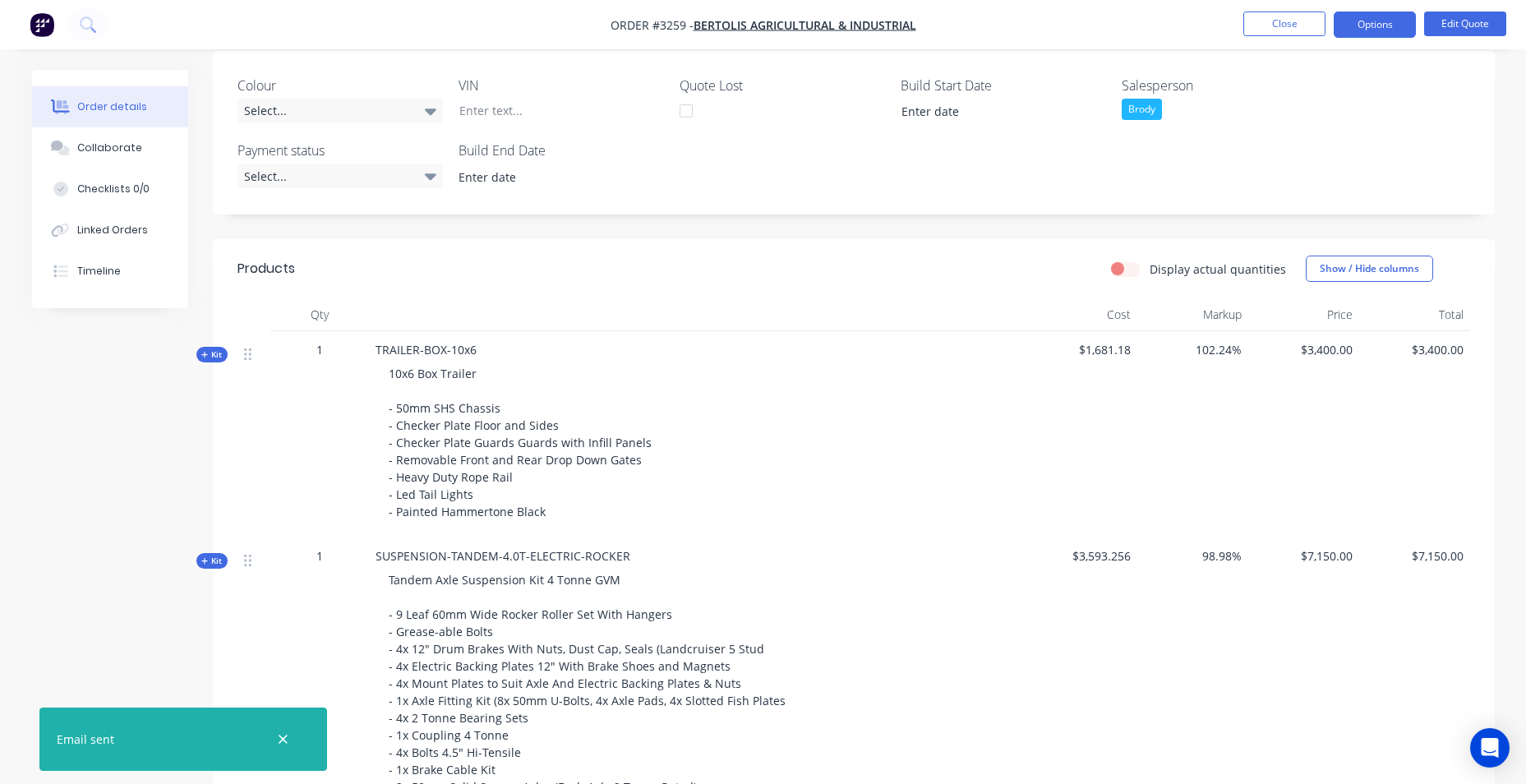
scroll to position [607, 0]
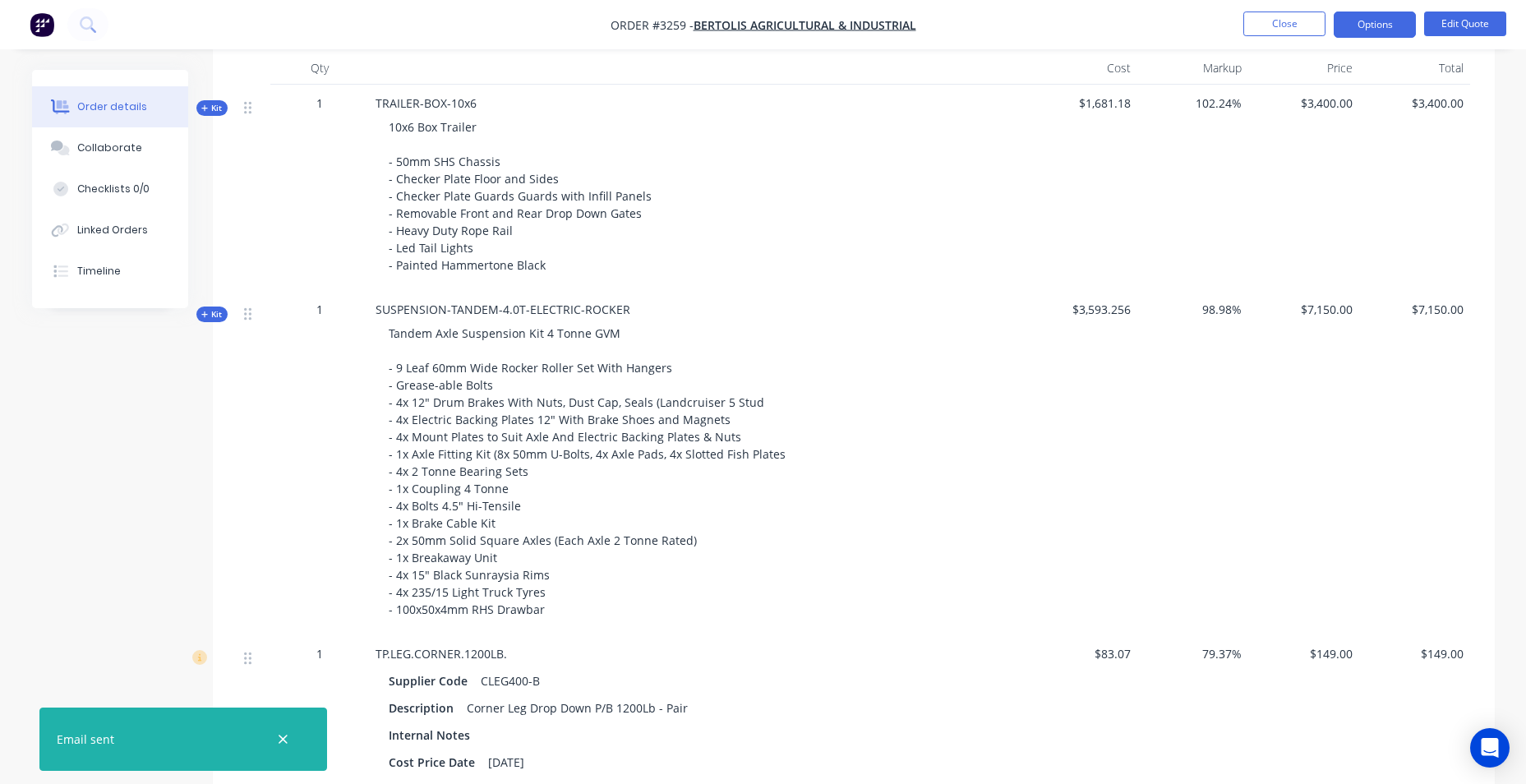
click at [599, 548] on span "Tandem Axle Suspension Kit 4 Tonne GVM - 9 Leaf 60mm Wide Rocker Roller Set Wit…" at bounding box center [586, 471] width 397 height 292
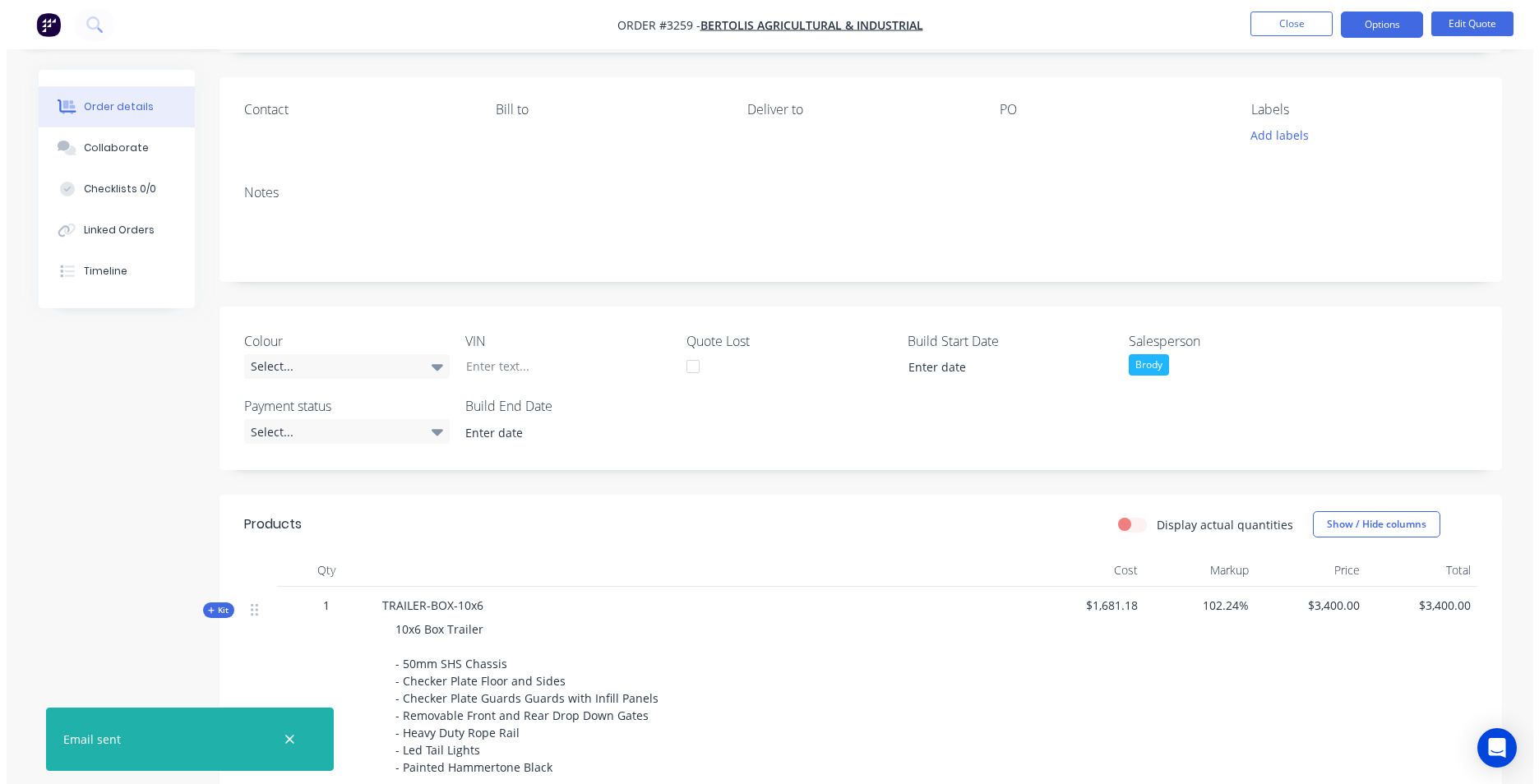
scroll to position [0, 0]
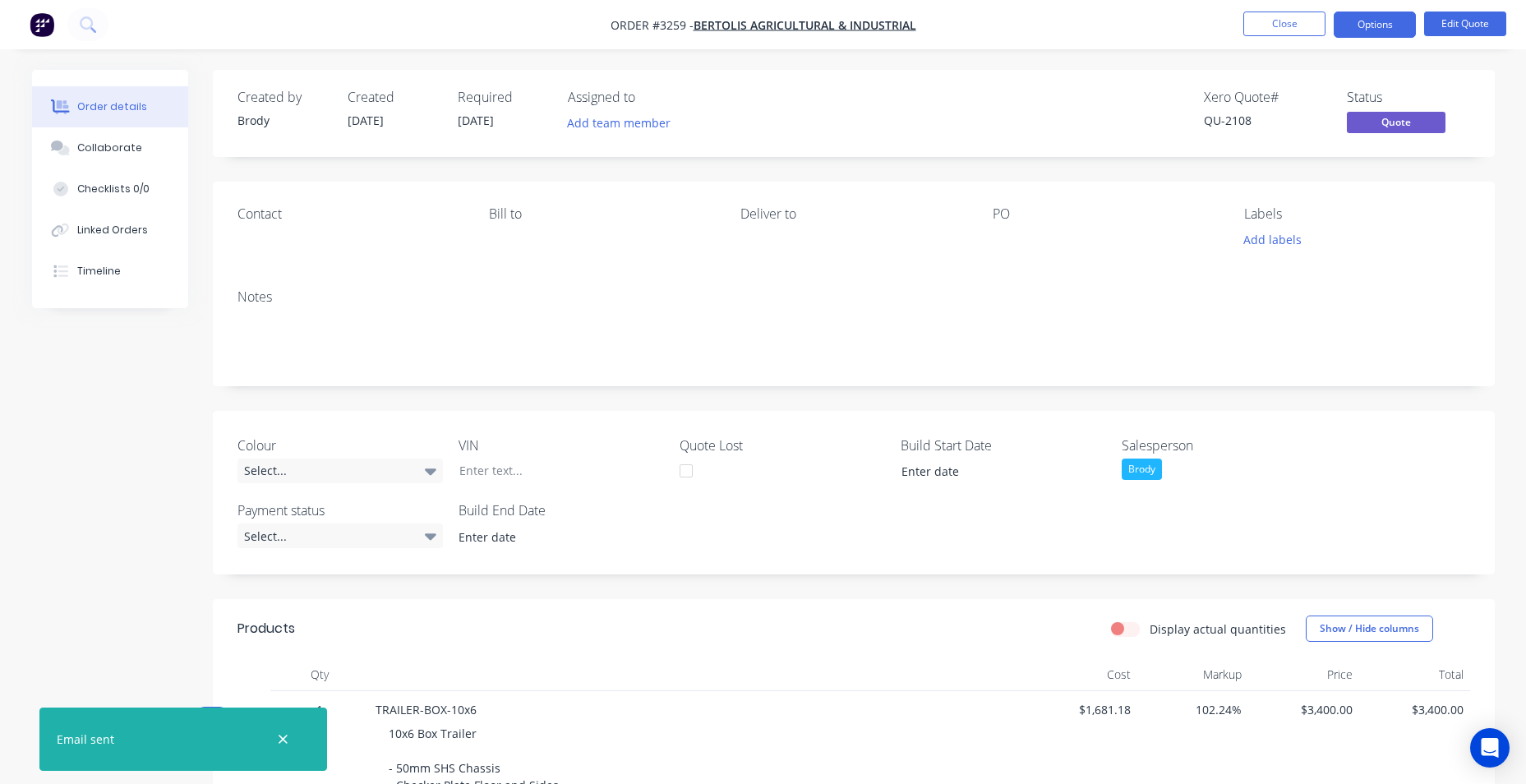
click at [1109, 47] on nav "Order #3259 - Bertolis Agricultural & Industrial Close Options Edit Quote" at bounding box center [763, 24] width 1526 height 49
click at [40, 31] on img "button" at bounding box center [42, 24] width 24 height 24
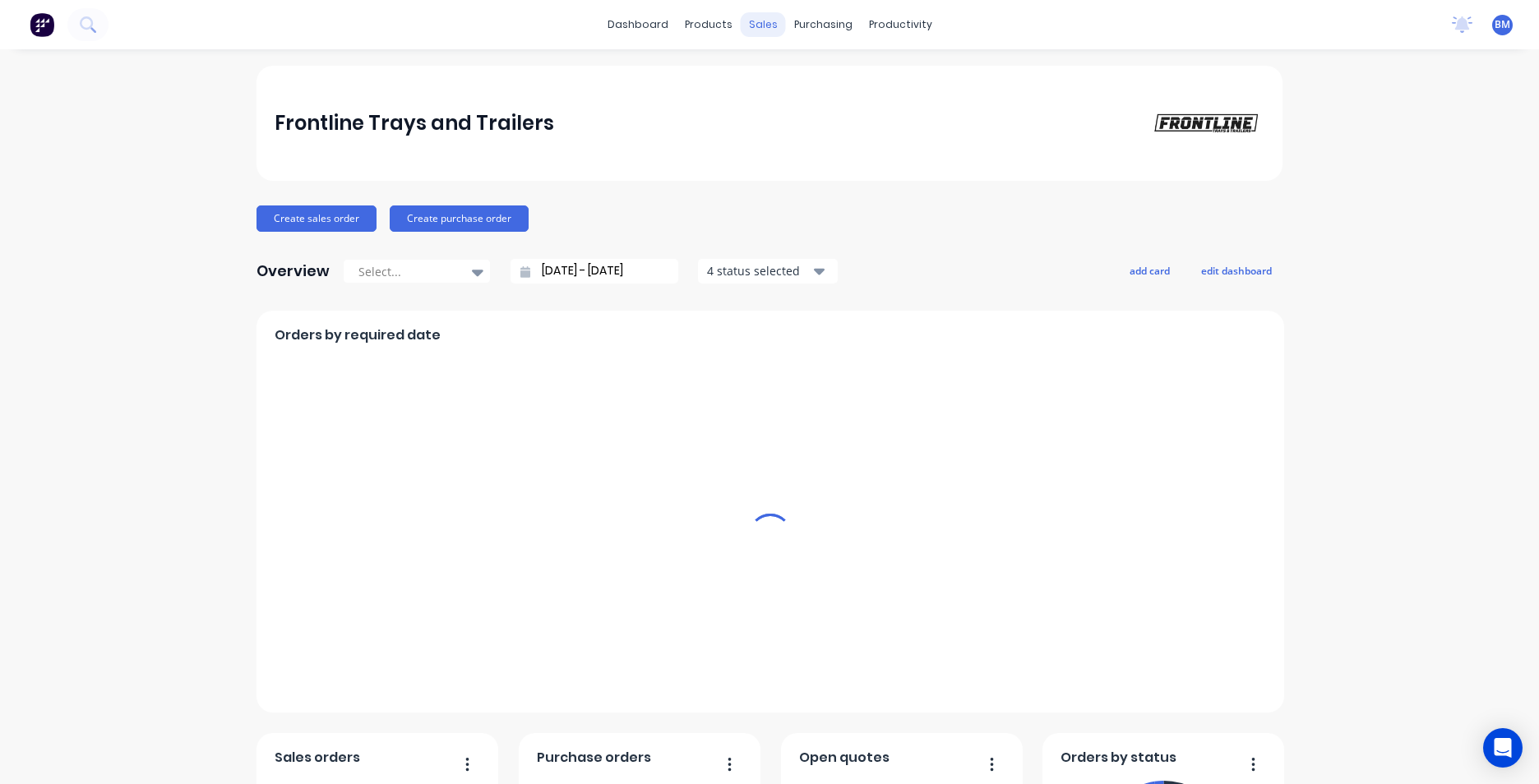
click at [766, 27] on div "sales" at bounding box center [763, 24] width 45 height 24
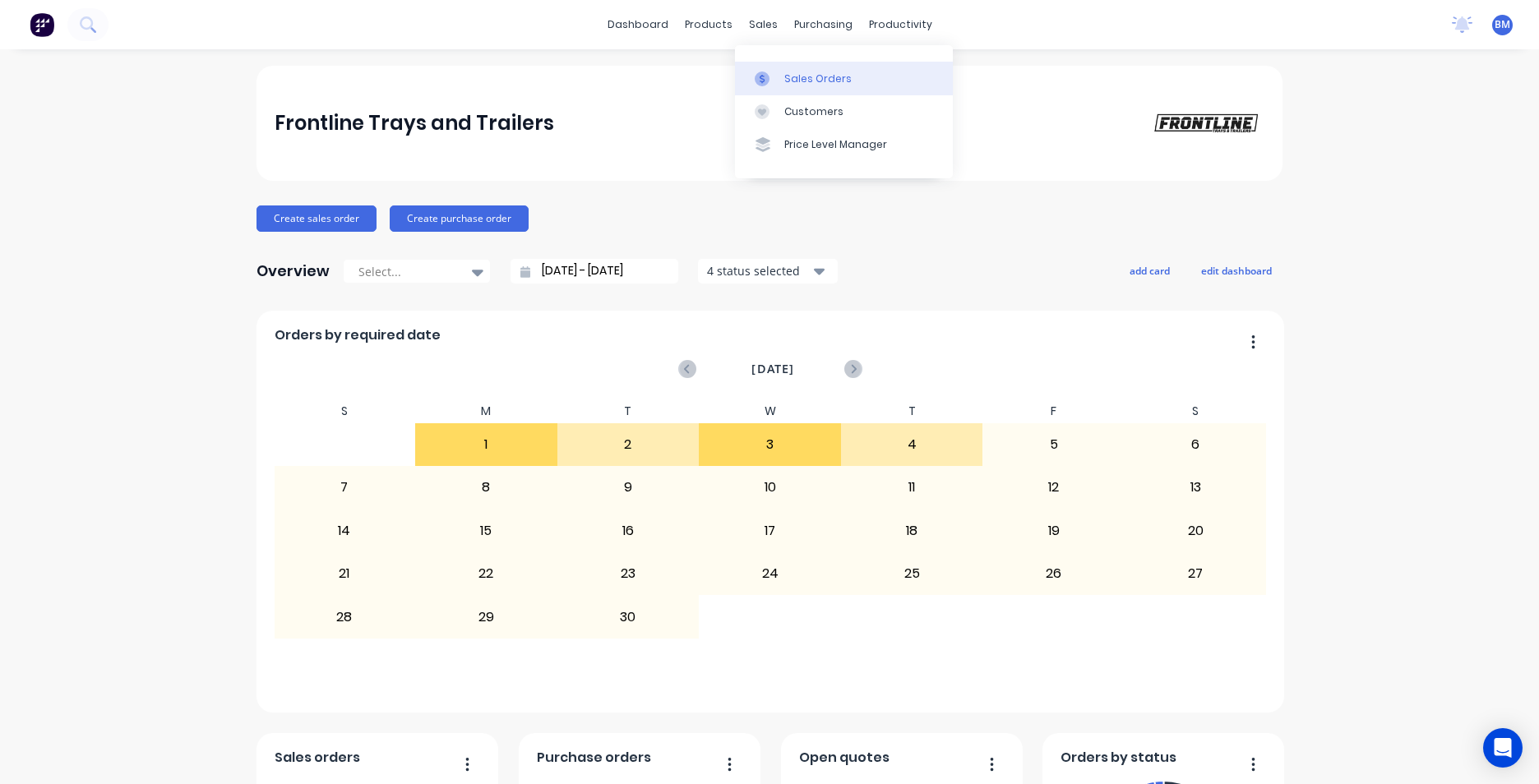
click at [797, 89] on link "Sales Orders" at bounding box center [843, 77] width 218 height 33
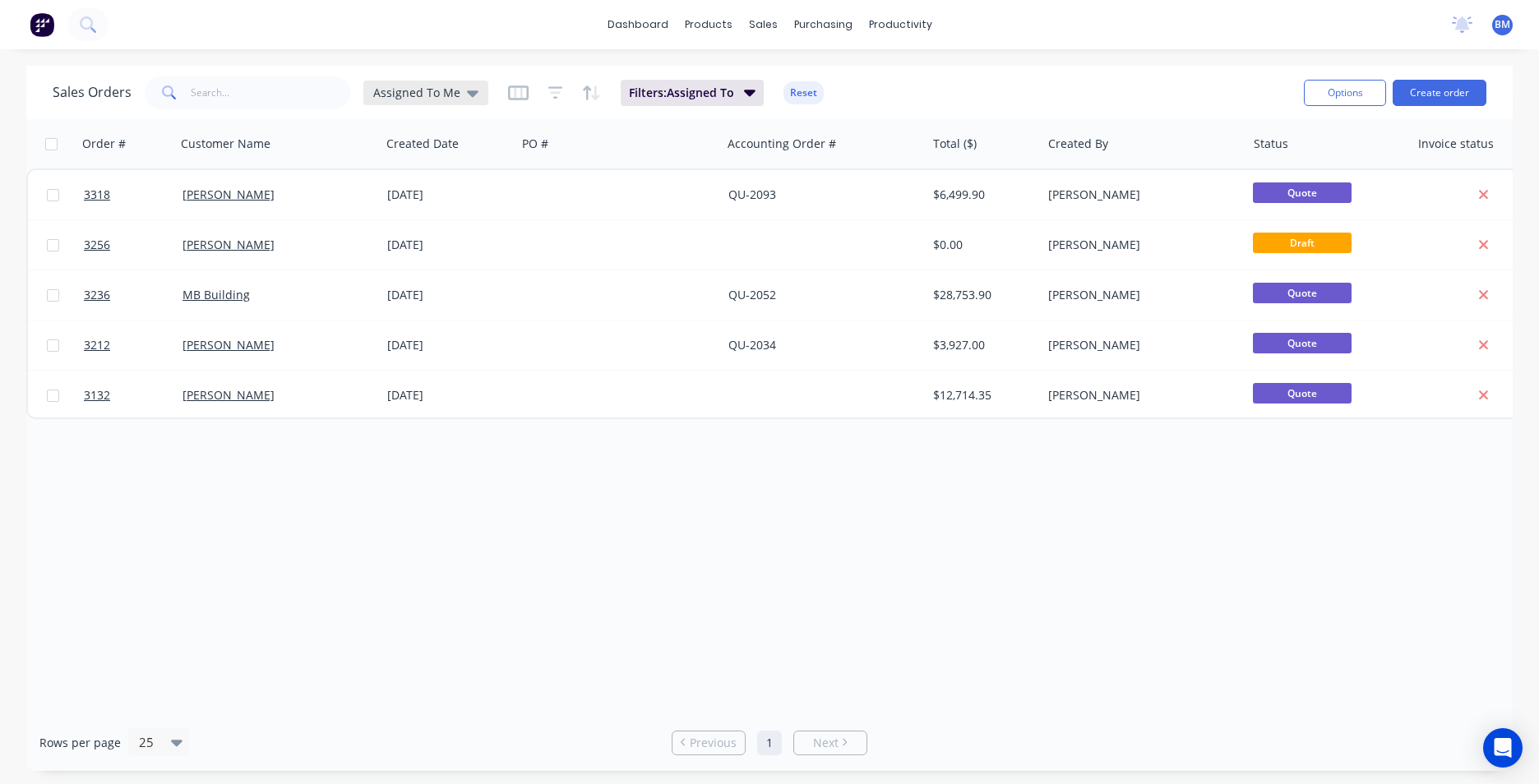
click at [402, 93] on span "Assigned To Me" at bounding box center [417, 92] width 87 height 17
click at [311, 111] on div "Sales Orders Assigned To Me Filters: Assigned To Reset" at bounding box center [671, 91] width 1238 height 40
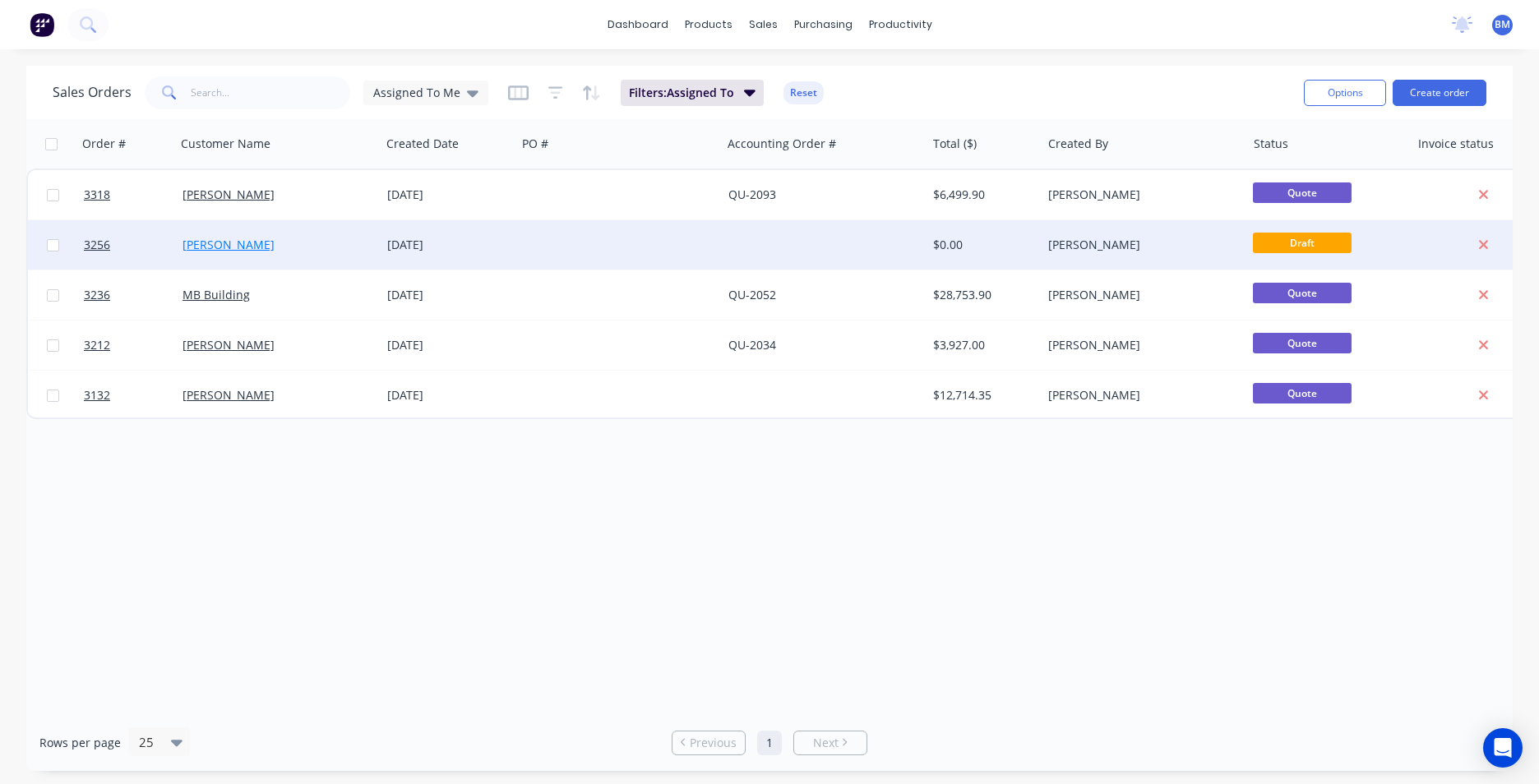
click at [218, 250] on link "[PERSON_NAME]" at bounding box center [228, 245] width 92 height 16
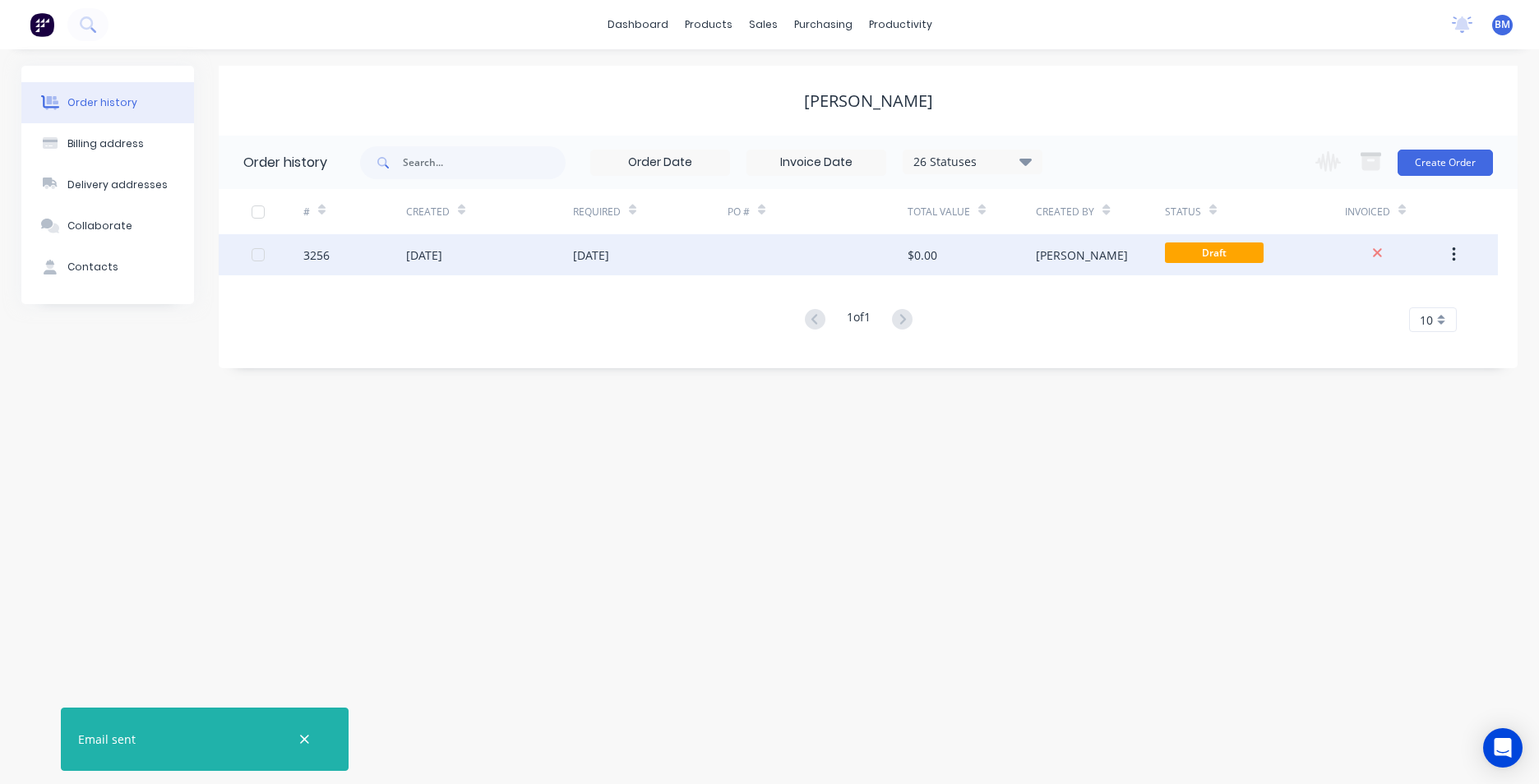
click at [793, 263] on div at bounding box center [817, 255] width 180 height 41
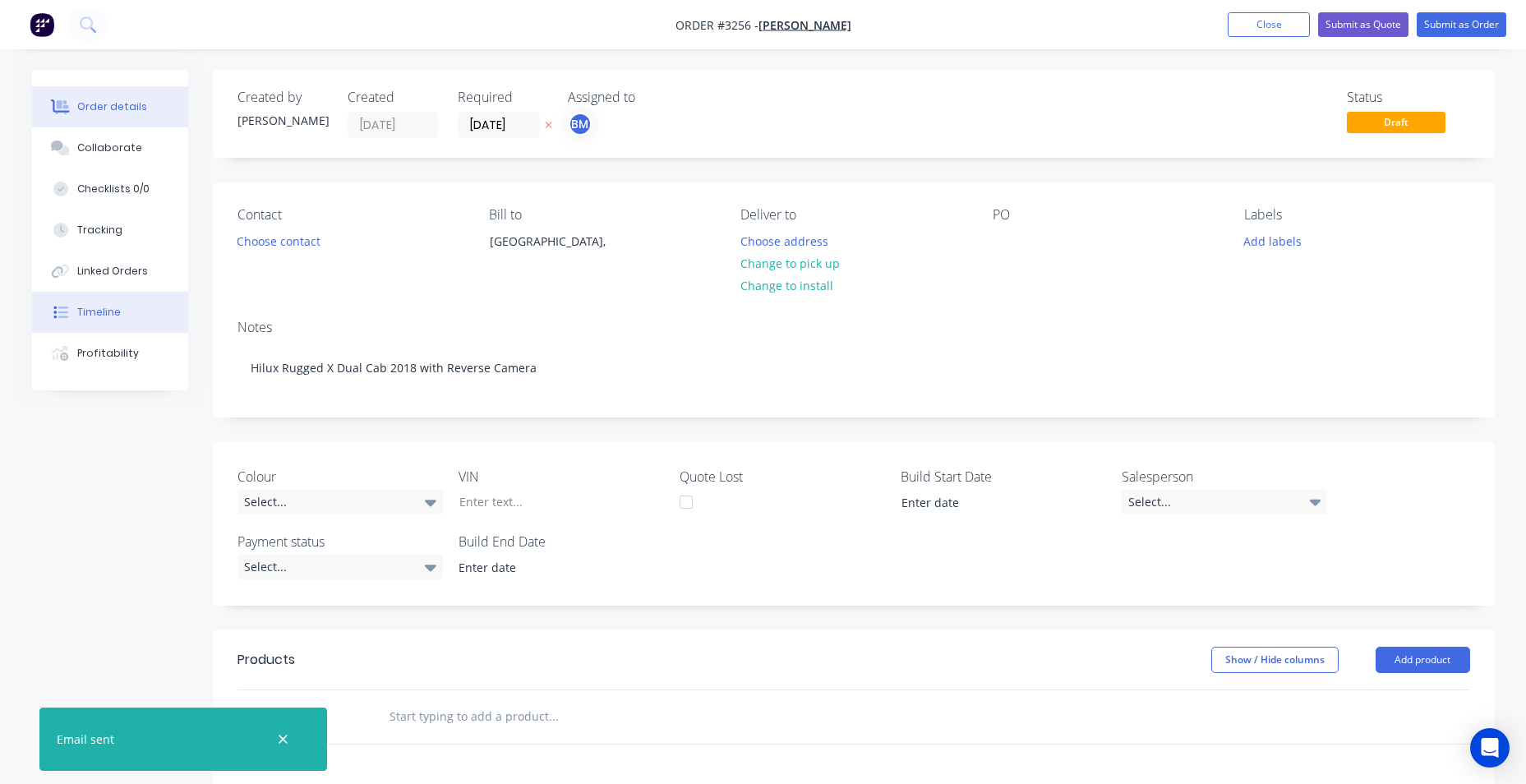
click at [135, 315] on button "Timeline" at bounding box center [109, 313] width 156 height 41
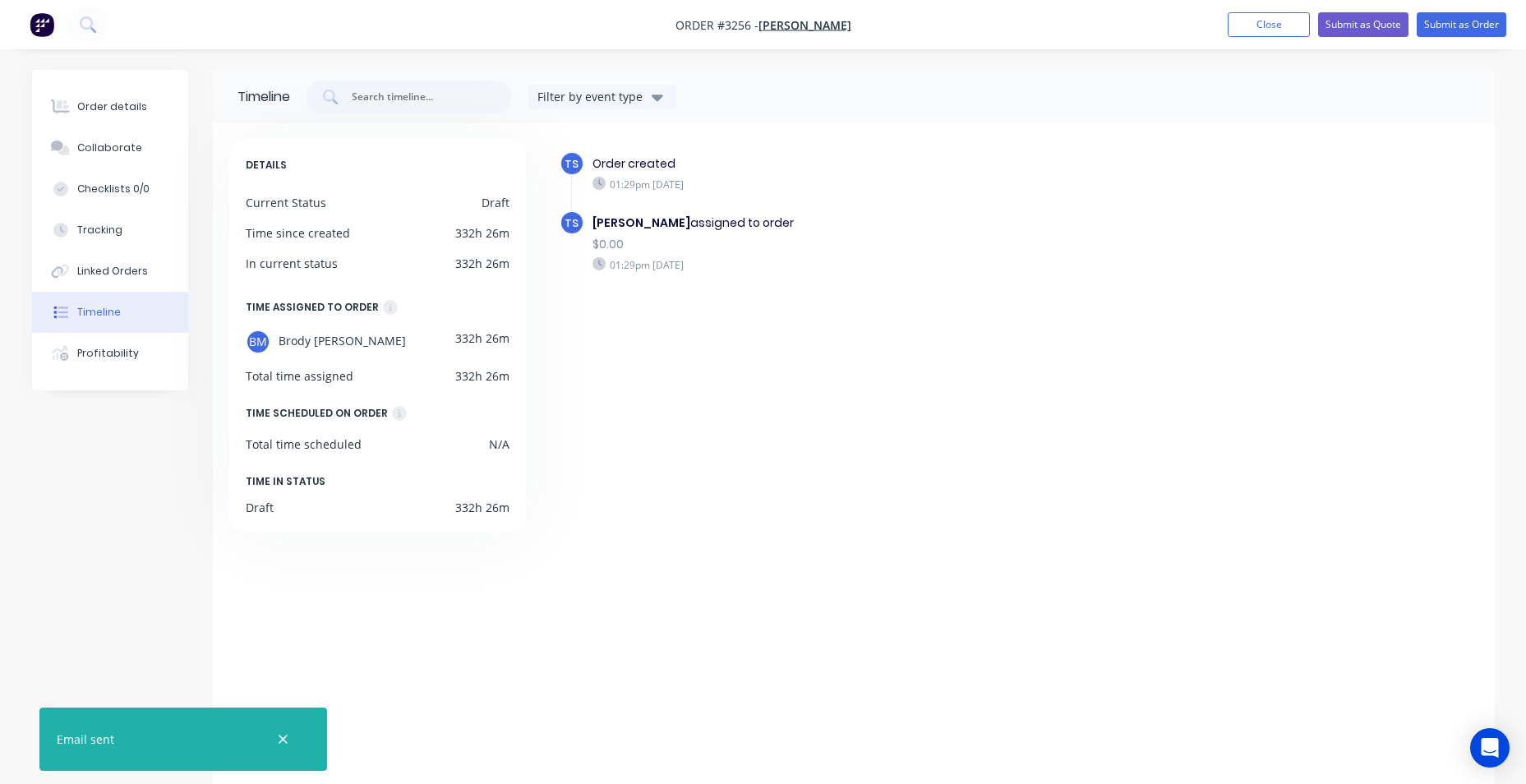
click at [782, 379] on div "TS Order created 01:29pm [DATE] TS [PERSON_NAME] assigned to order $0.00 01:29p…" at bounding box center [1010, 461] width 937 height 642
click at [113, 106] on div "Order details" at bounding box center [112, 107] width 70 height 15
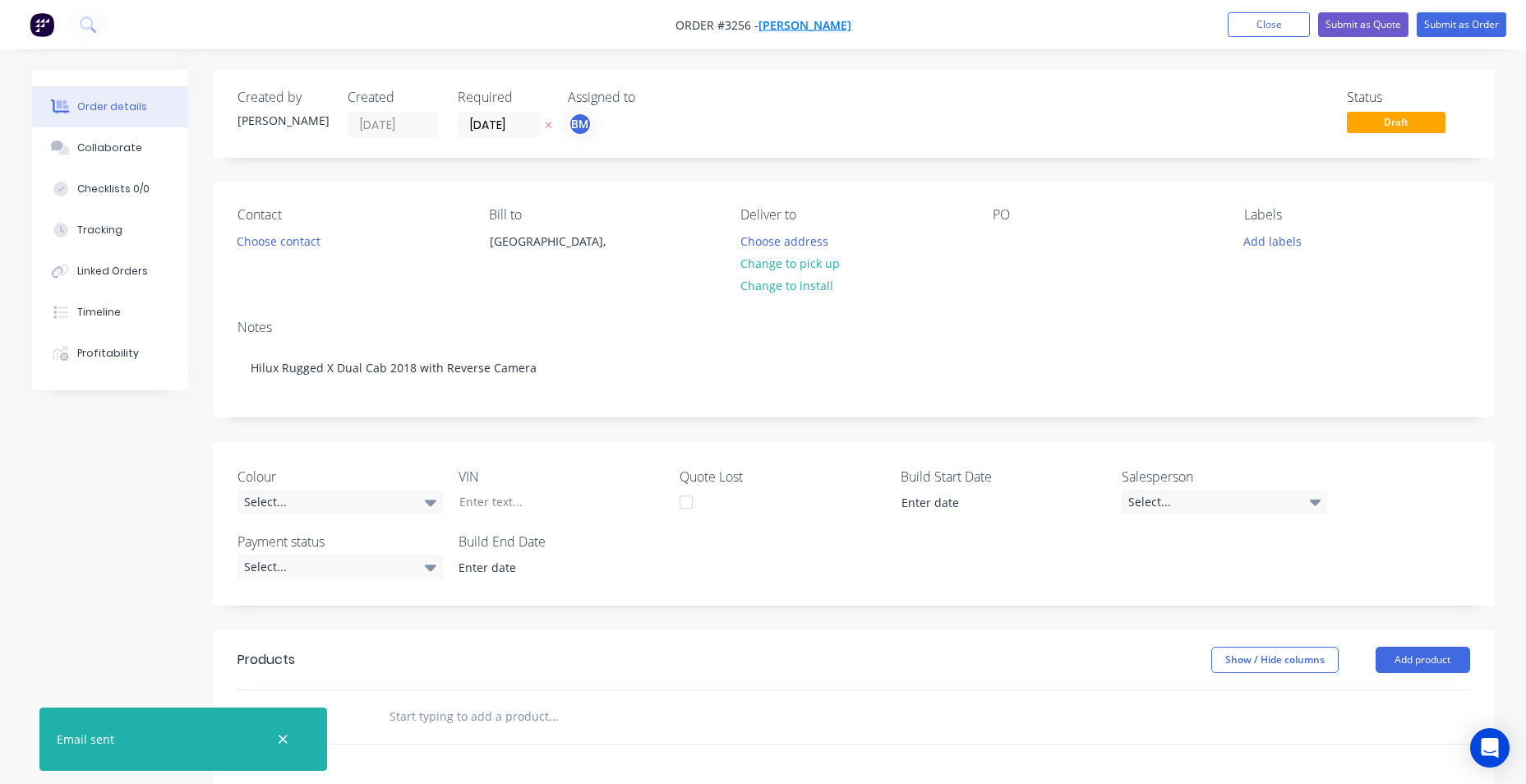
click at [833, 22] on span "[PERSON_NAME]" at bounding box center [805, 24] width 92 height 16
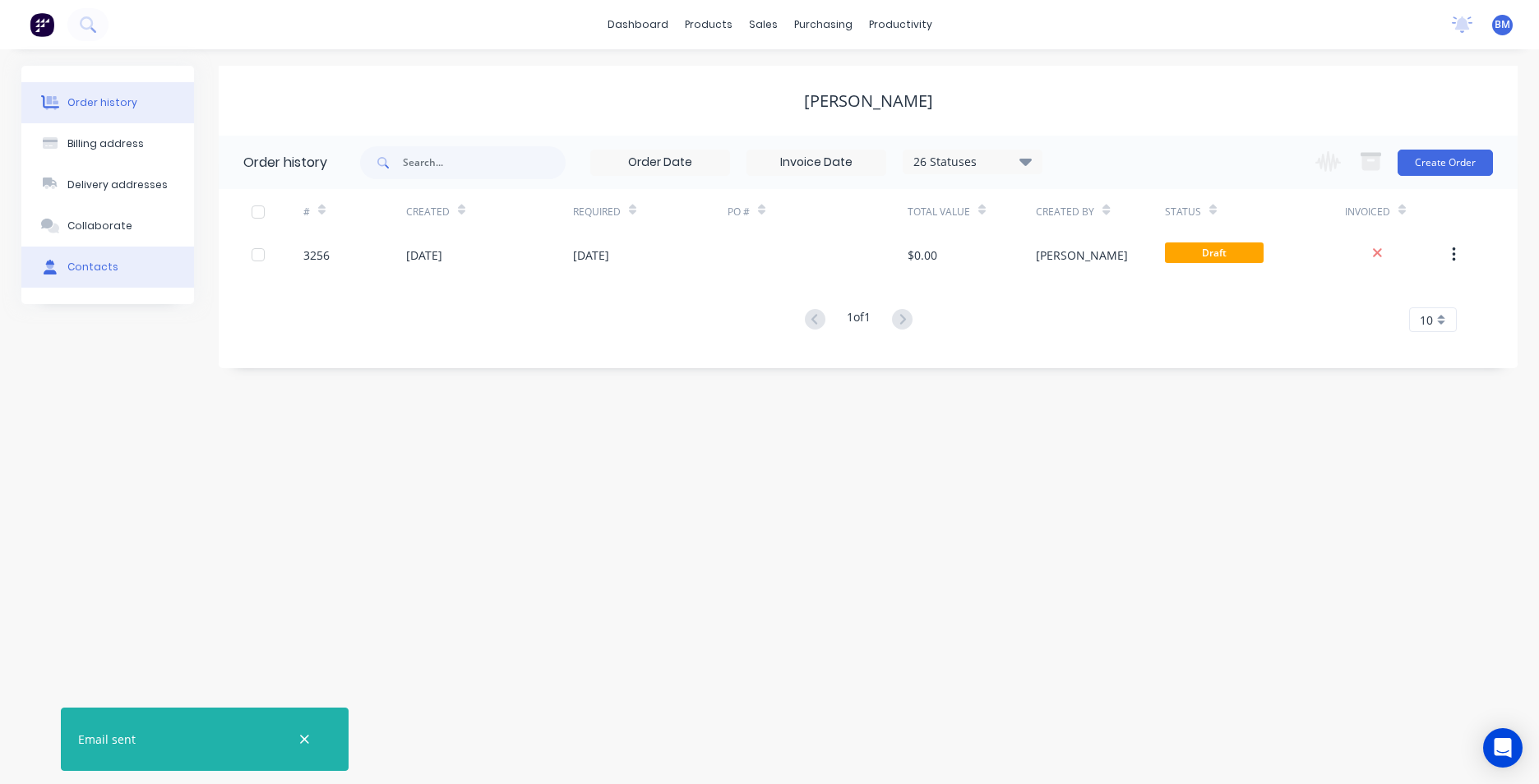
click at [113, 261] on button "Contacts" at bounding box center [107, 267] width 173 height 41
select select "AU"
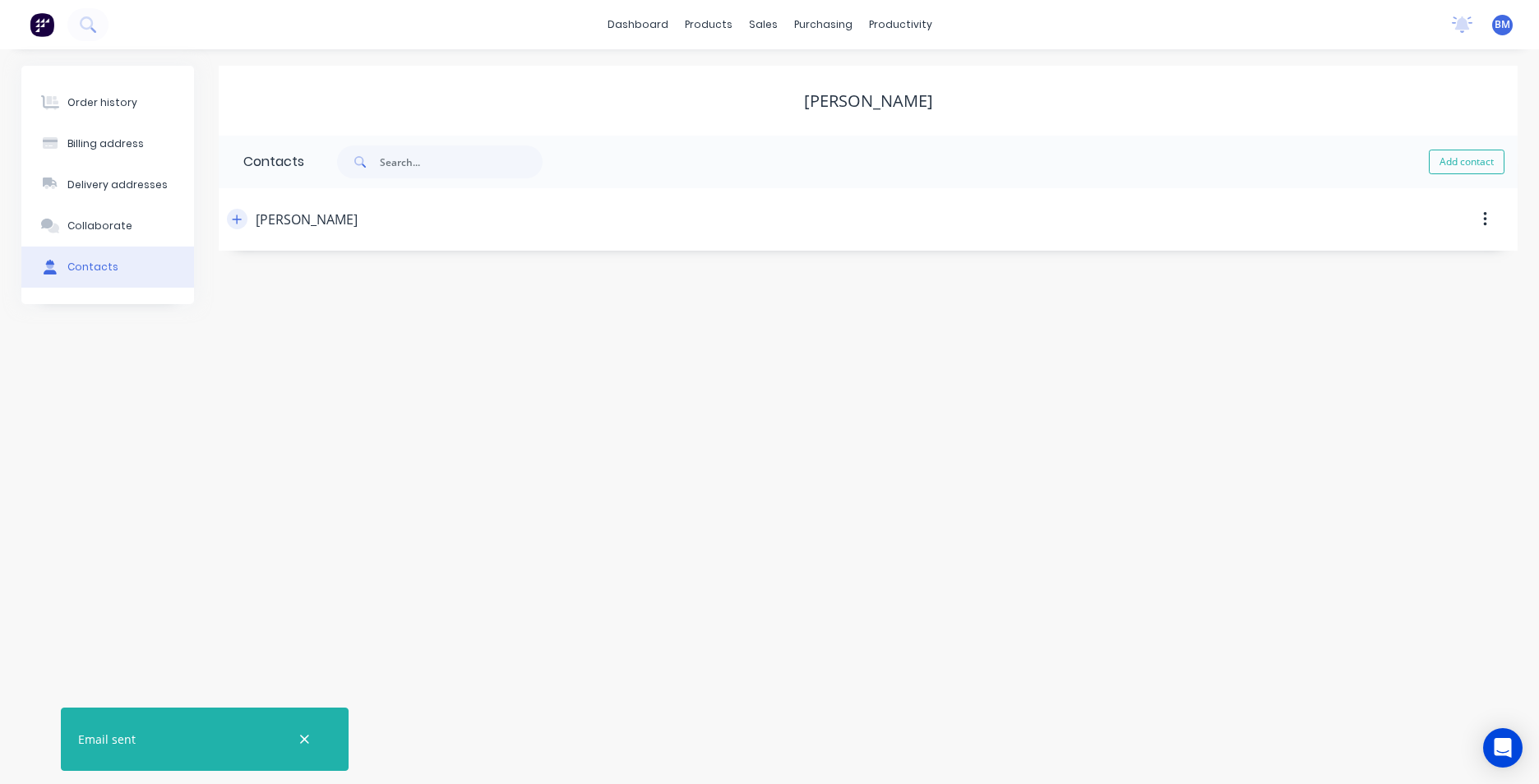
click at [241, 219] on icon "button" at bounding box center [237, 219] width 9 height 9
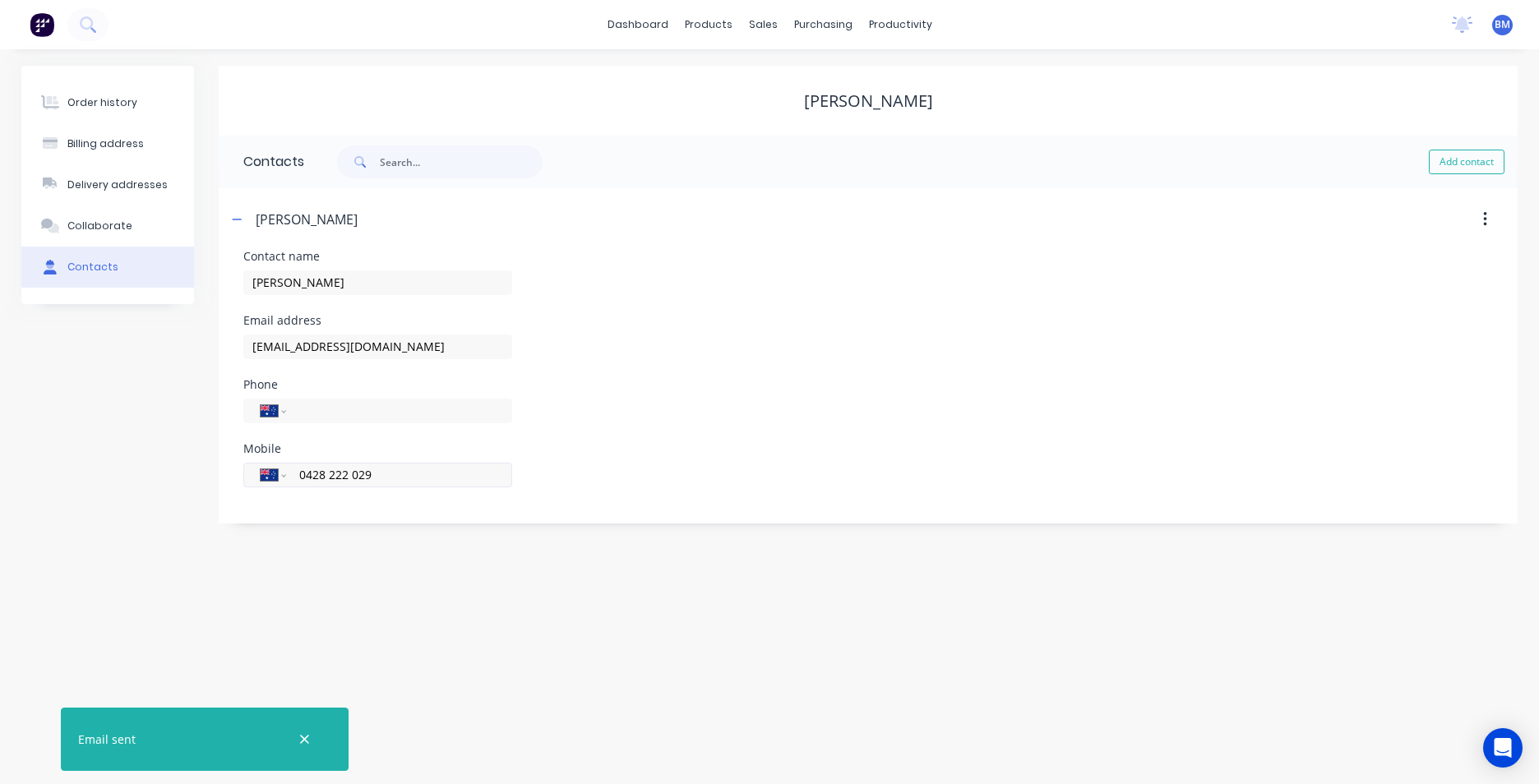
drag, startPoint x: 384, startPoint y: 475, endPoint x: 293, endPoint y: 480, distance: 91.1
click at [289, 480] on div "International [GEOGRAPHIC_DATA] [GEOGRAPHIC_DATA] [GEOGRAPHIC_DATA] [GEOGRAPHIC…" at bounding box center [378, 475] width 269 height 24
click at [1014, 415] on div "Phone International [GEOGRAPHIC_DATA] [GEOGRAPHIC_DATA] [GEOGRAPHIC_DATA] [GEOG…" at bounding box center [868, 411] width 1250 height 64
click at [100, 21] on button at bounding box center [88, 24] width 41 height 33
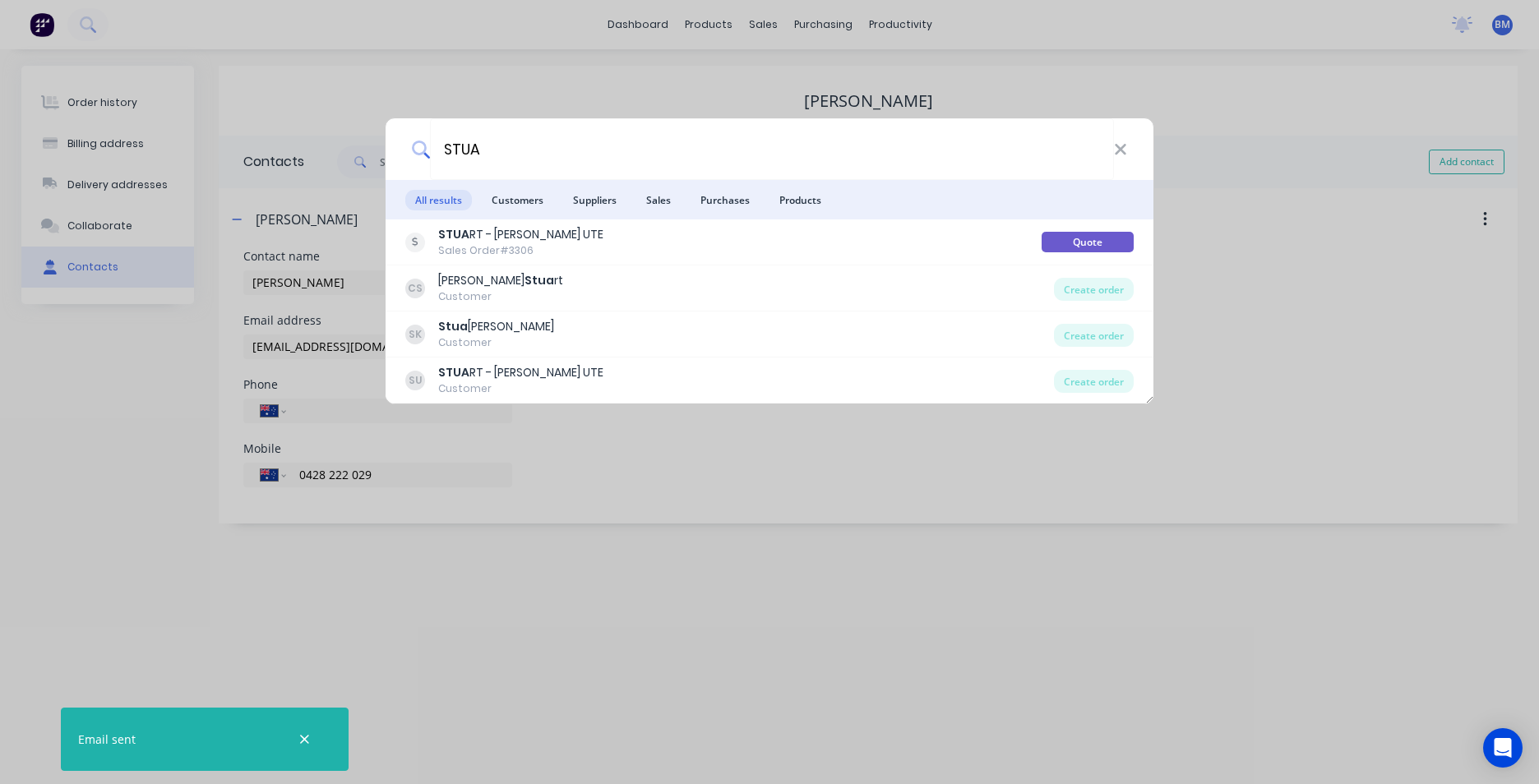
type input "STUA"
